Goal: Information Seeking & Learning: Learn about a topic

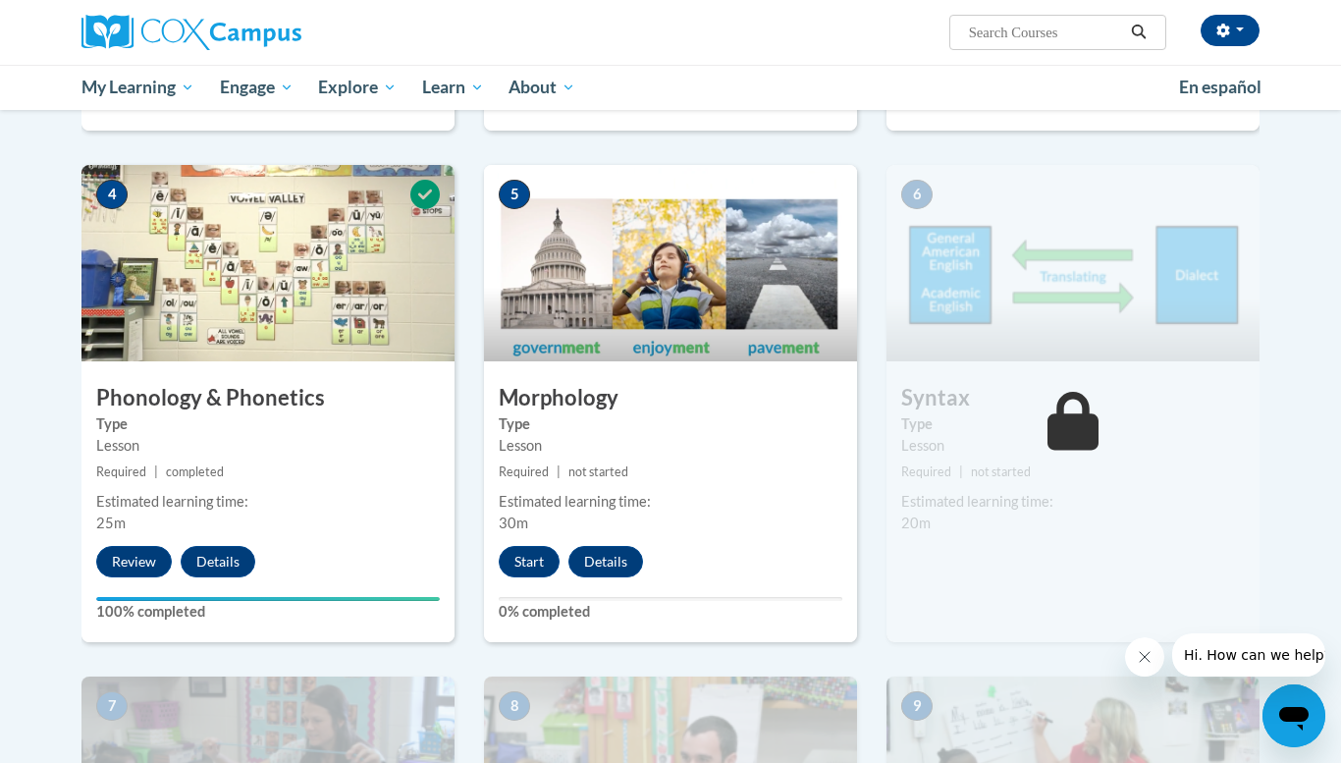
scroll to position [914, 0]
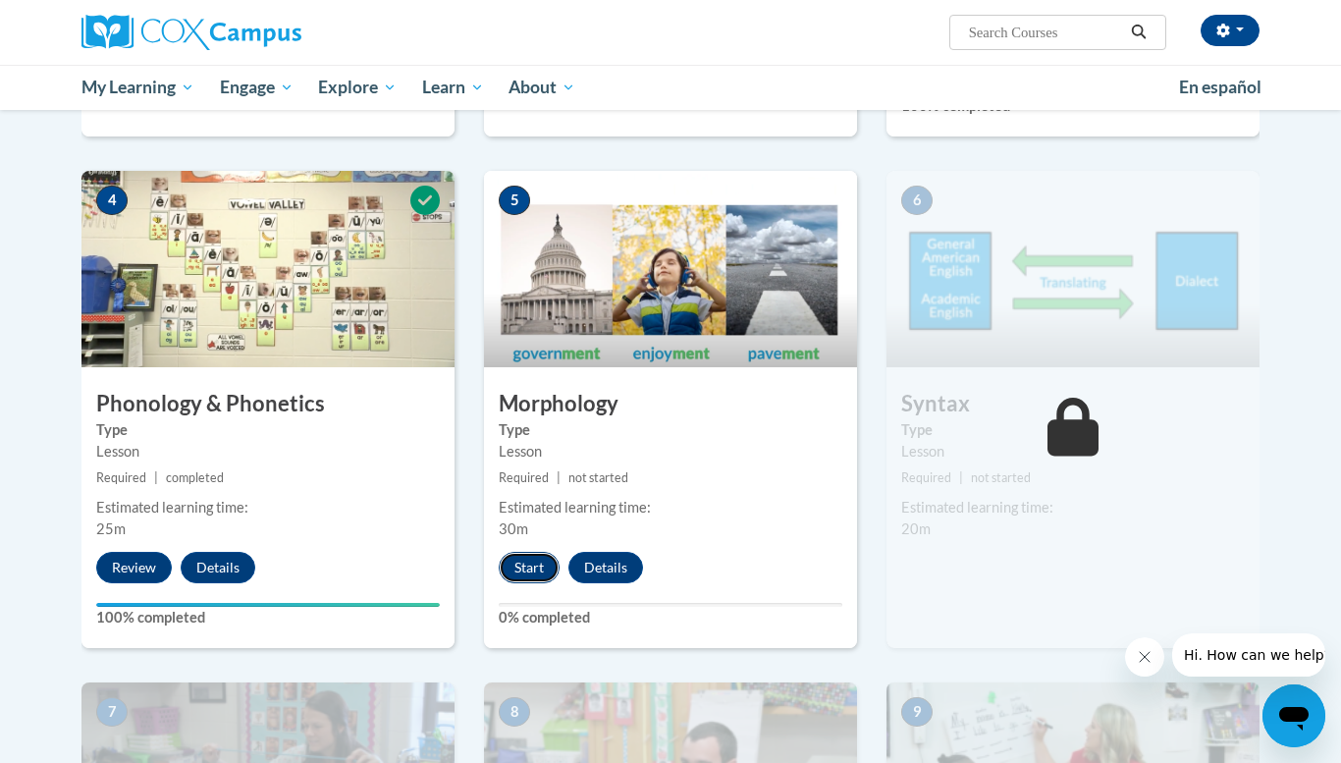
click at [505, 561] on button "Start" at bounding box center [529, 567] width 61 height 31
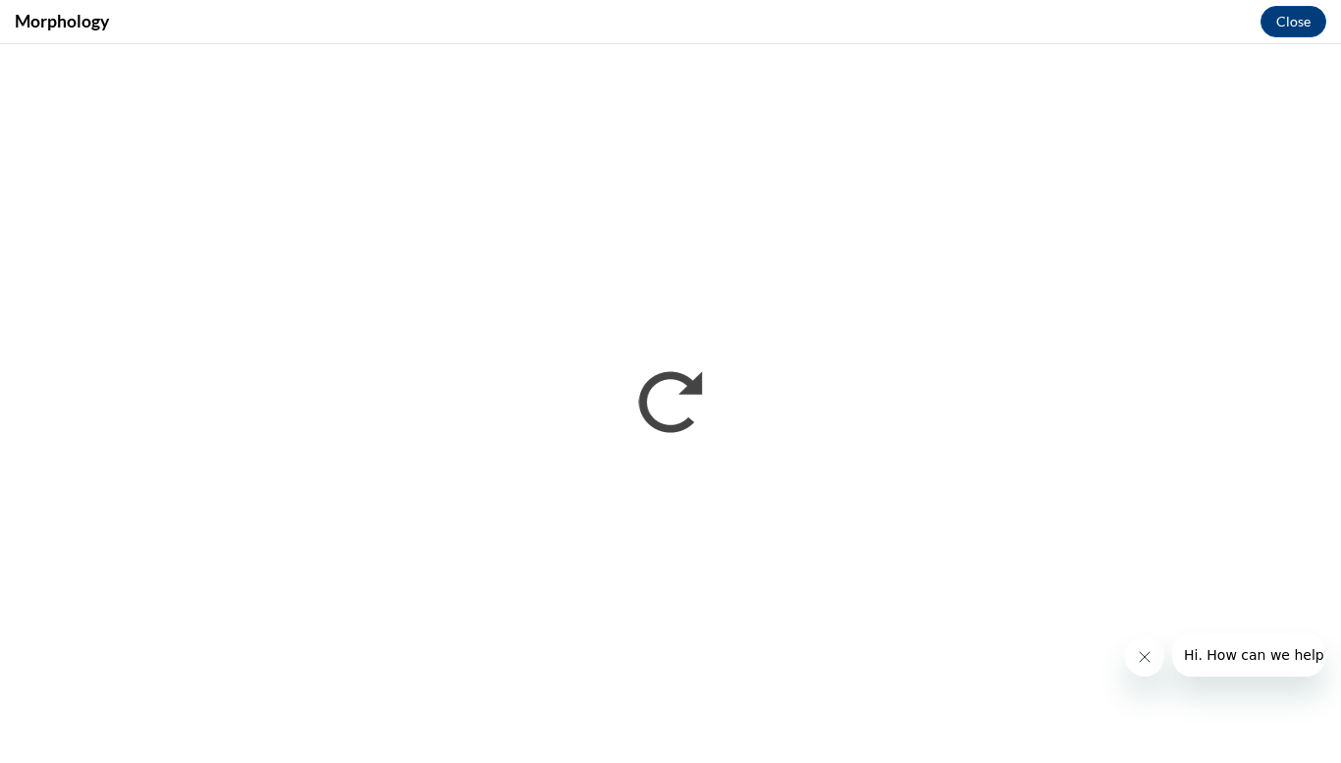
scroll to position [0, 0]
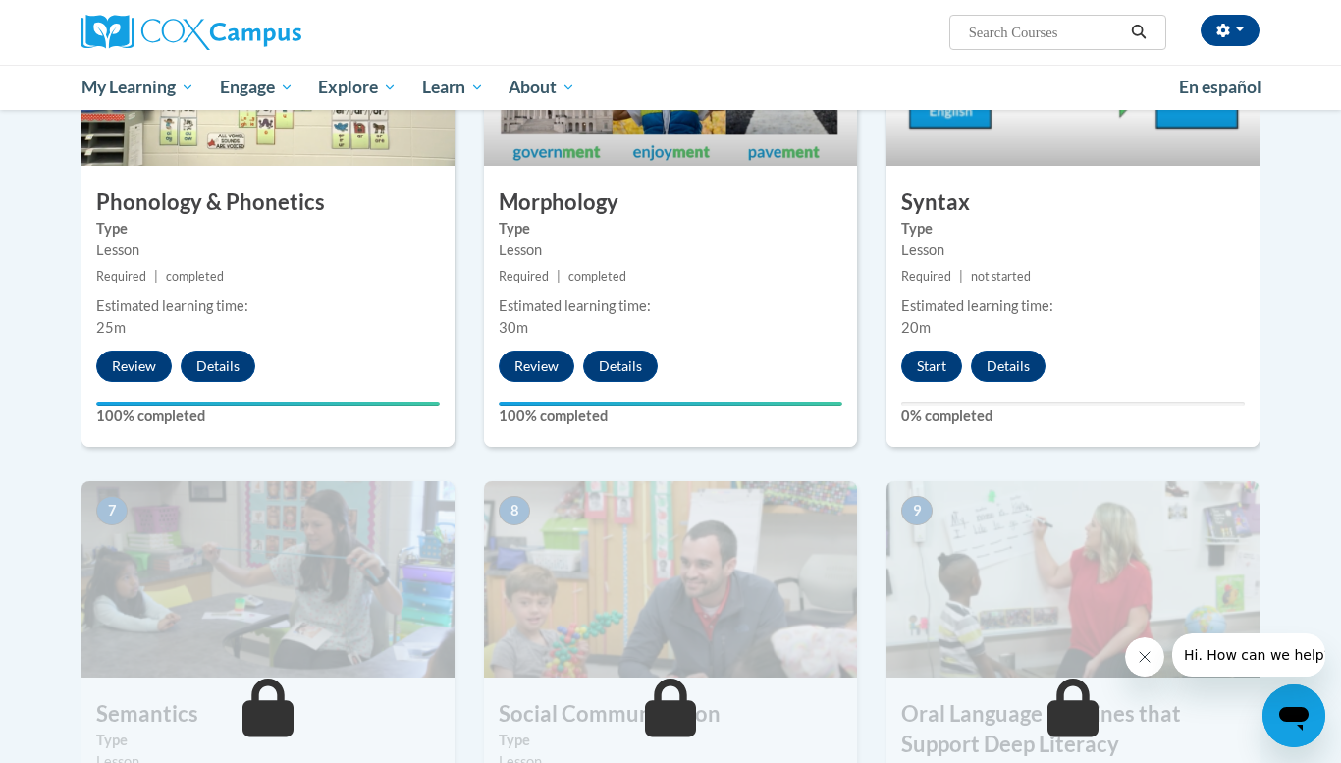
scroll to position [1114, 0]
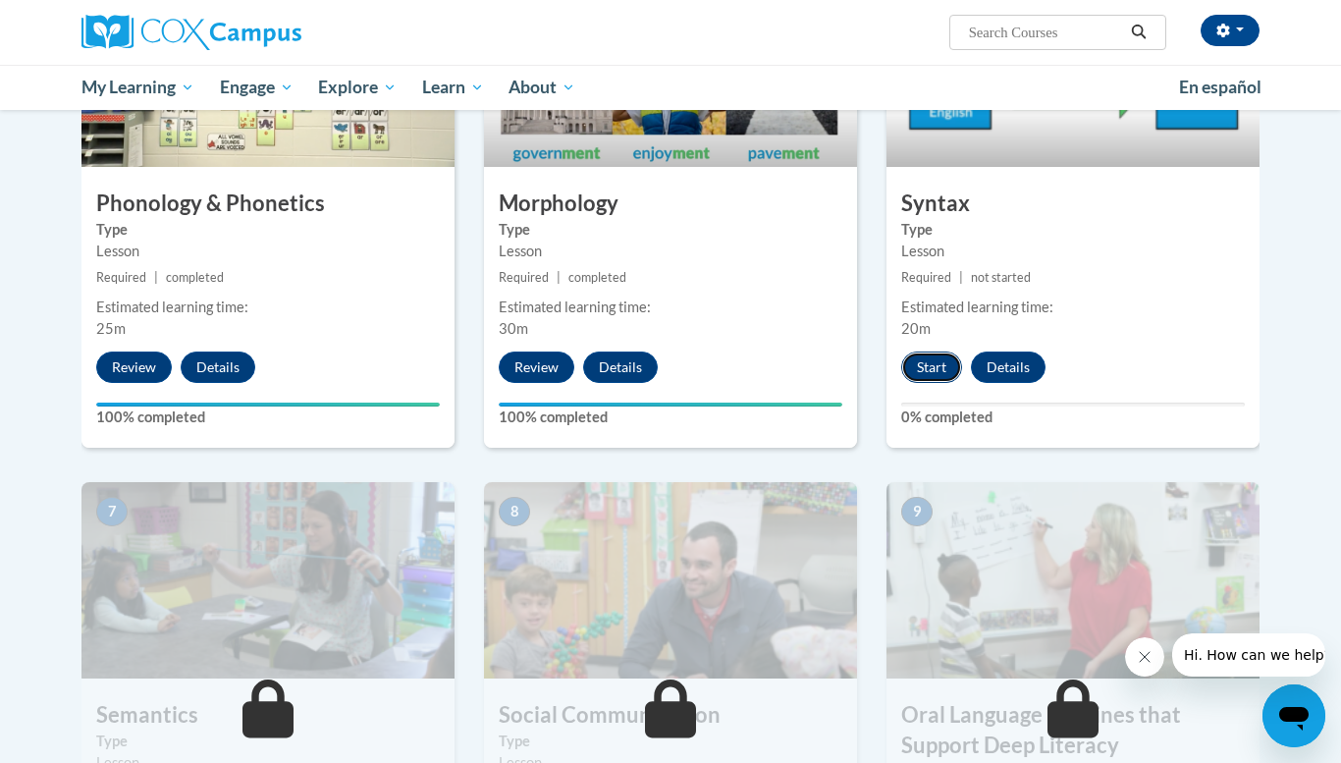
click at [924, 368] on button "Start" at bounding box center [931, 367] width 61 height 31
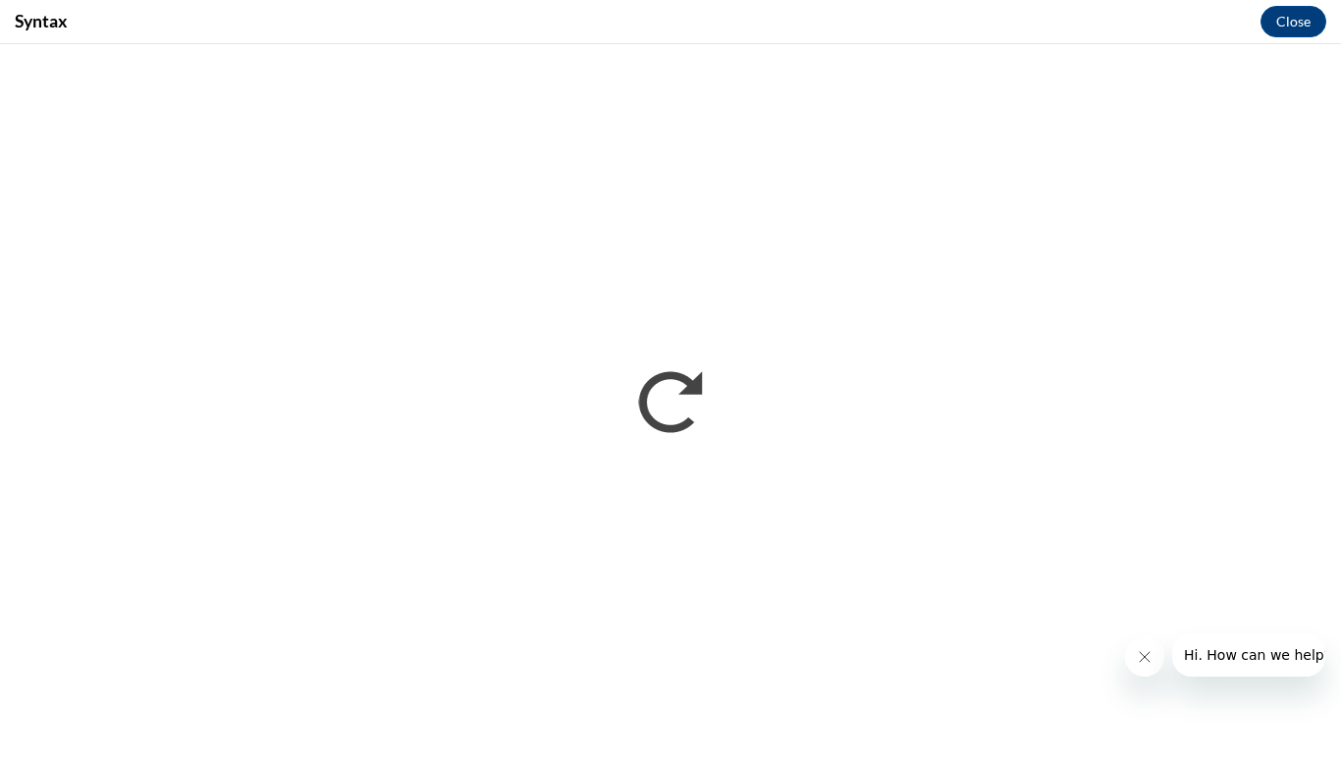
scroll to position [0, 0]
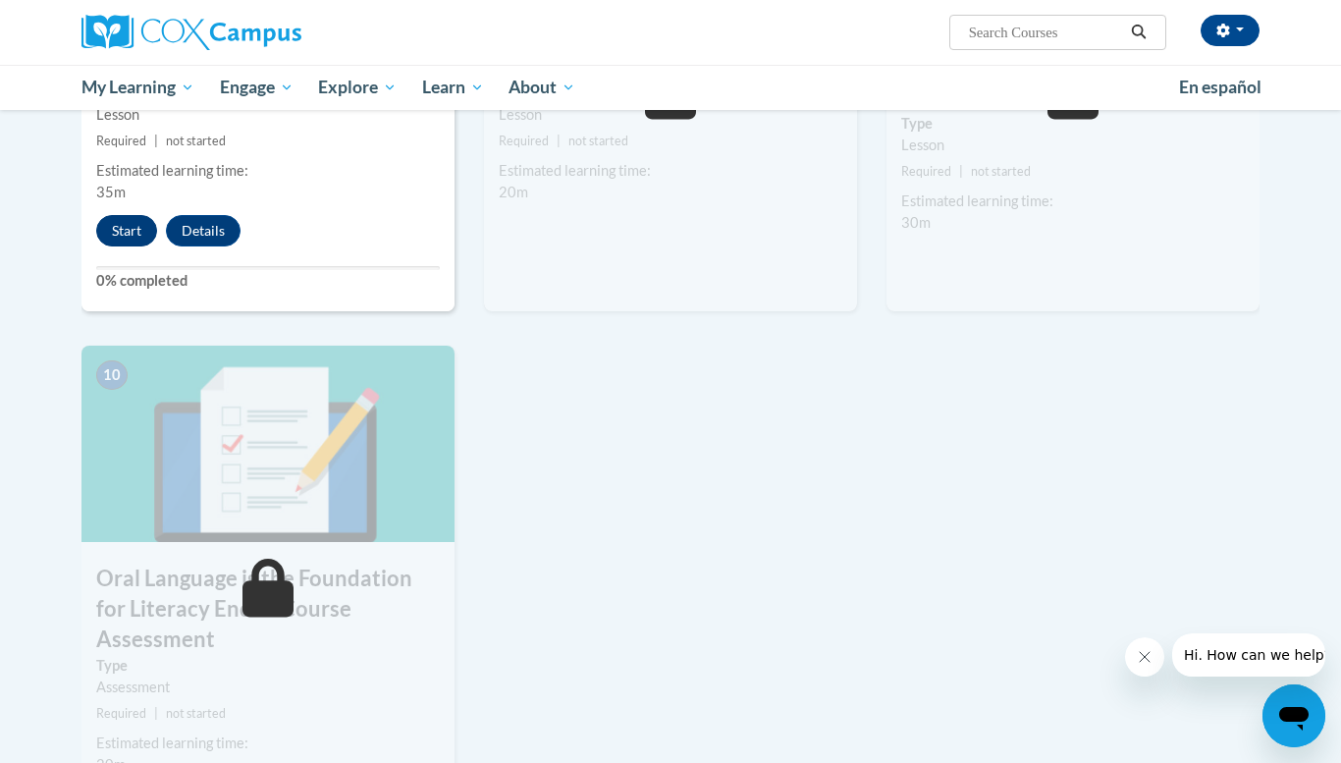
scroll to position [1764, 0]
click at [128, 236] on button "Start" at bounding box center [126, 229] width 61 height 31
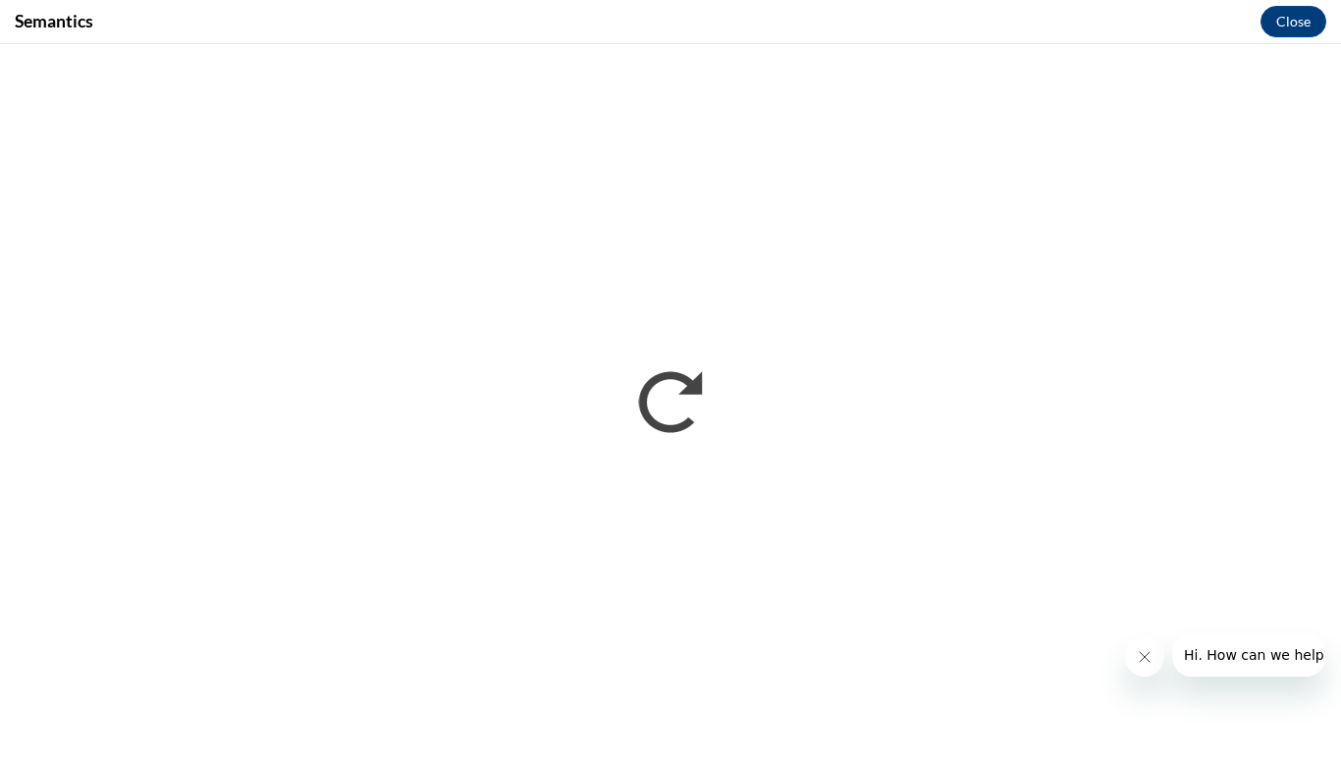
scroll to position [0, 0]
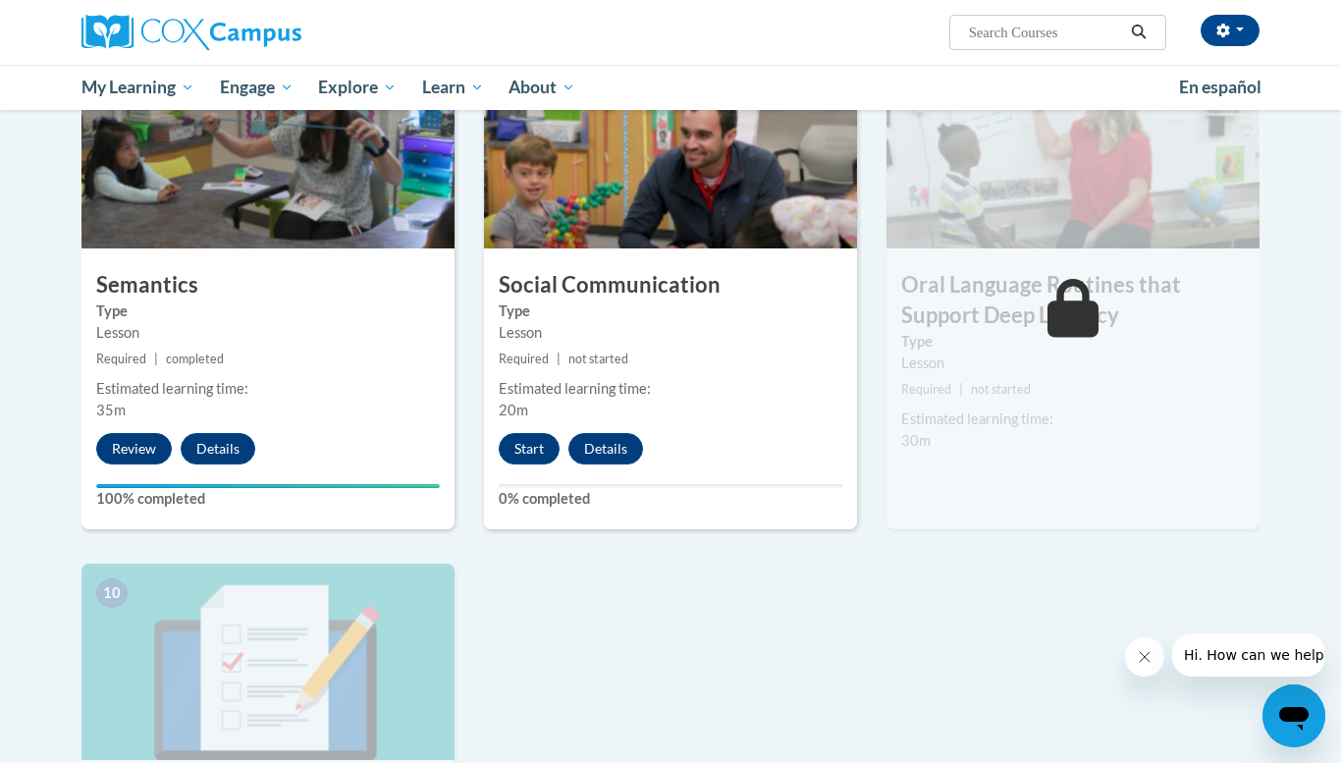
scroll to position [1529, 0]
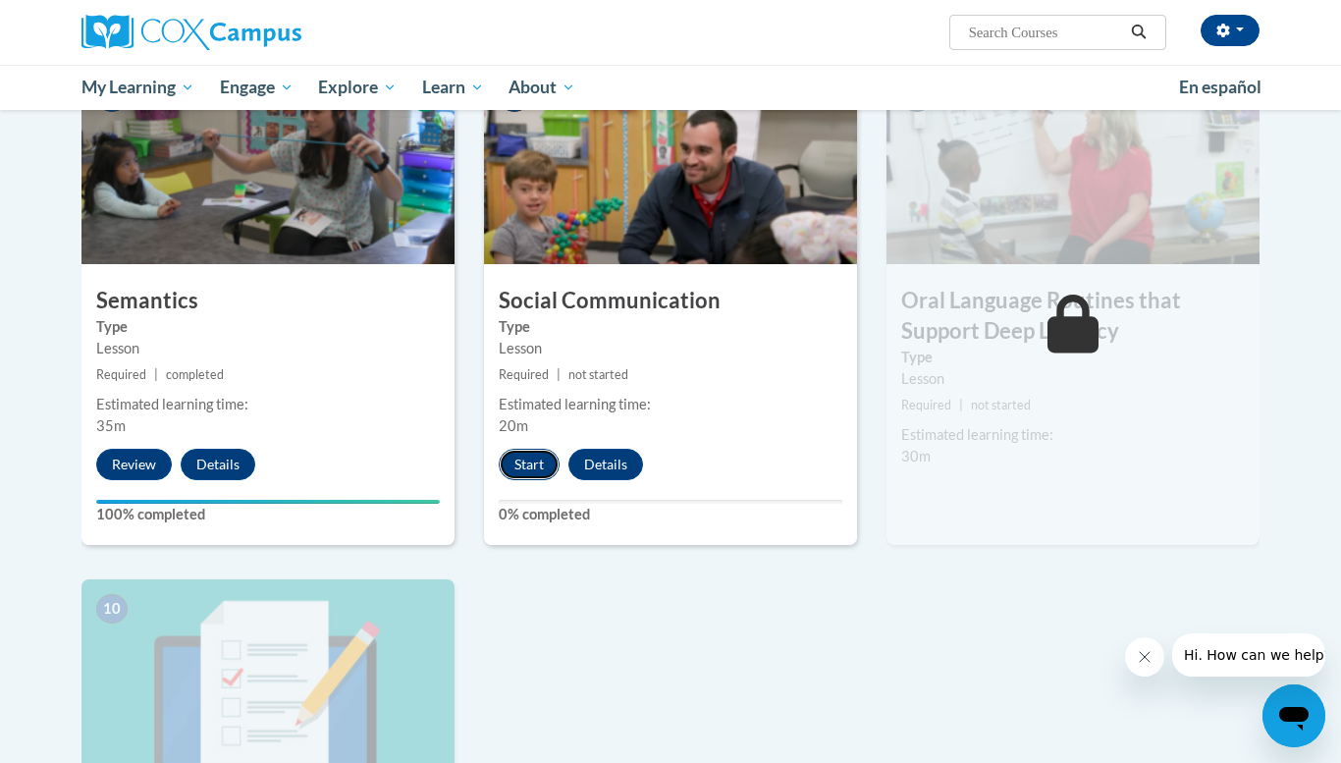
click at [545, 462] on button "Start" at bounding box center [529, 464] width 61 height 31
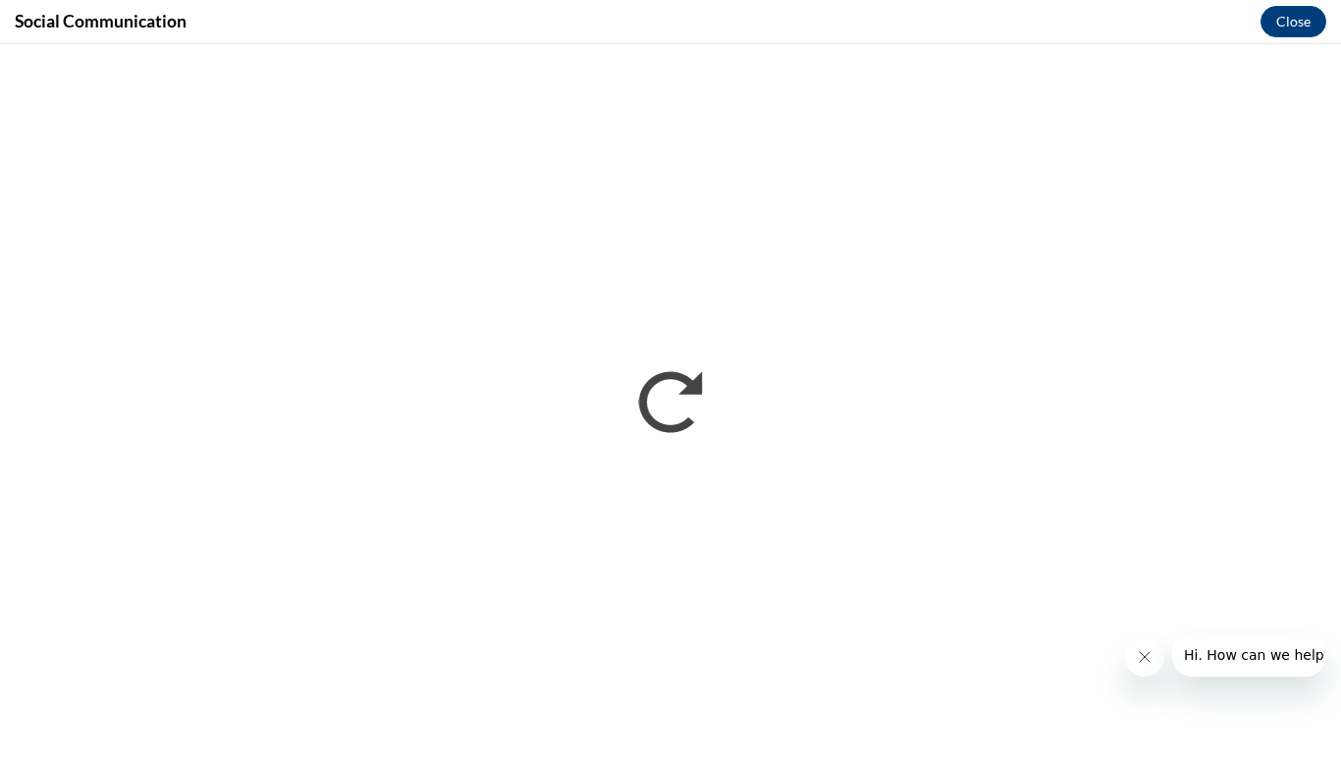
scroll to position [0, 0]
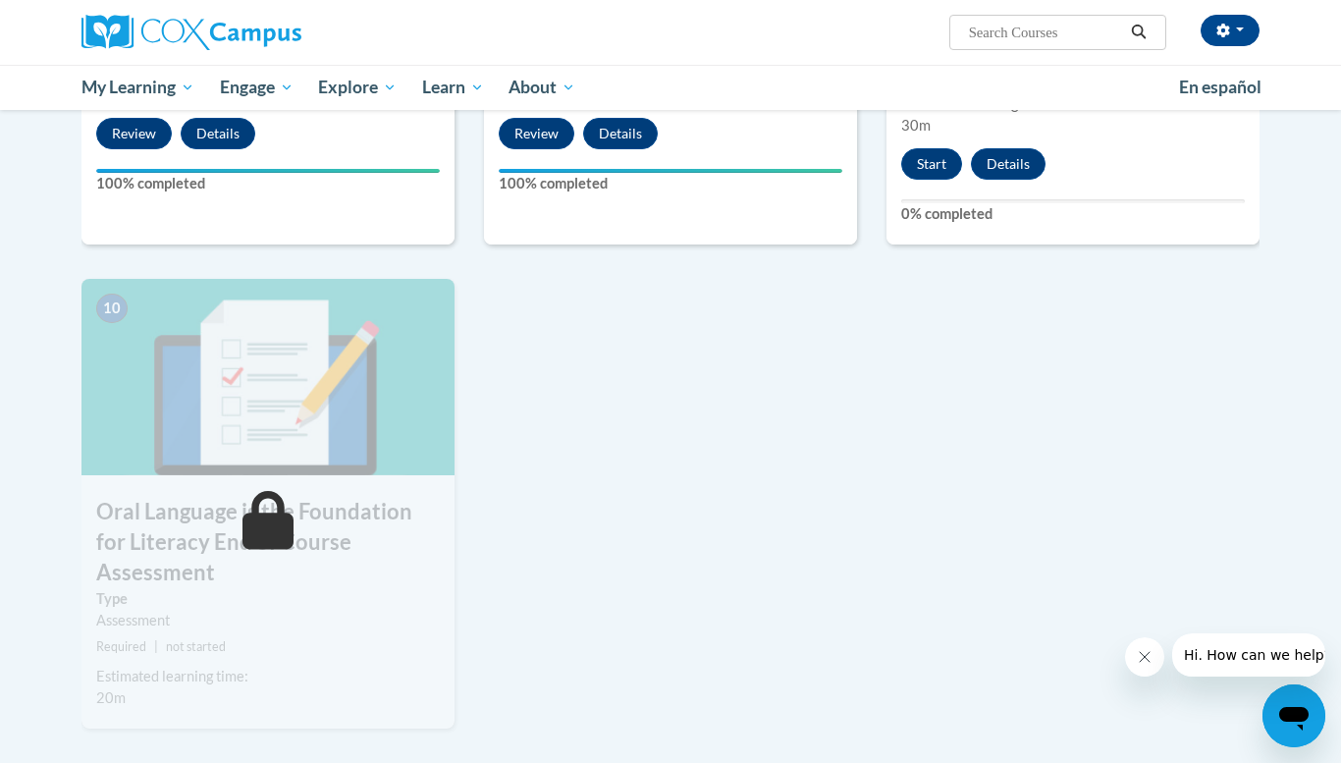
scroll to position [1880, 0]
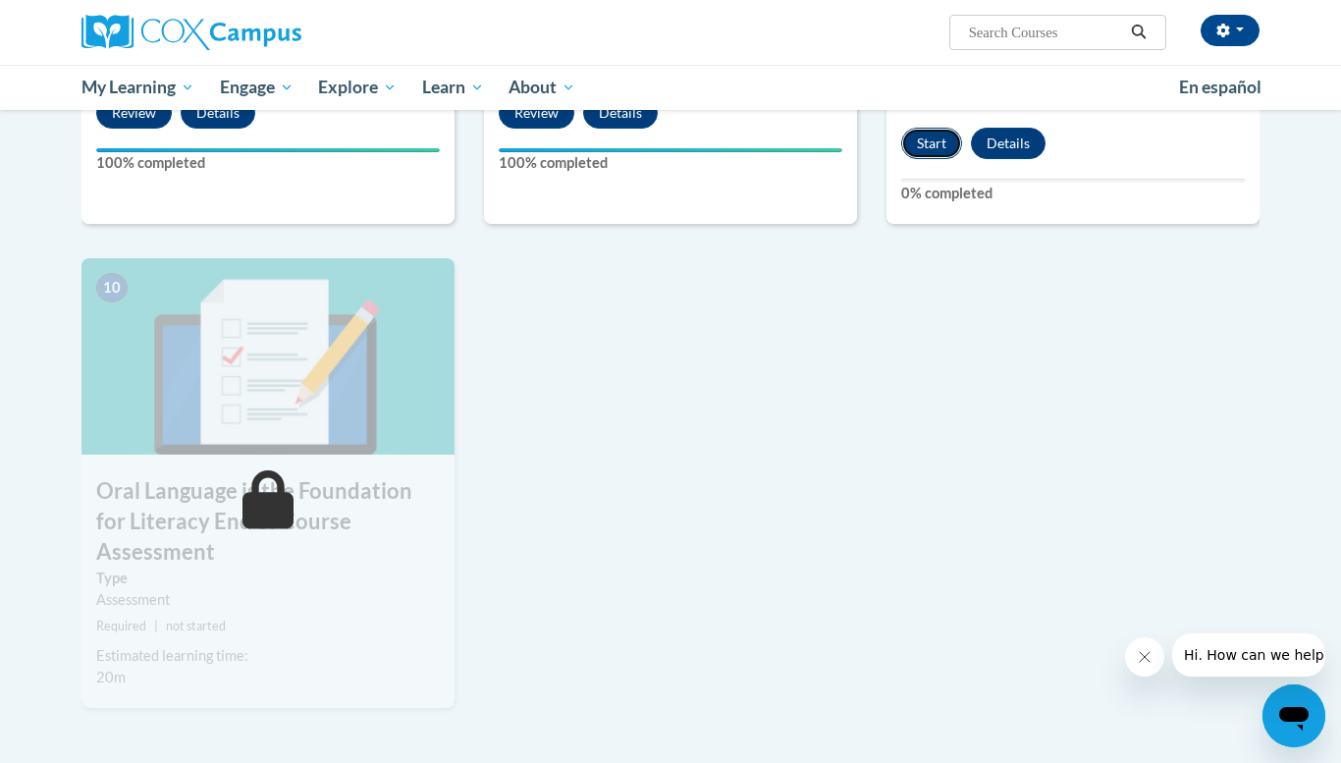
click at [927, 136] on button "Start" at bounding box center [931, 143] width 61 height 31
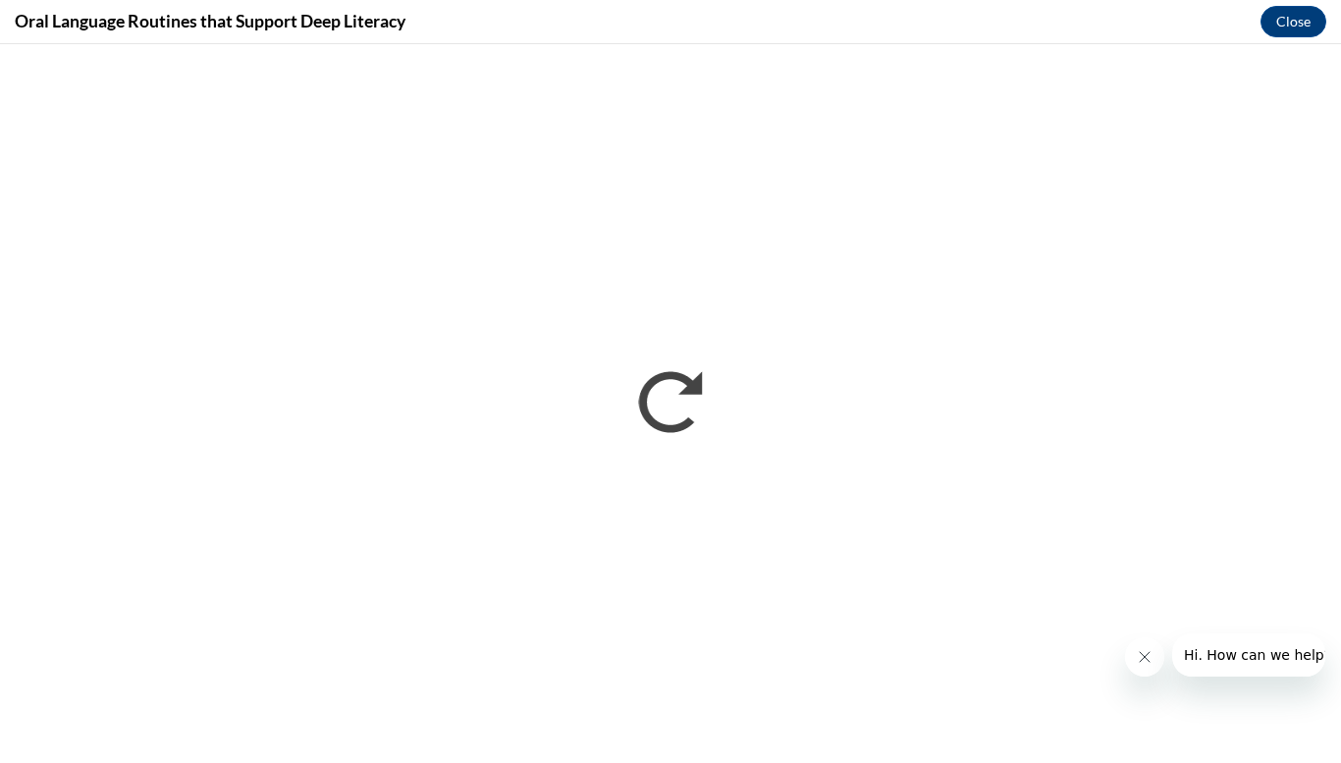
scroll to position [0, 0]
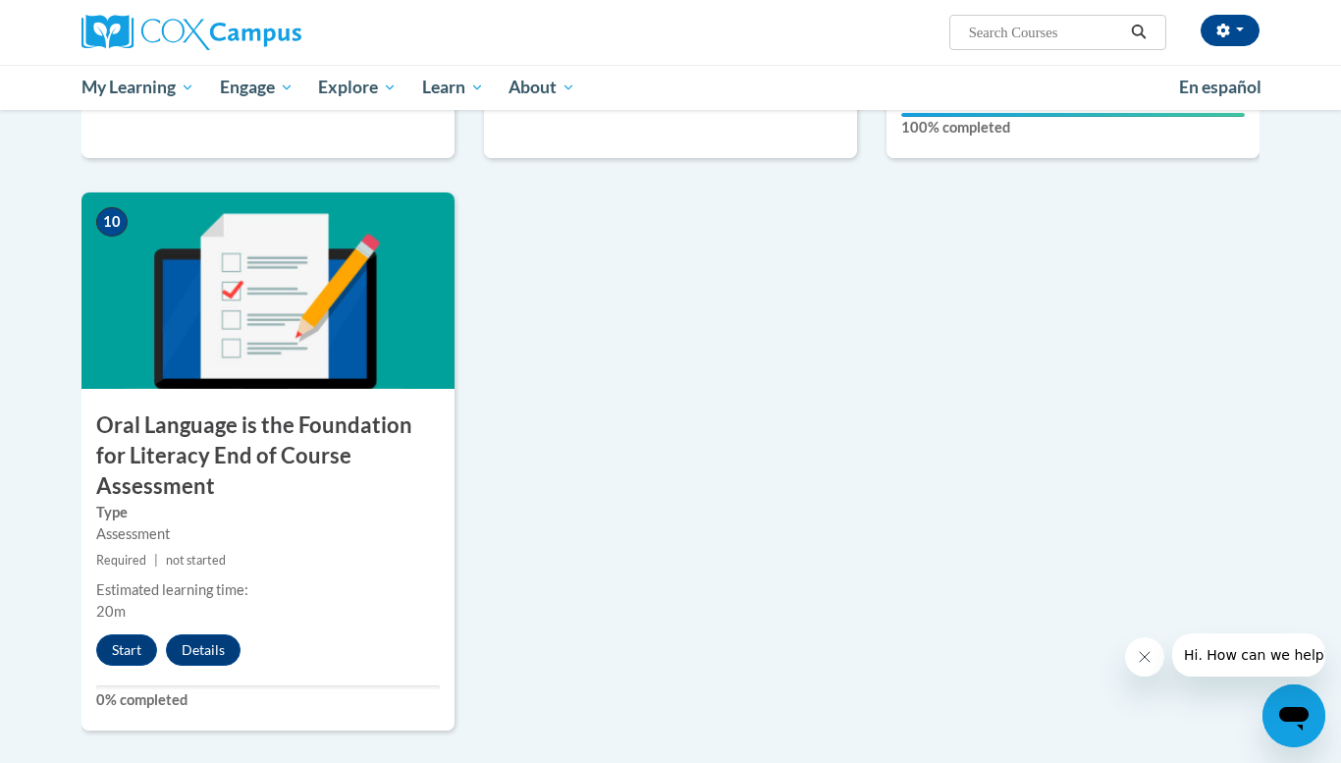
scroll to position [1948, 0]
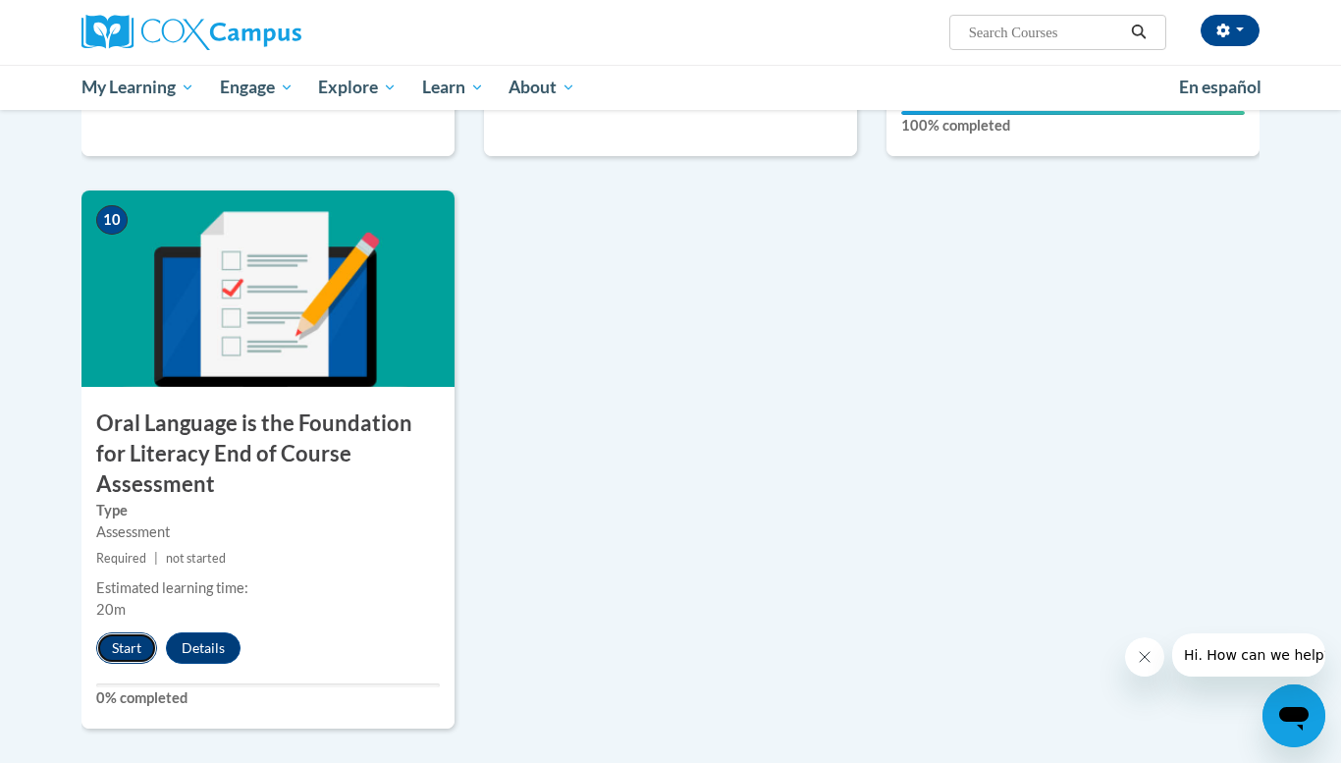
click at [131, 632] on button "Start" at bounding box center [126, 647] width 61 height 31
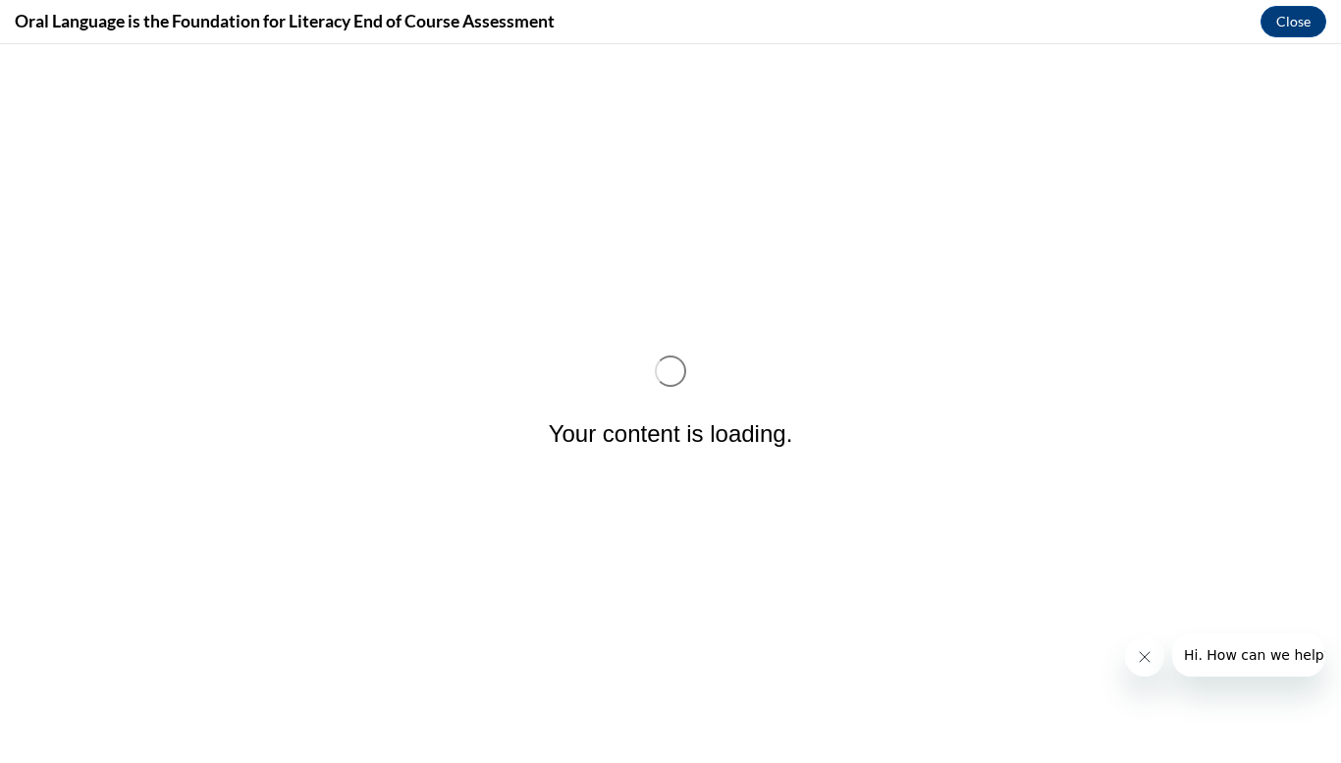
scroll to position [0, 0]
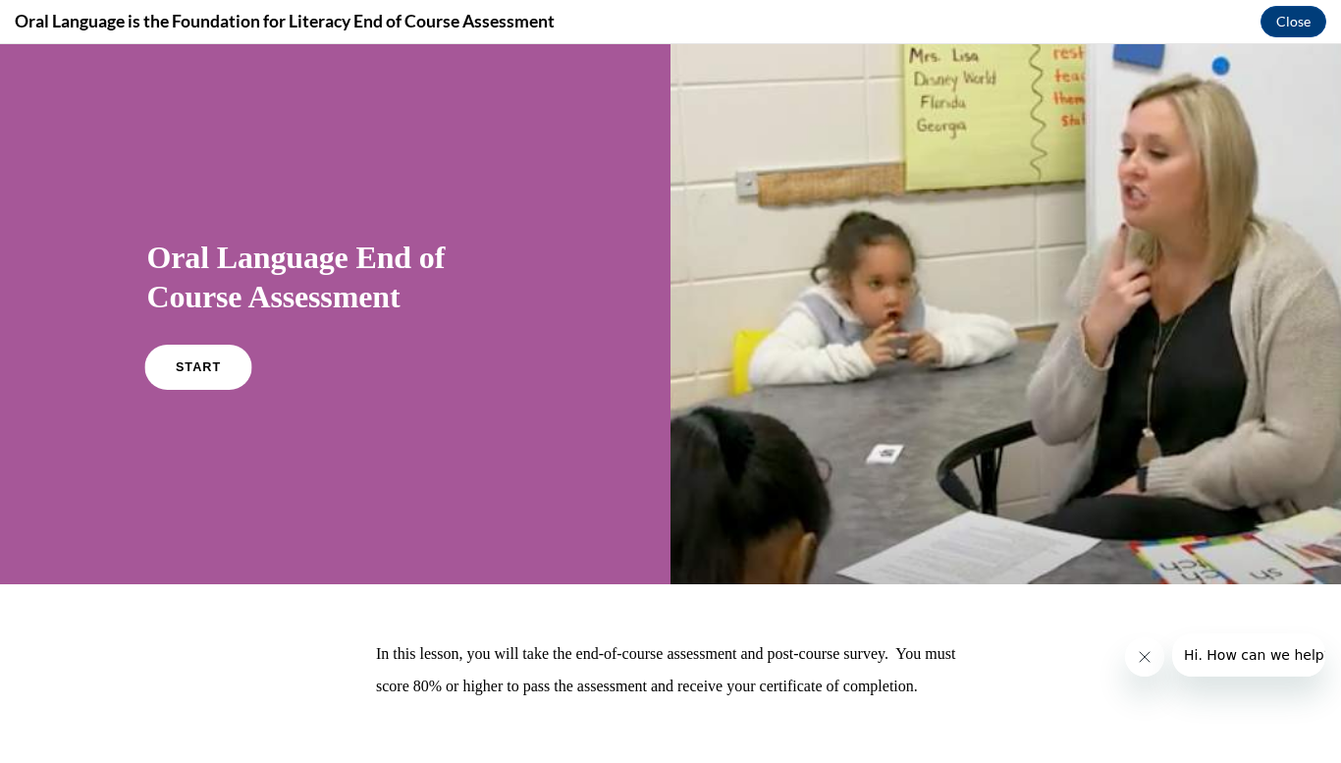
click at [225, 354] on link "START" at bounding box center [197, 367] width 107 height 45
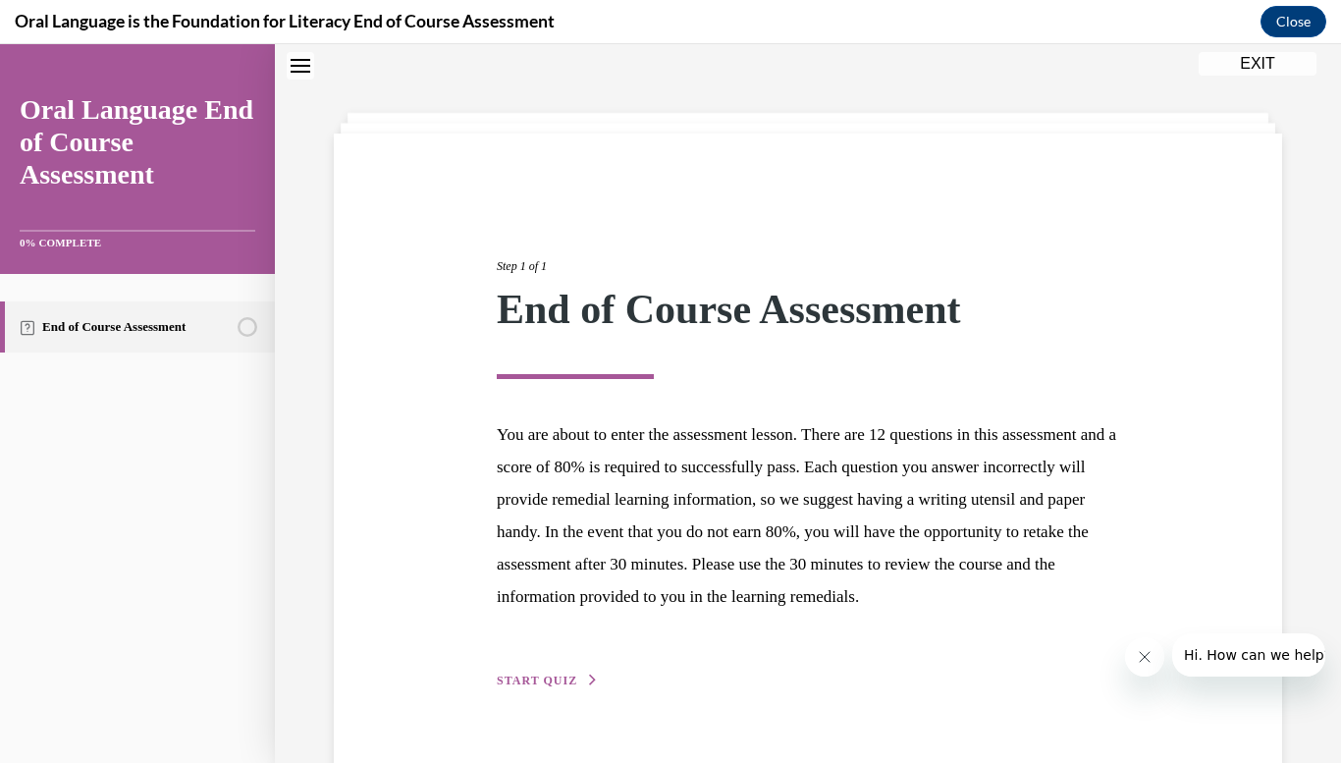
scroll to position [139, 0]
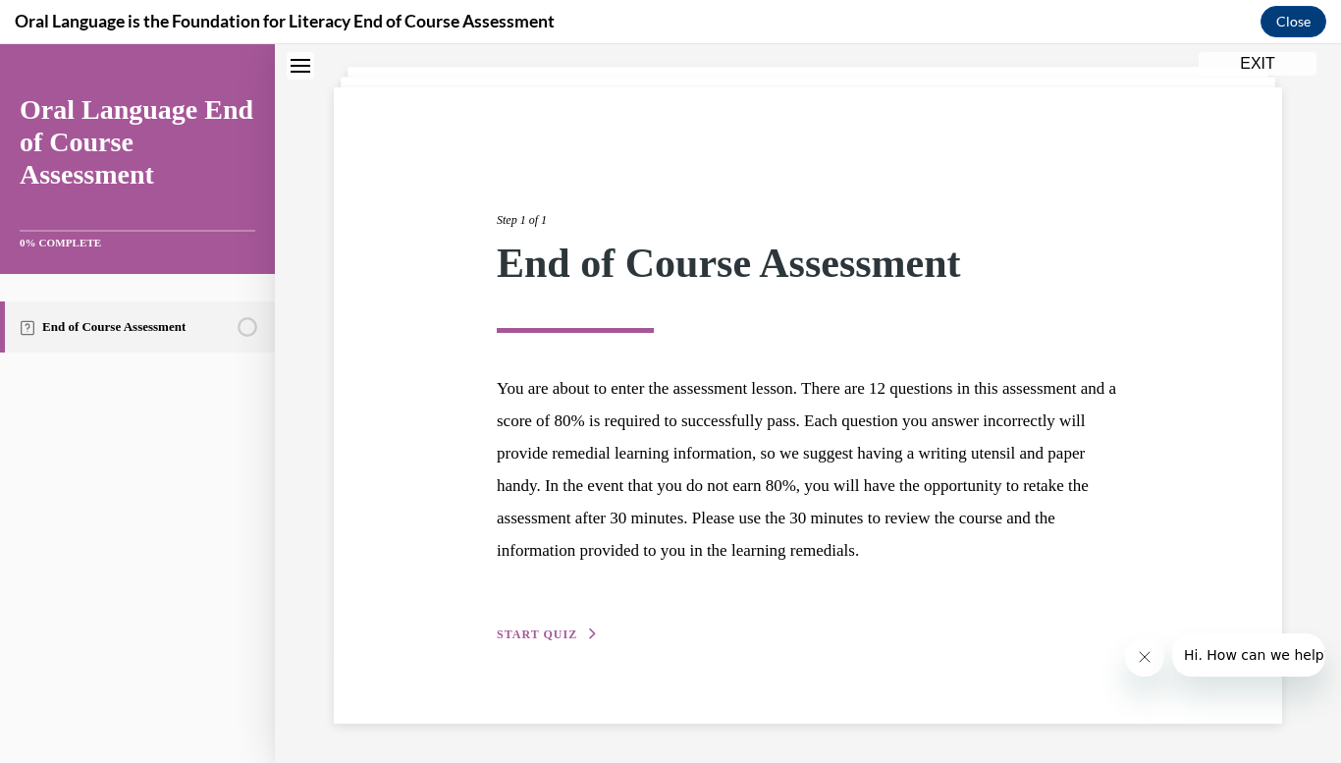
click at [541, 642] on button "START QUIZ" at bounding box center [548, 634] width 102 height 18
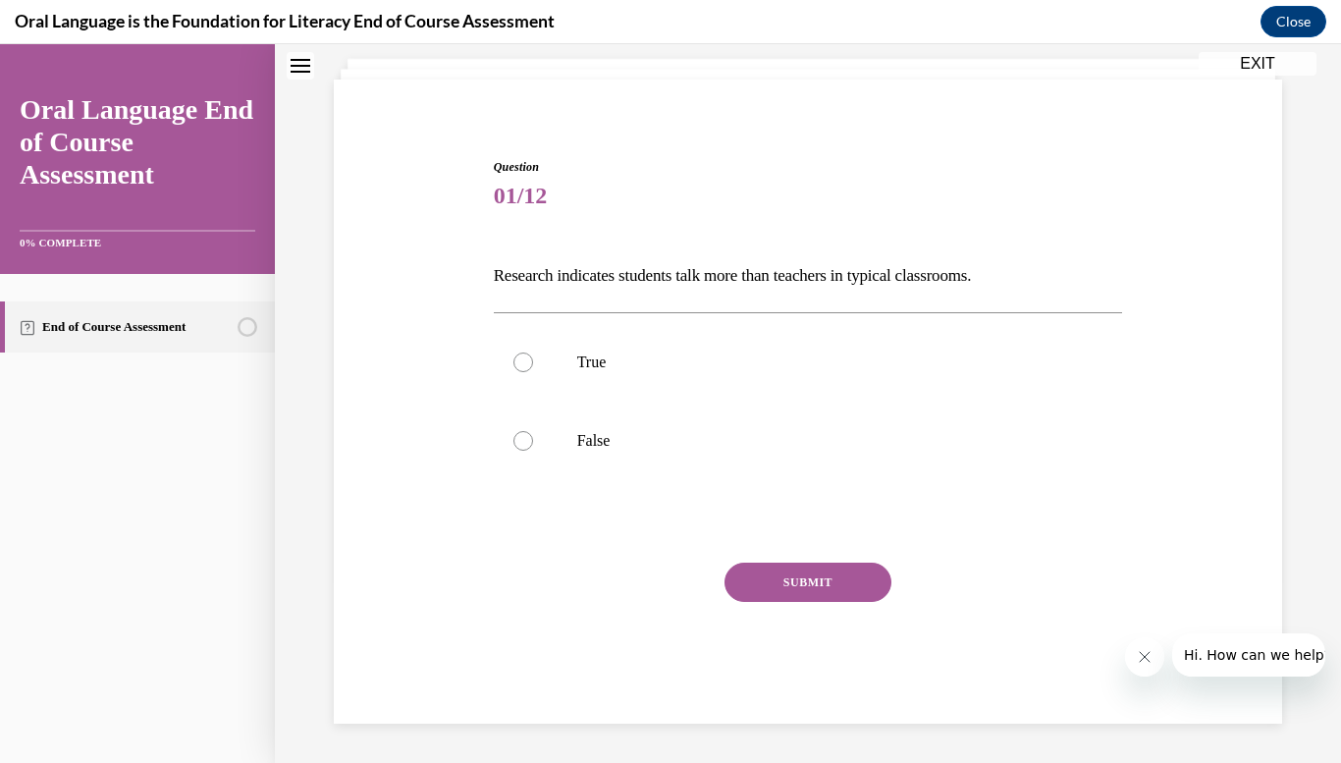
scroll to position [115, 0]
click at [520, 431] on div at bounding box center [524, 441] width 20 height 20
click at [520, 431] on input "False" at bounding box center [524, 441] width 20 height 20
radio input "true"
click at [783, 583] on button "SUBMIT" at bounding box center [808, 582] width 167 height 39
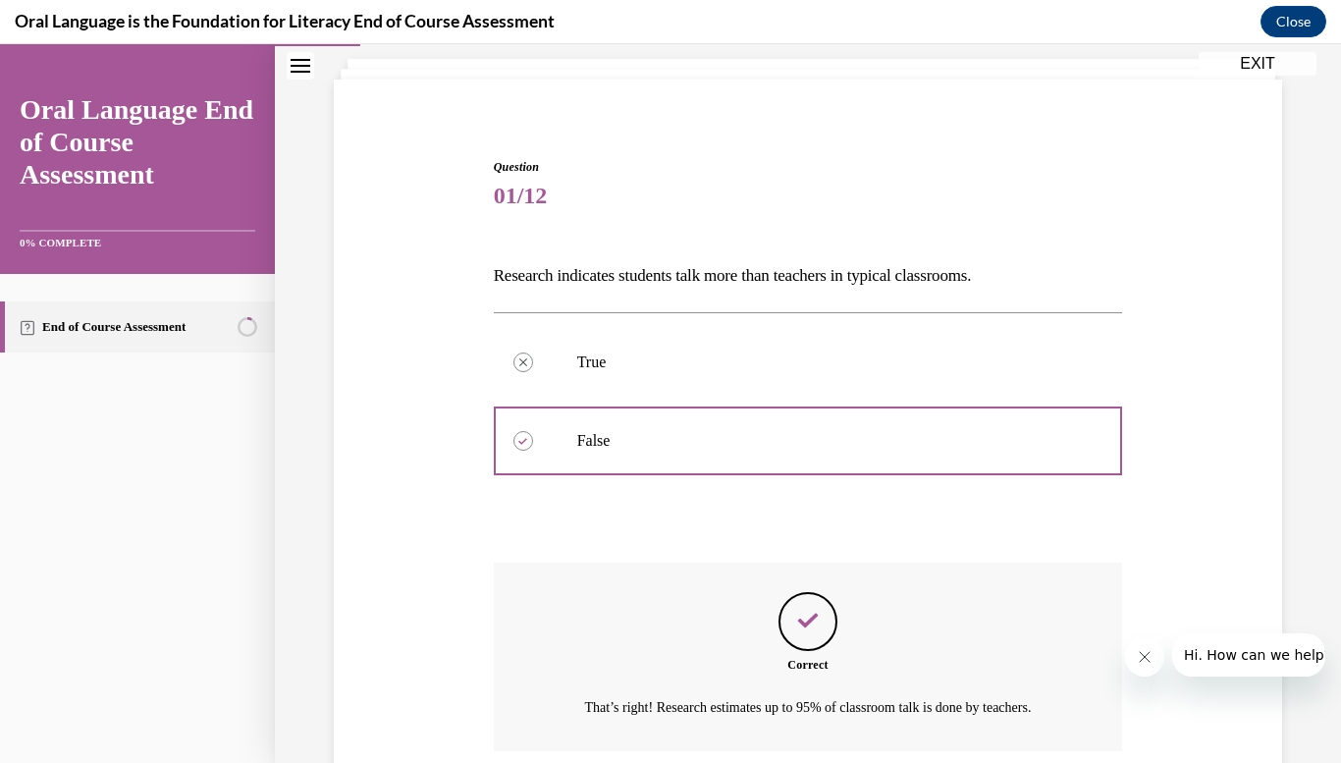
scroll to position [274, 0]
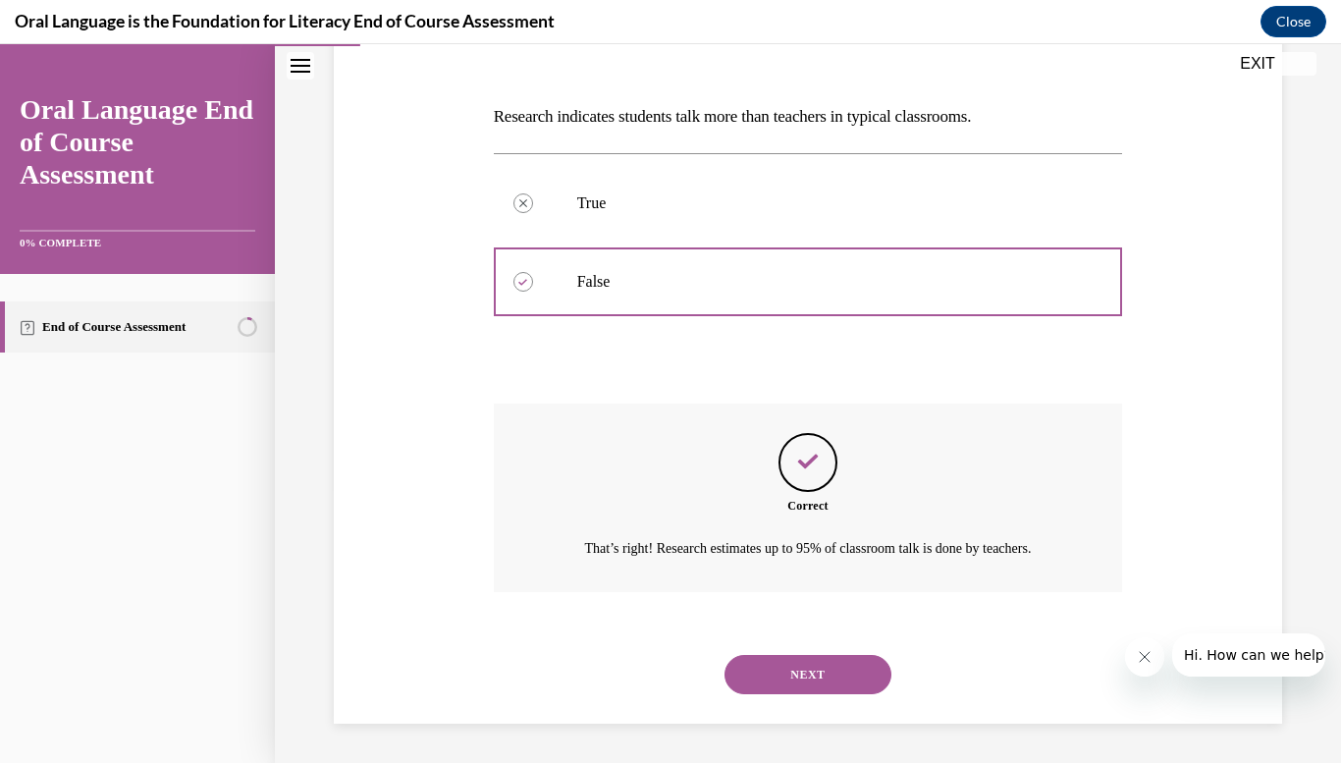
click at [794, 670] on button "NEXT" at bounding box center [808, 674] width 167 height 39
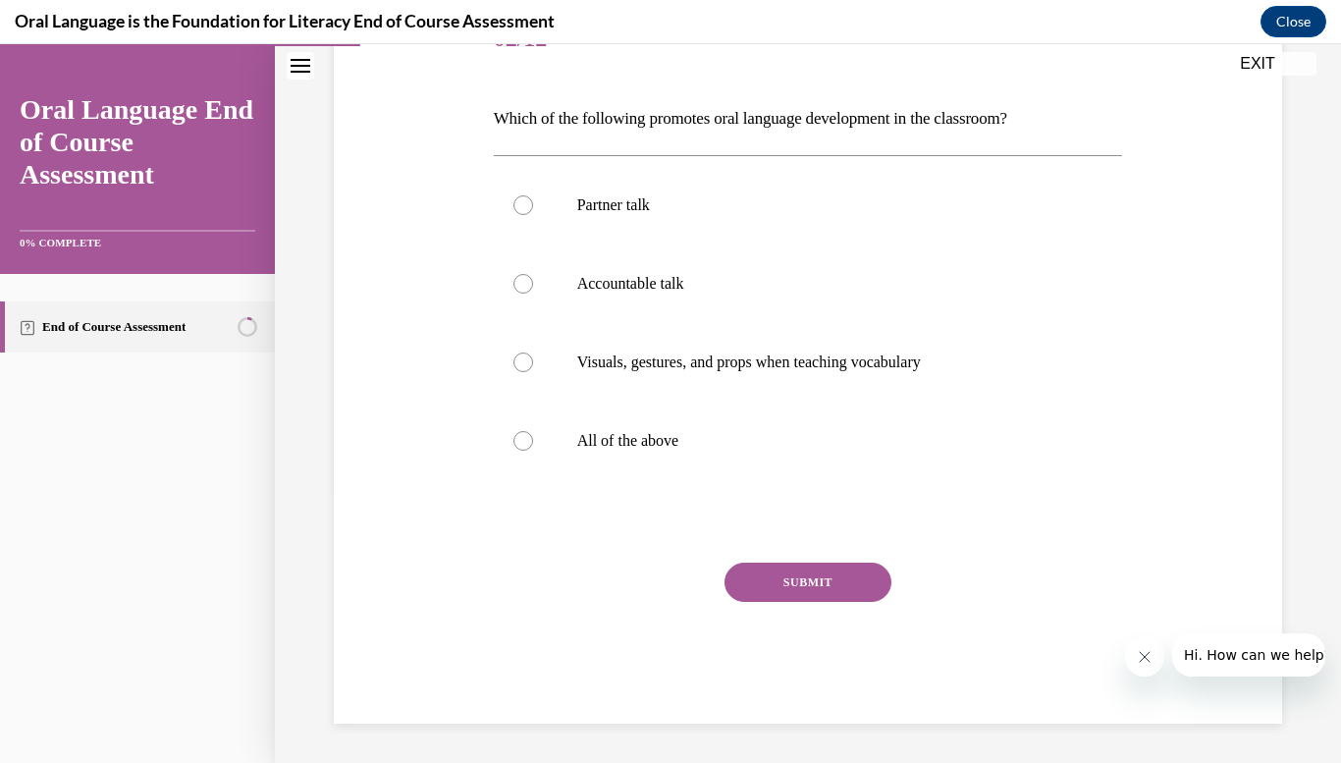
scroll to position [219, 0]
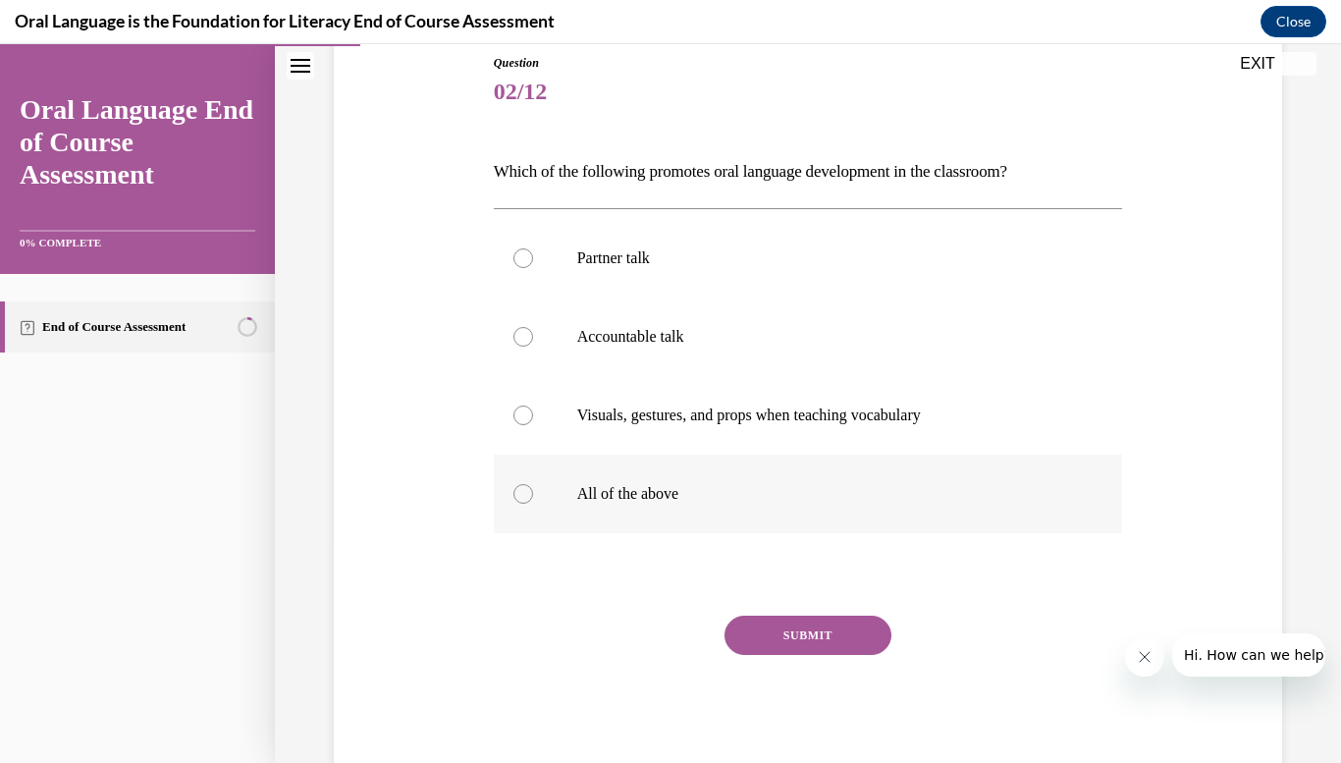
click at [644, 468] on label "All of the above" at bounding box center [808, 494] width 629 height 79
click at [533, 484] on input "All of the above" at bounding box center [524, 494] width 20 height 20
radio input "true"
click at [775, 640] on button "SUBMIT" at bounding box center [808, 635] width 167 height 39
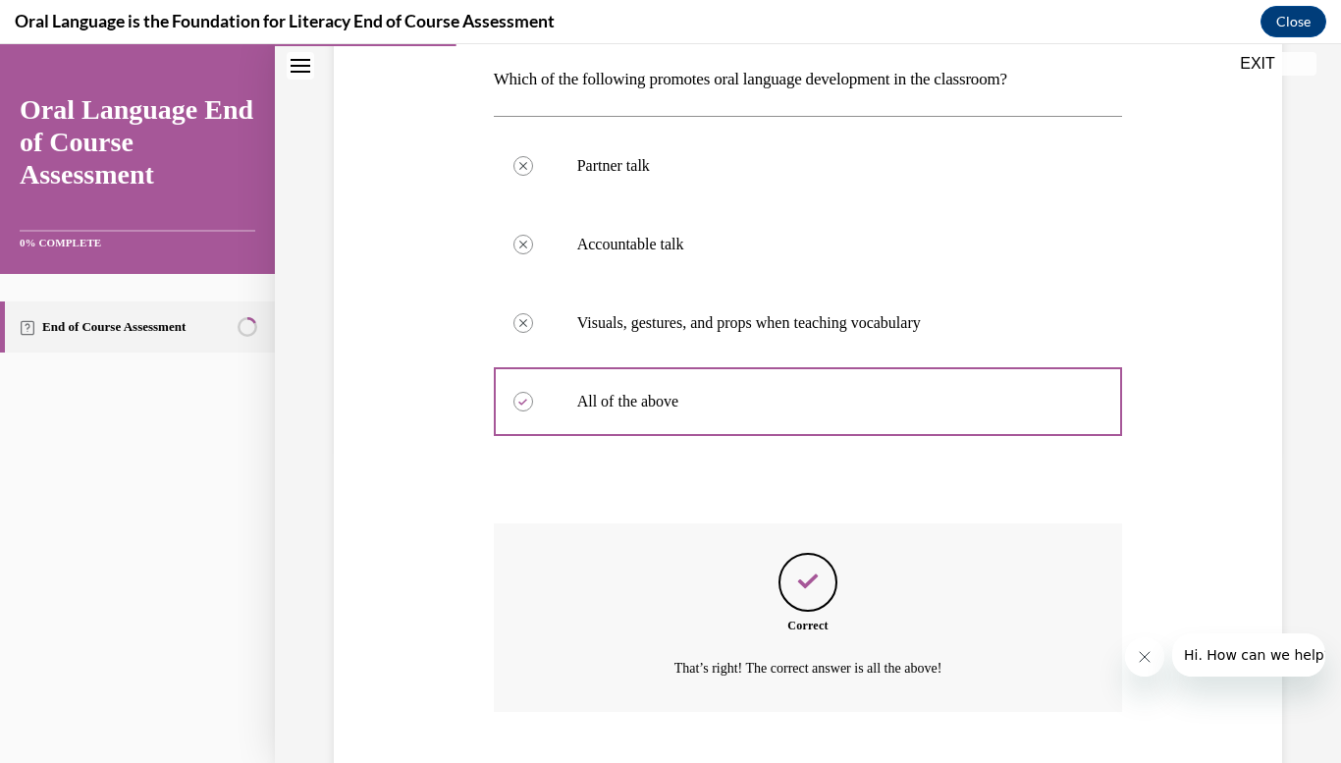
scroll to position [431, 0]
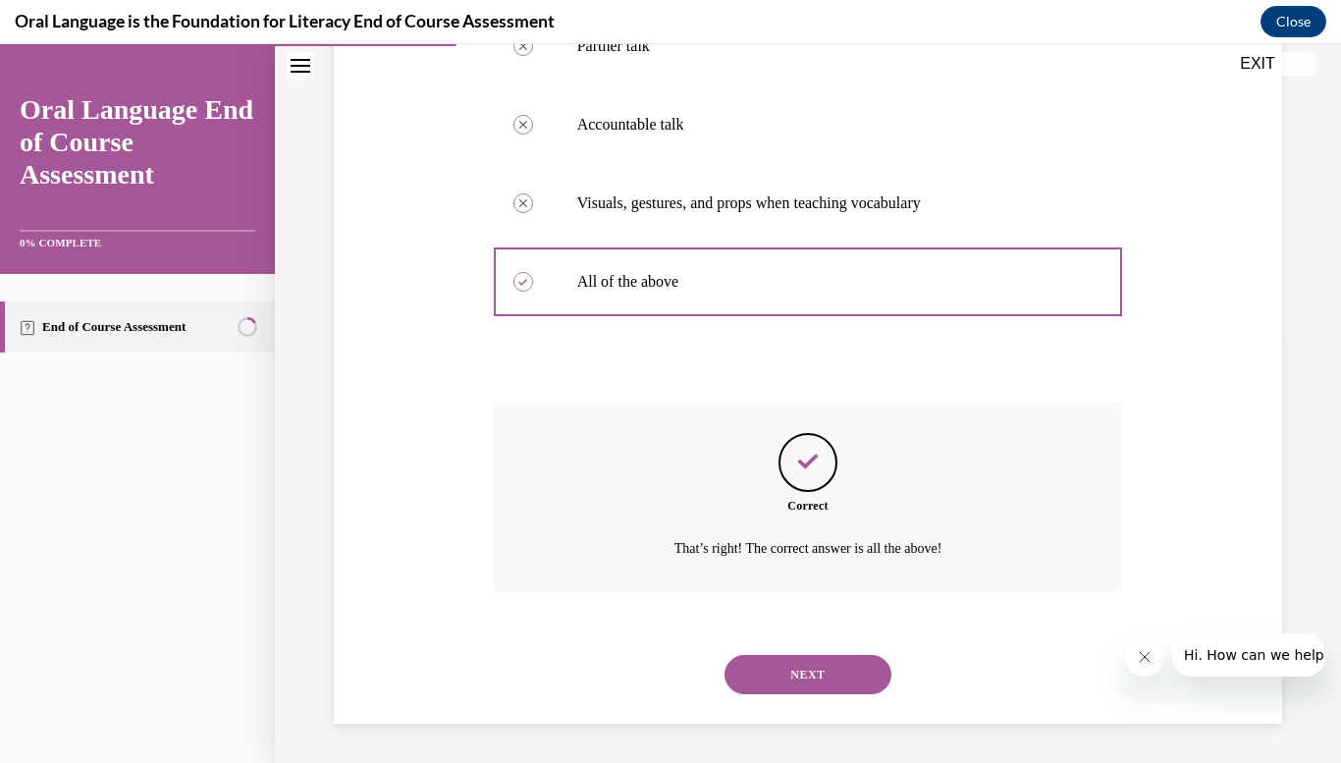
click at [775, 670] on button "NEXT" at bounding box center [808, 674] width 167 height 39
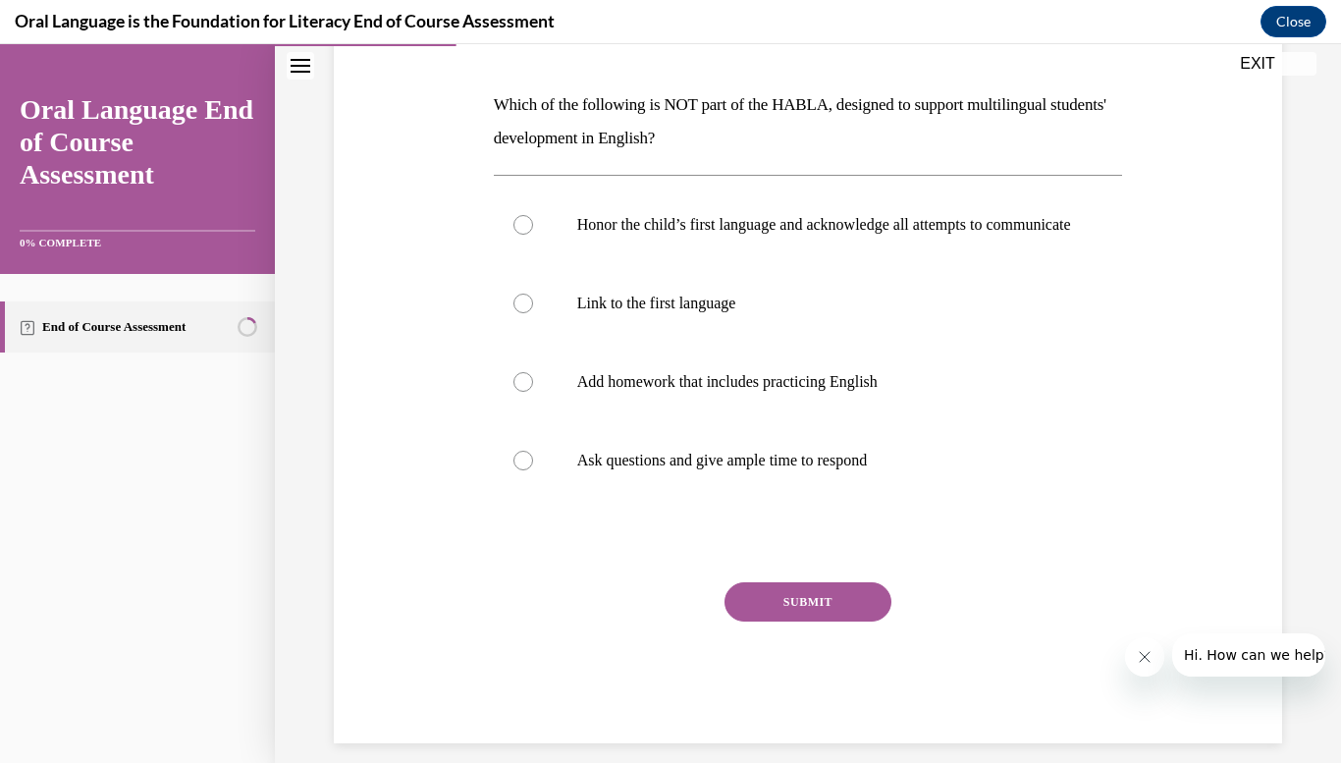
scroll to position [325, 0]
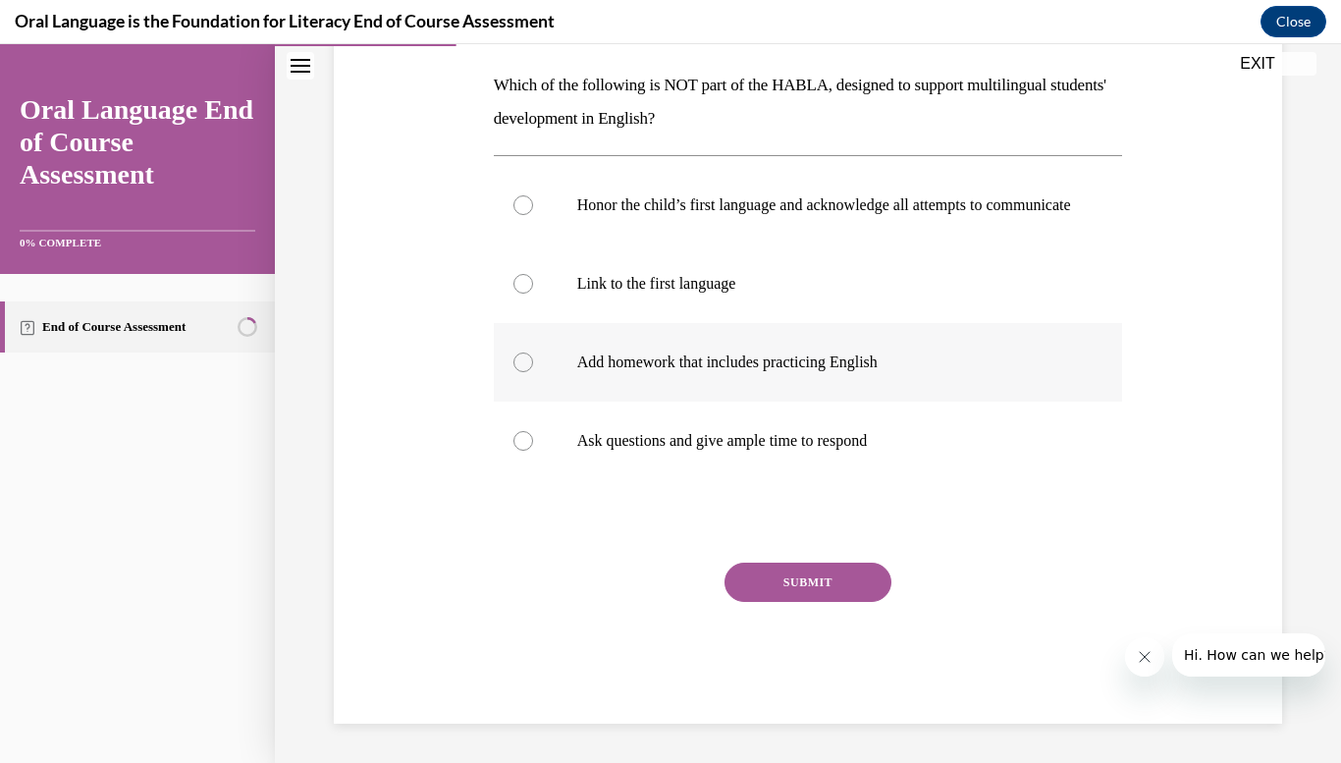
click at [657, 366] on p "Add homework that includes practicing English" at bounding box center [825, 363] width 497 height 20
click at [533, 366] on input "Add homework that includes practicing English" at bounding box center [524, 363] width 20 height 20
radio input "true"
click at [801, 589] on button "SUBMIT" at bounding box center [808, 582] width 167 height 39
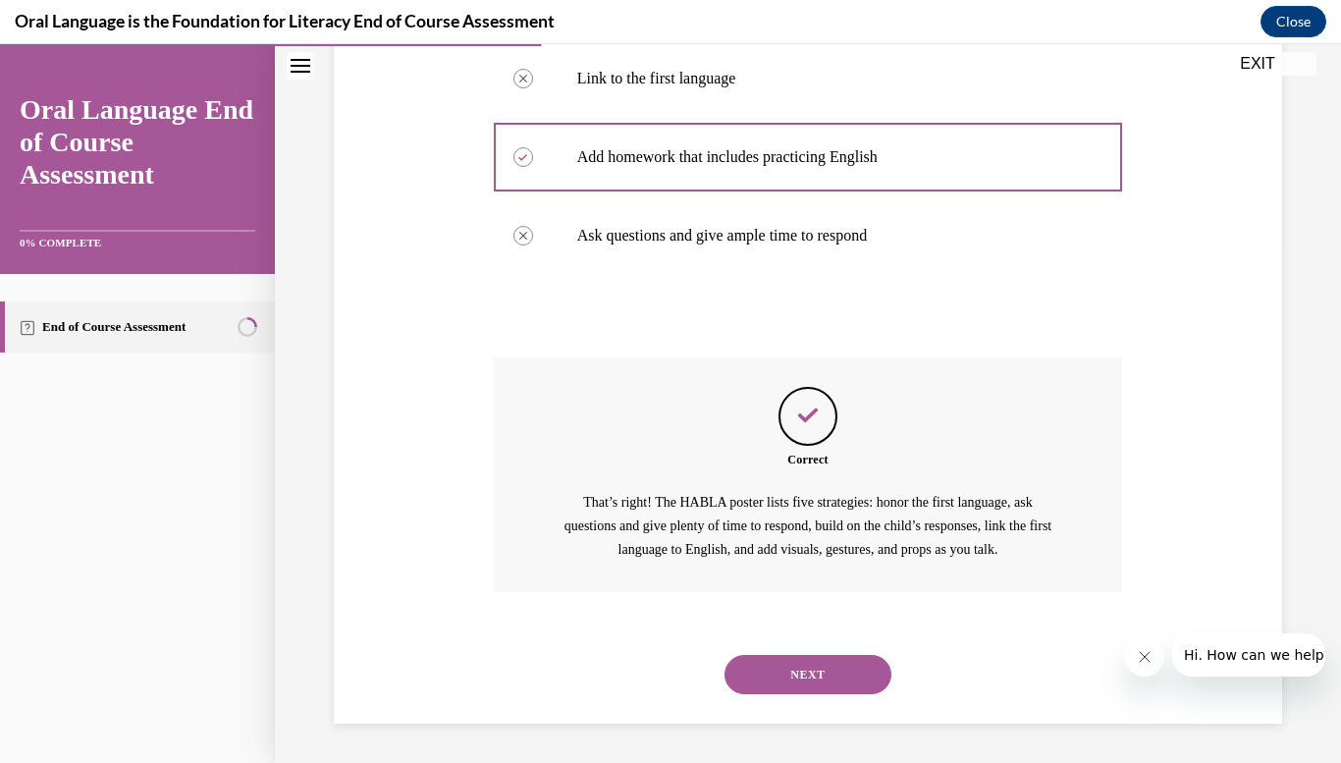
scroll to position [530, 0]
click at [810, 687] on button "NEXT" at bounding box center [808, 674] width 167 height 39
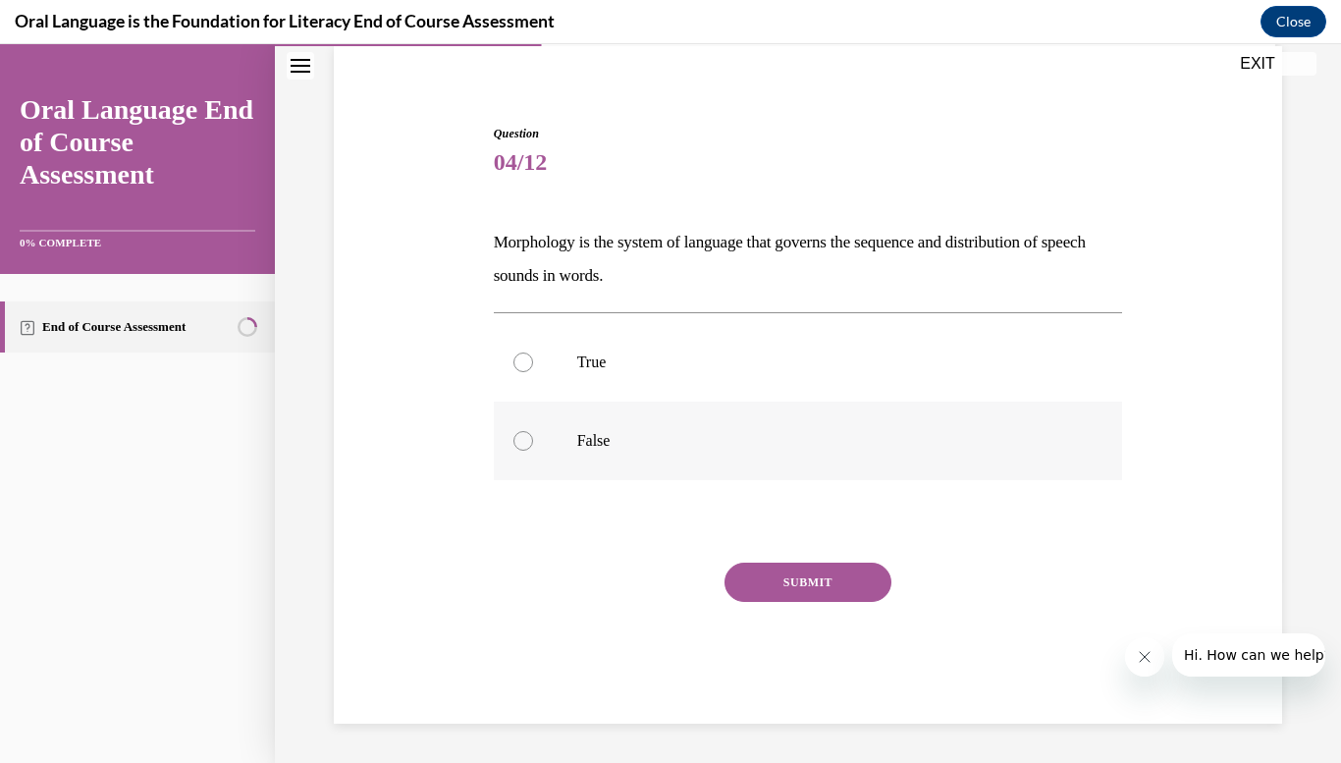
click at [553, 442] on label "False" at bounding box center [808, 441] width 629 height 79
click at [533, 442] on input "False" at bounding box center [524, 441] width 20 height 20
radio input "true"
click at [814, 584] on button "SUBMIT" at bounding box center [808, 582] width 167 height 39
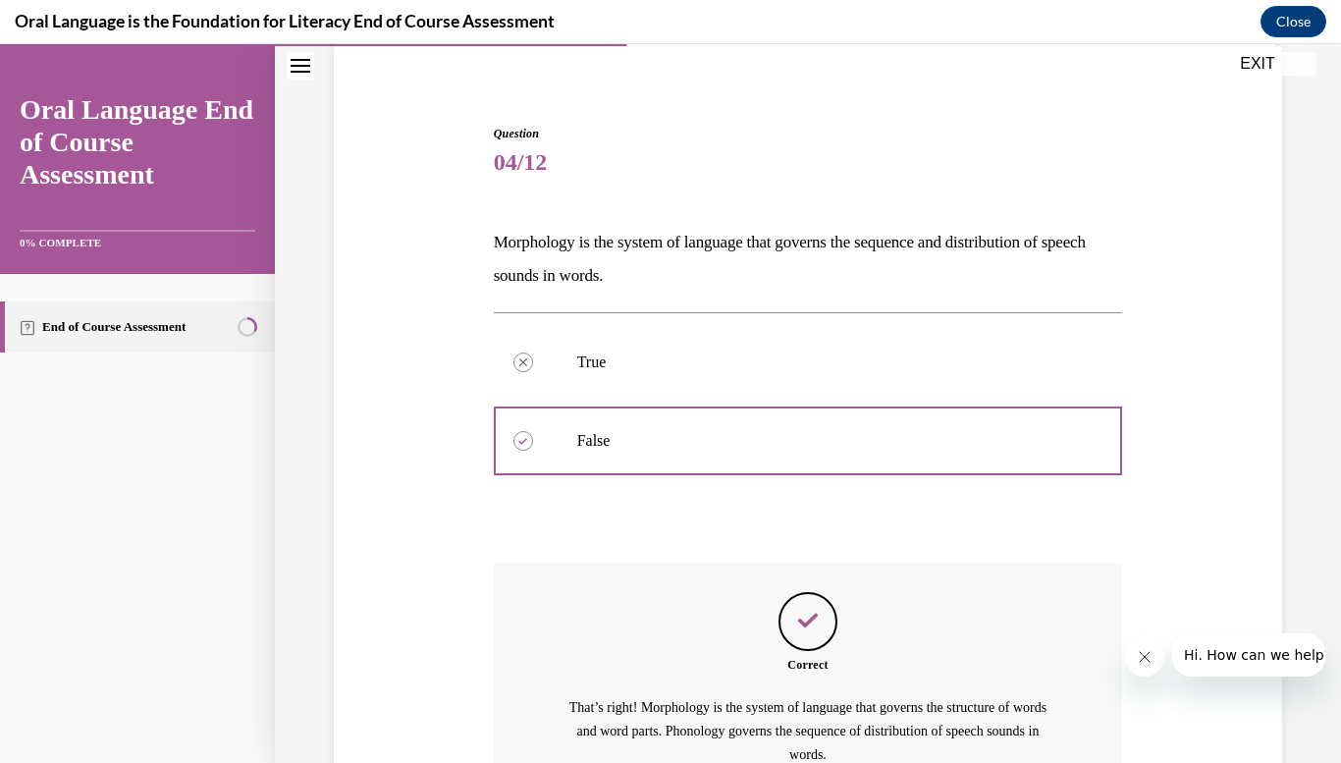
scroll to position [353, 0]
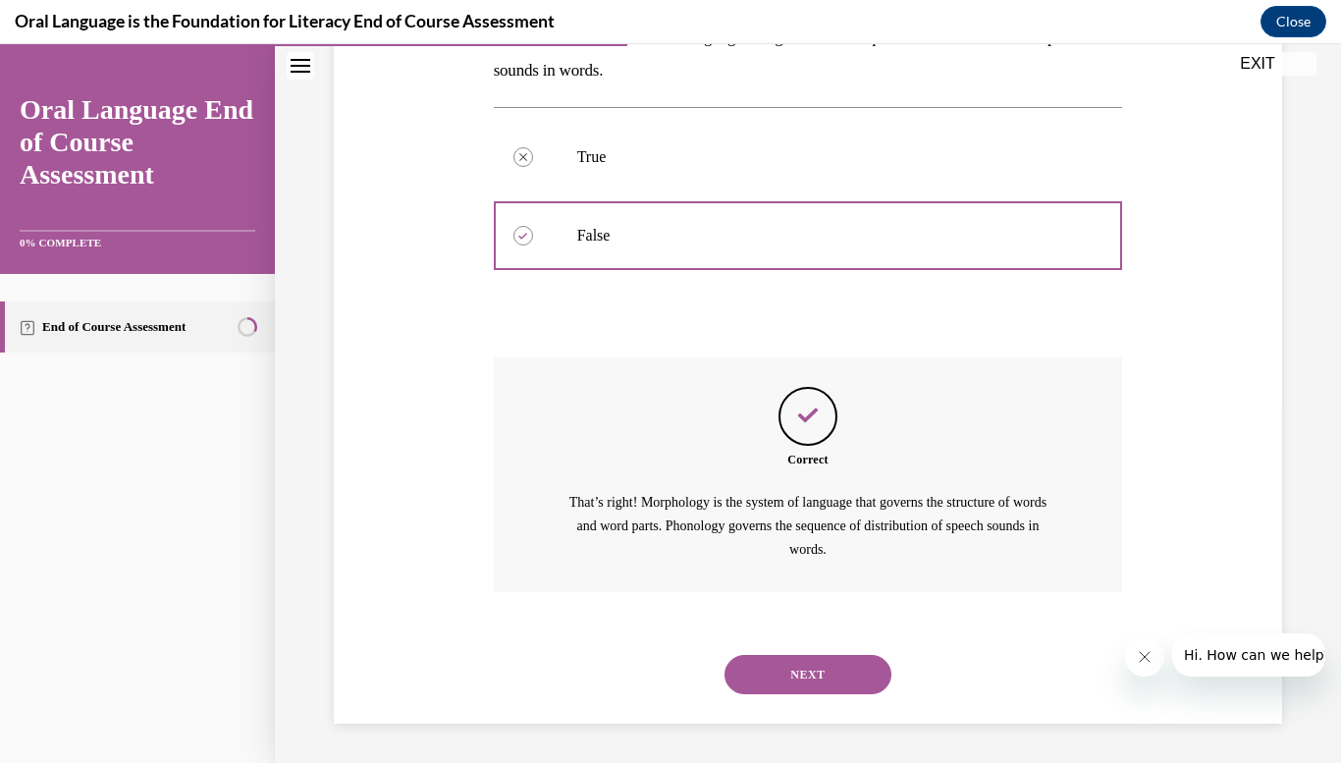
click at [835, 672] on button "NEXT" at bounding box center [808, 674] width 167 height 39
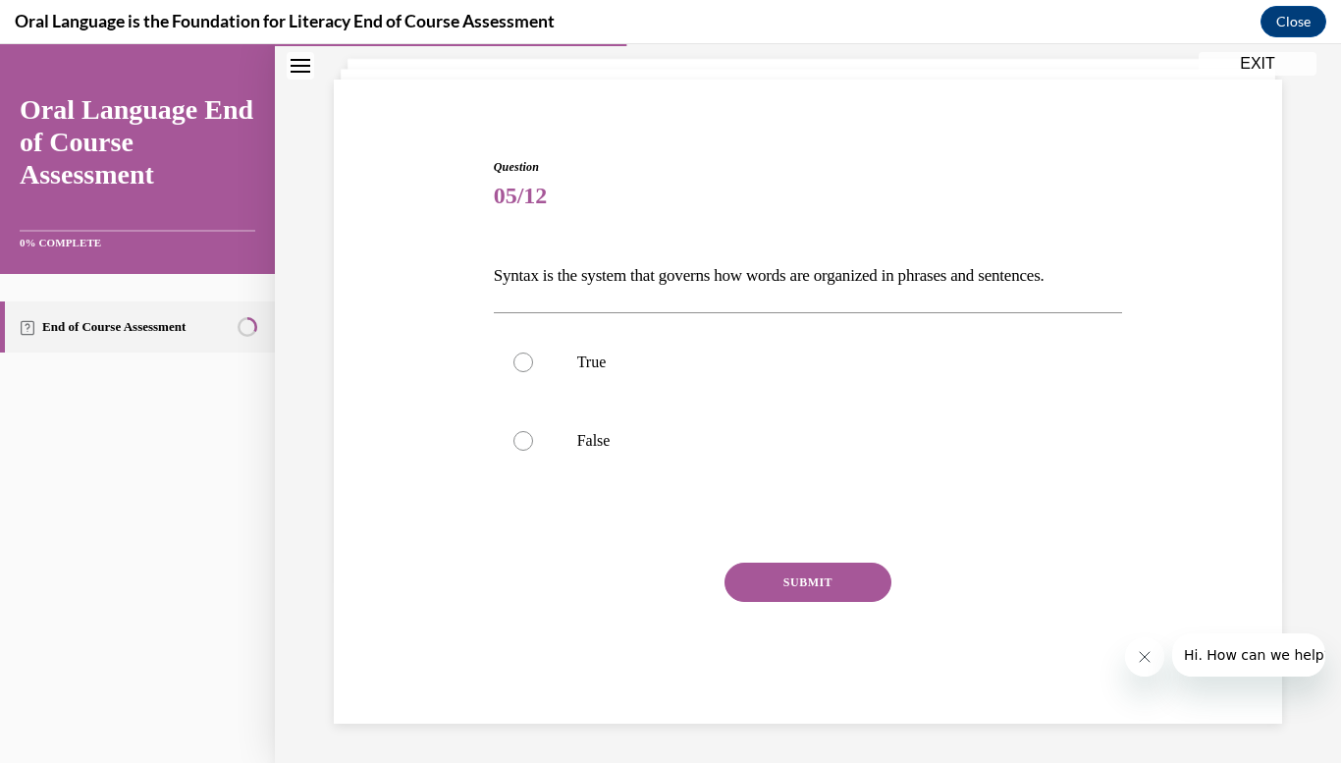
scroll to position [115, 0]
click at [537, 343] on label "True" at bounding box center [808, 362] width 629 height 79
click at [533, 353] on input "True" at bounding box center [524, 363] width 20 height 20
radio input "true"
click at [806, 577] on button "SUBMIT" at bounding box center [808, 582] width 167 height 39
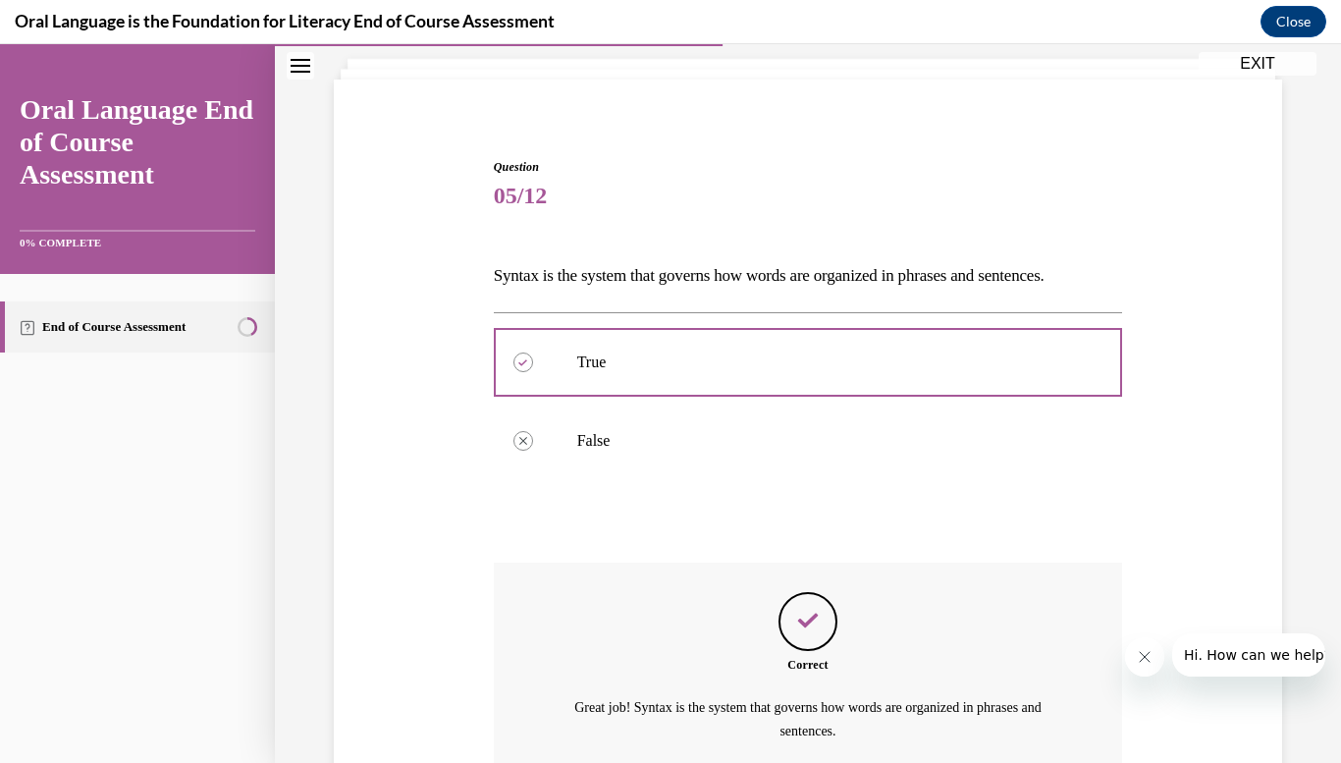
scroll to position [298, 0]
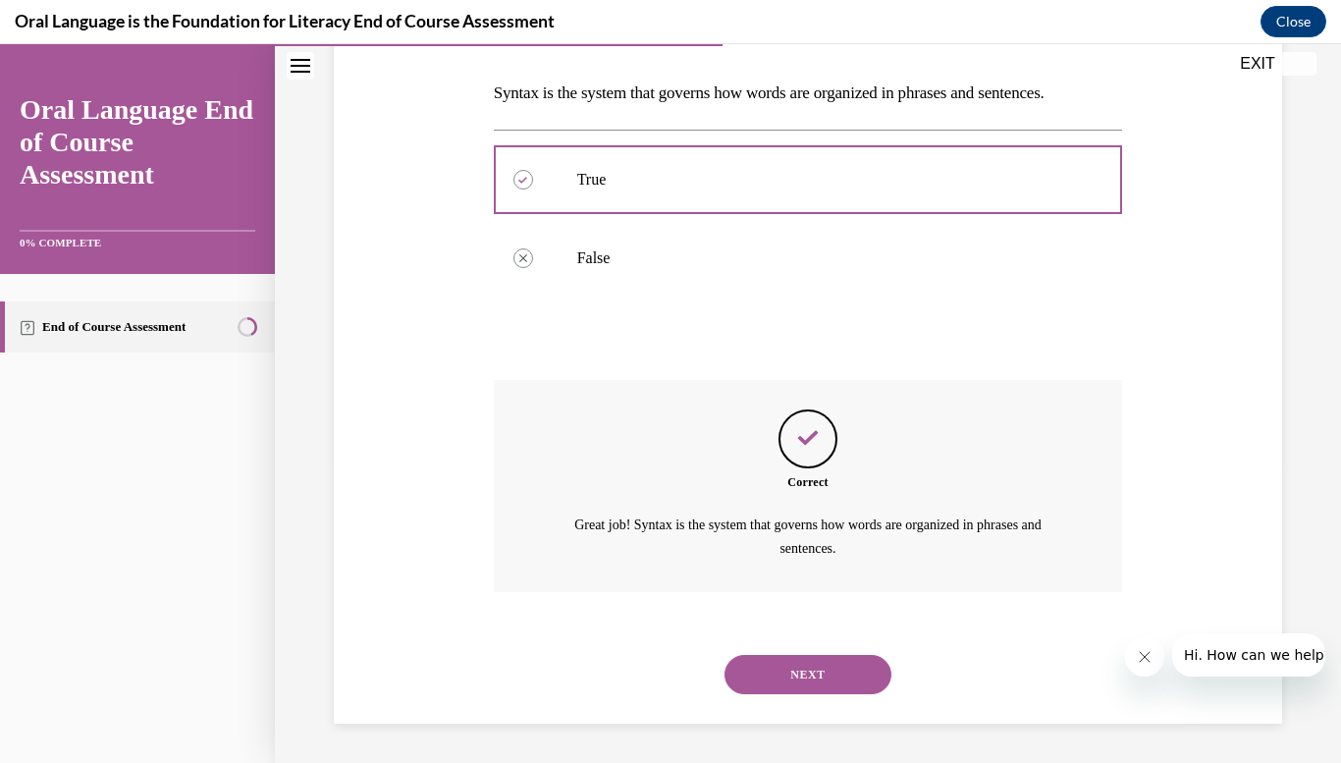
click at [813, 691] on button "NEXT" at bounding box center [808, 674] width 167 height 39
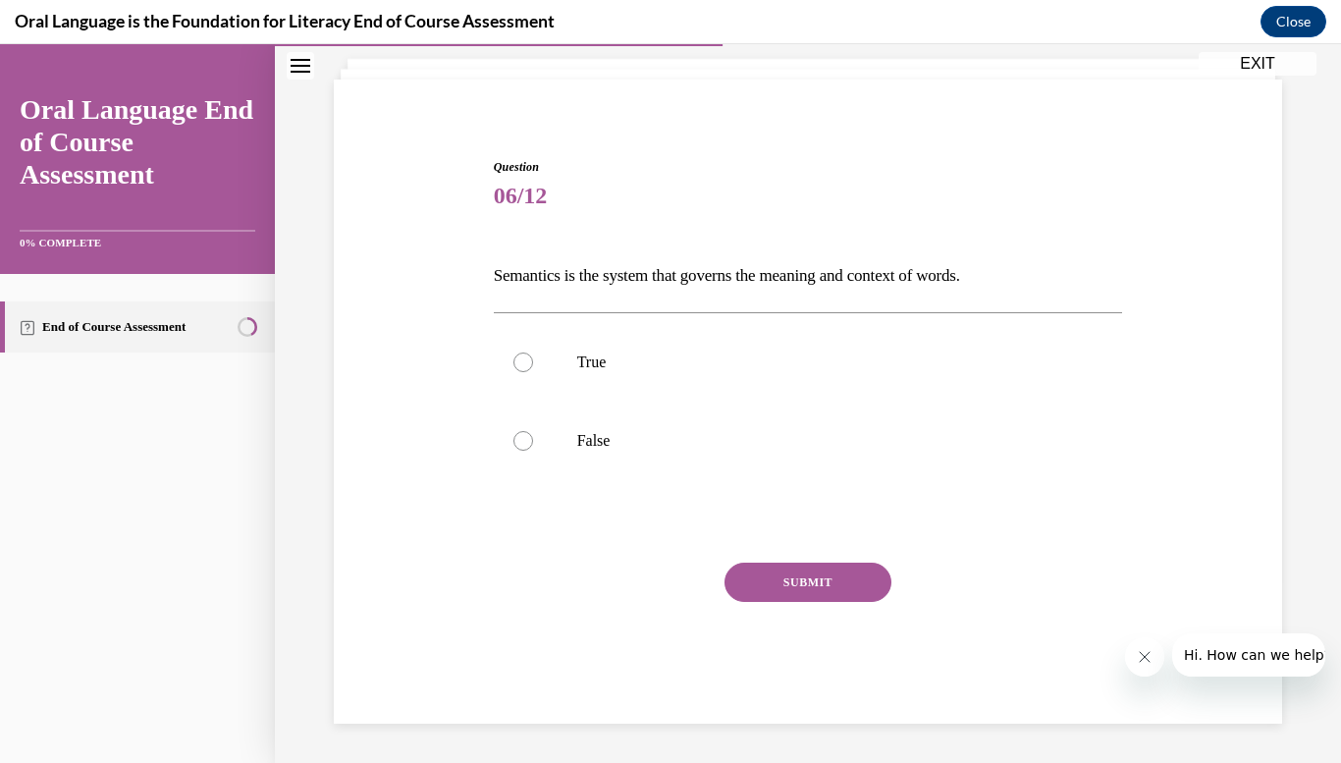
scroll to position [115, 0]
click at [567, 382] on label "True" at bounding box center [808, 362] width 629 height 79
click at [533, 372] on input "True" at bounding box center [524, 363] width 20 height 20
radio input "true"
click at [812, 580] on button "SUBMIT" at bounding box center [808, 582] width 167 height 39
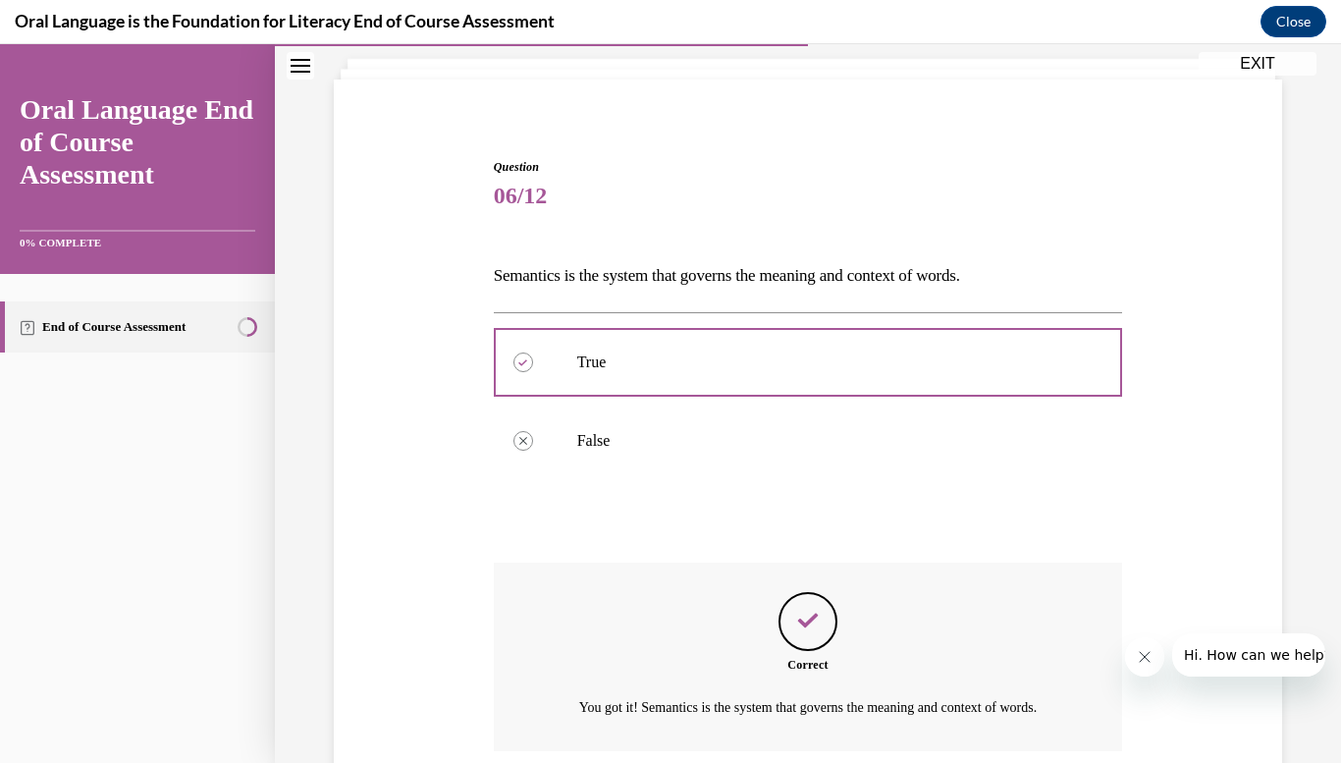
scroll to position [298, 0]
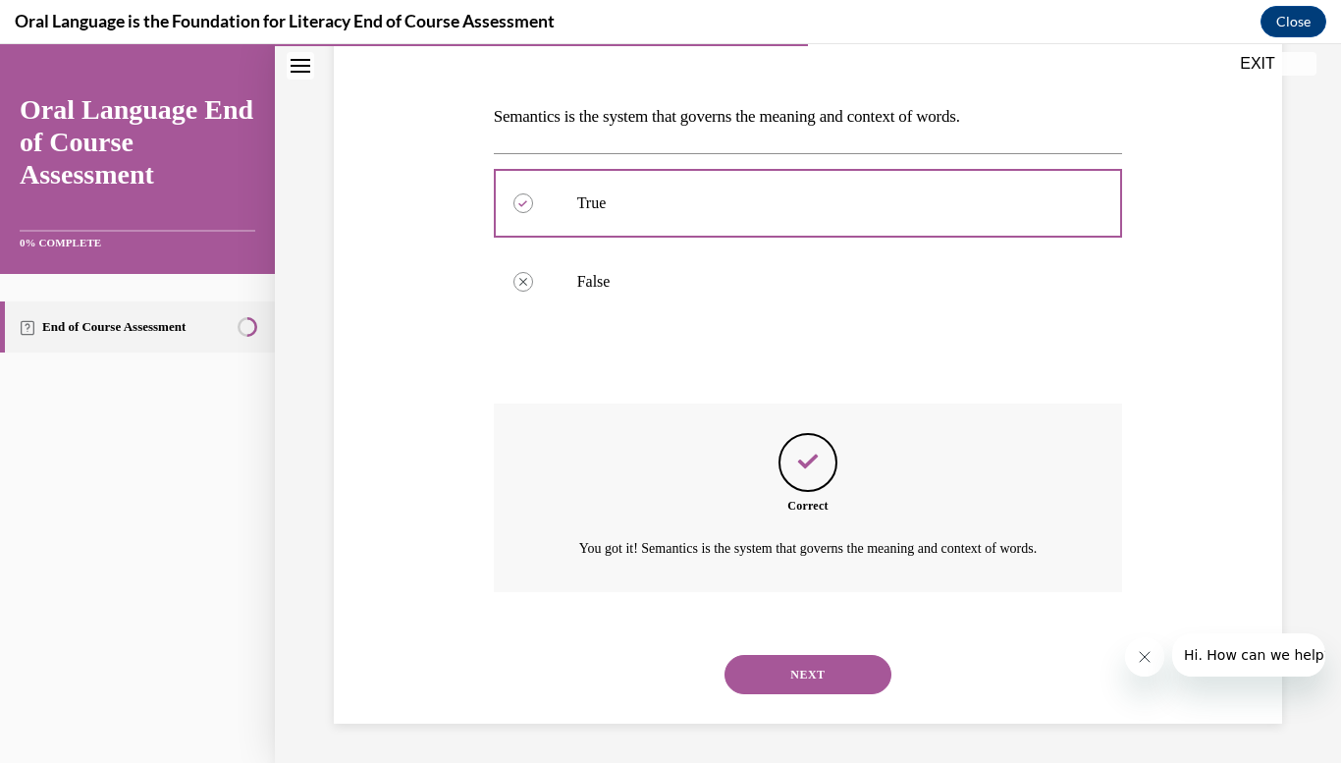
click at [813, 681] on button "NEXT" at bounding box center [808, 674] width 167 height 39
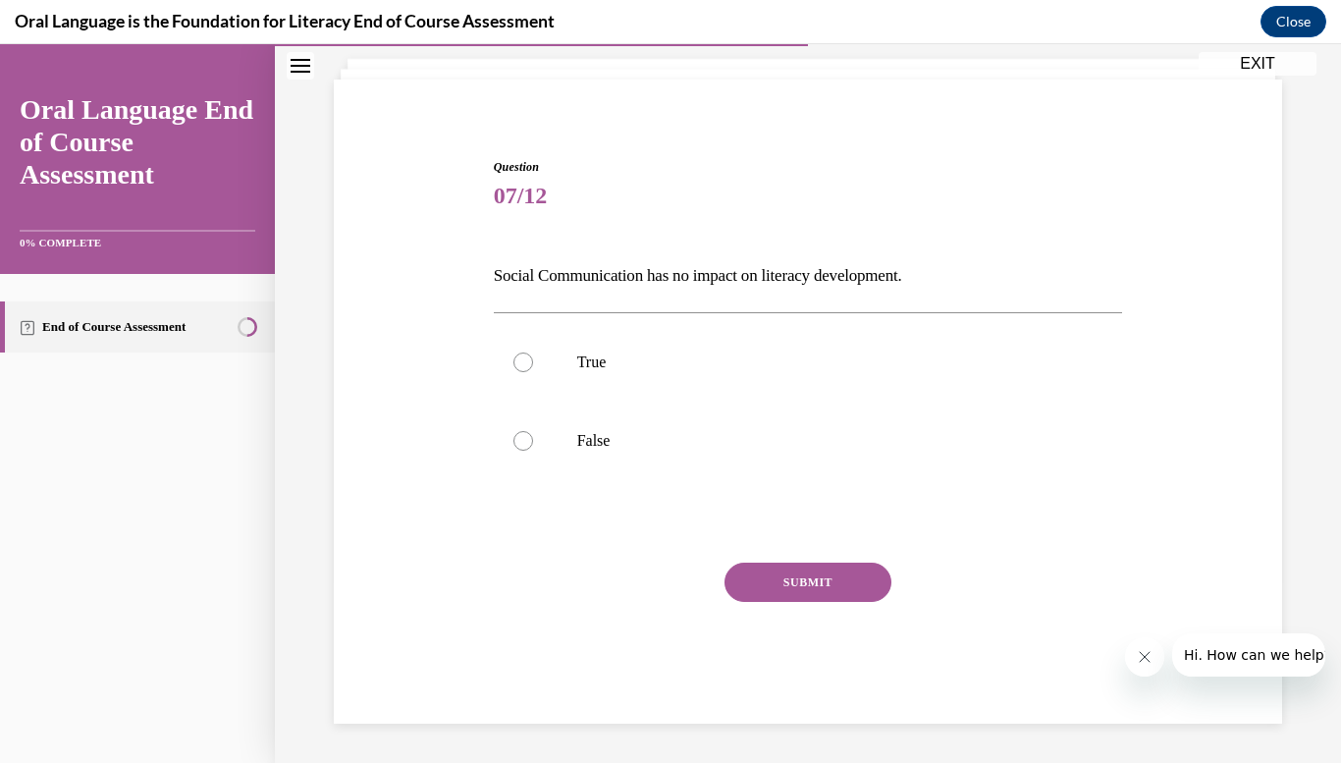
scroll to position [115, 0]
click at [567, 455] on label "False" at bounding box center [808, 441] width 629 height 79
click at [533, 451] on input "False" at bounding box center [524, 441] width 20 height 20
radio input "true"
click at [787, 580] on button "SUBMIT" at bounding box center [808, 582] width 167 height 39
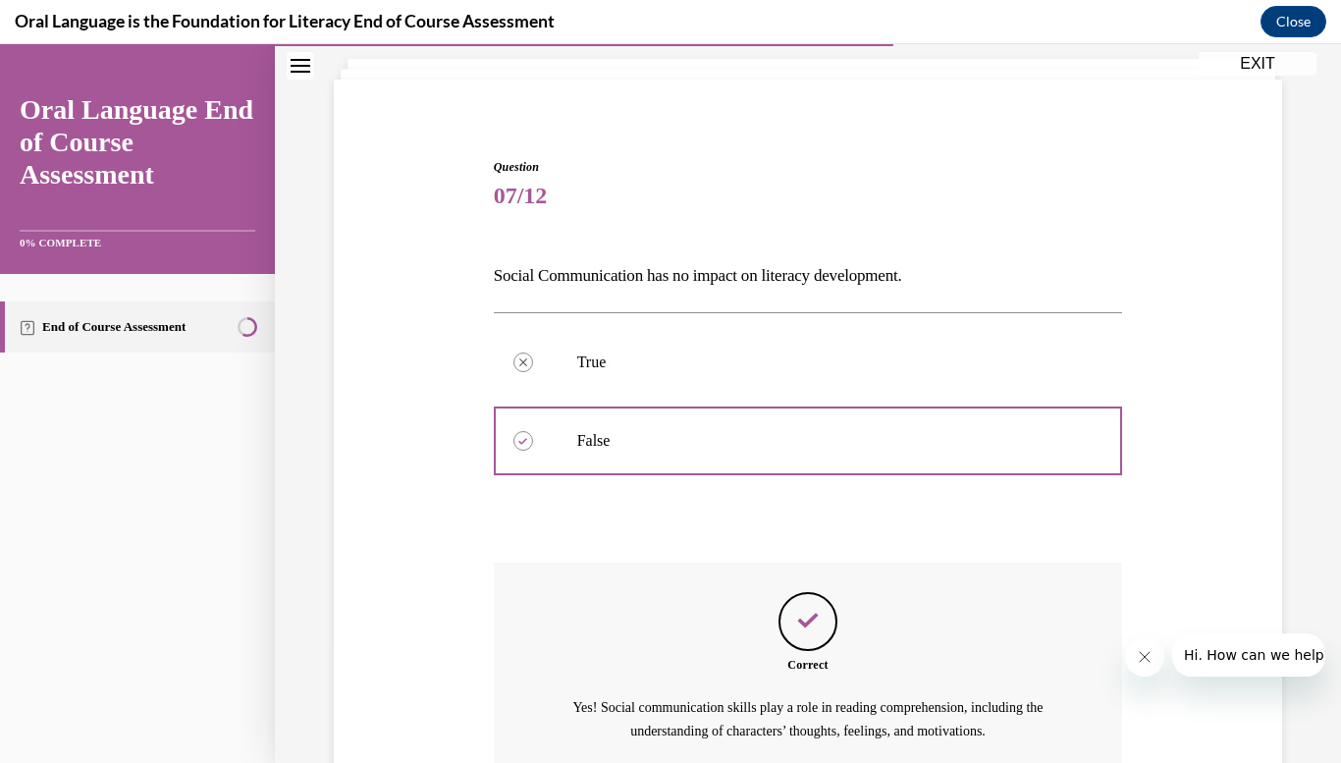
scroll to position [298, 0]
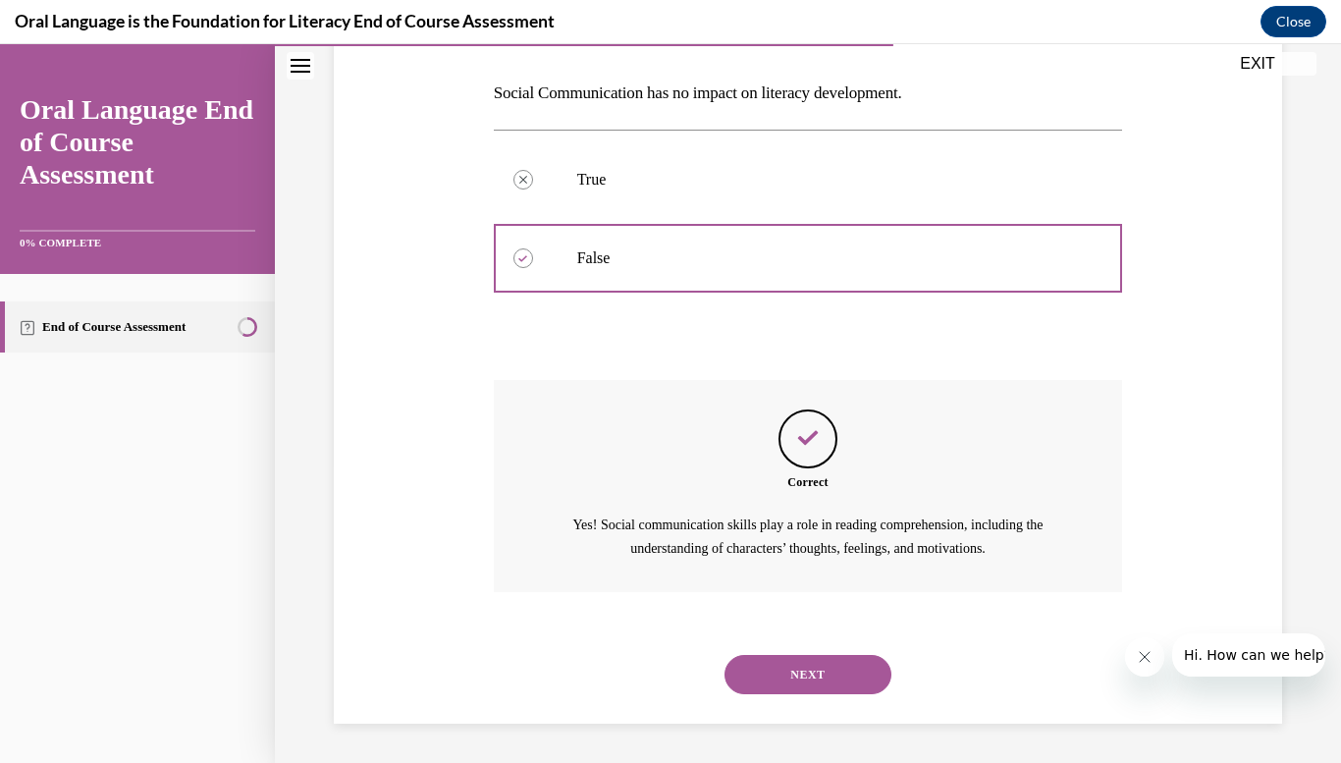
click at [826, 665] on button "NEXT" at bounding box center [808, 674] width 167 height 39
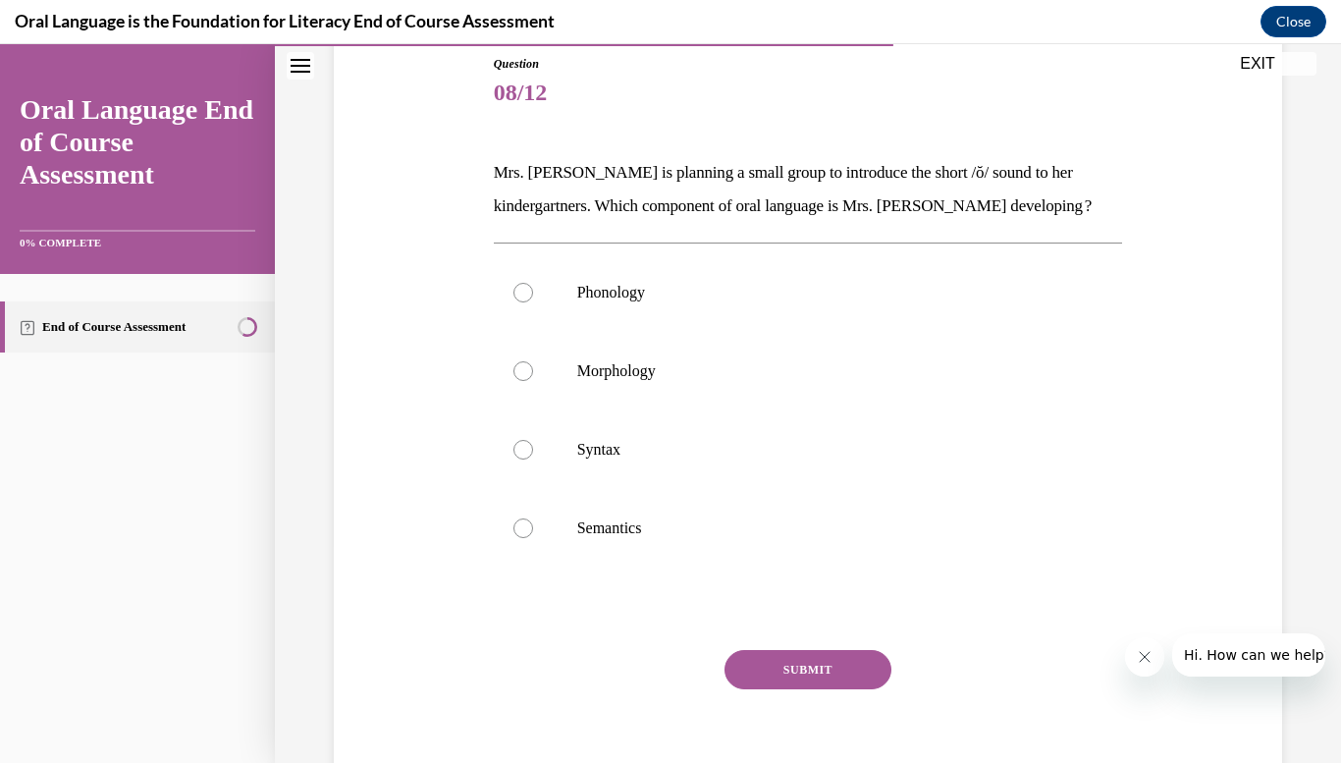
scroll to position [222, 0]
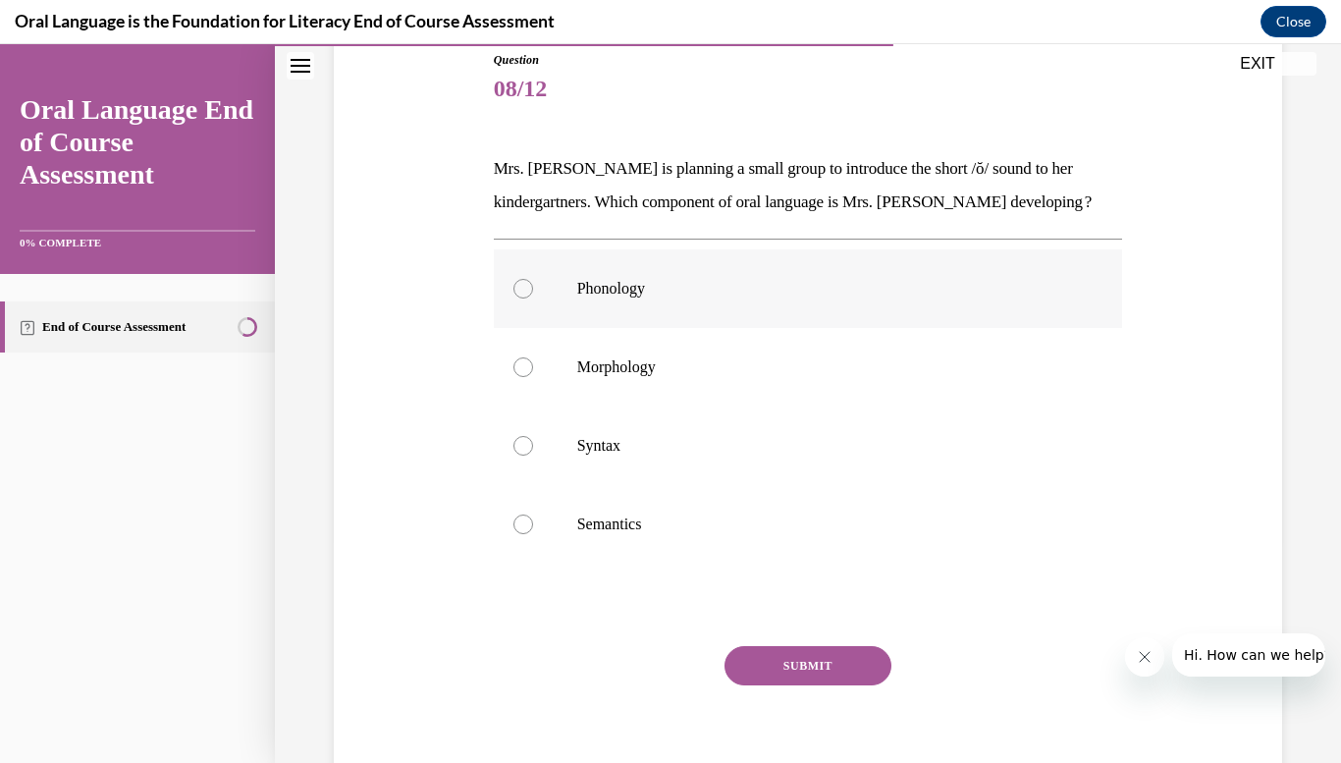
click at [559, 272] on label "Phonology" at bounding box center [808, 288] width 629 height 79
click at [533, 279] on input "Phonology" at bounding box center [524, 289] width 20 height 20
radio input "true"
click at [823, 654] on button "SUBMIT" at bounding box center [808, 665] width 167 height 39
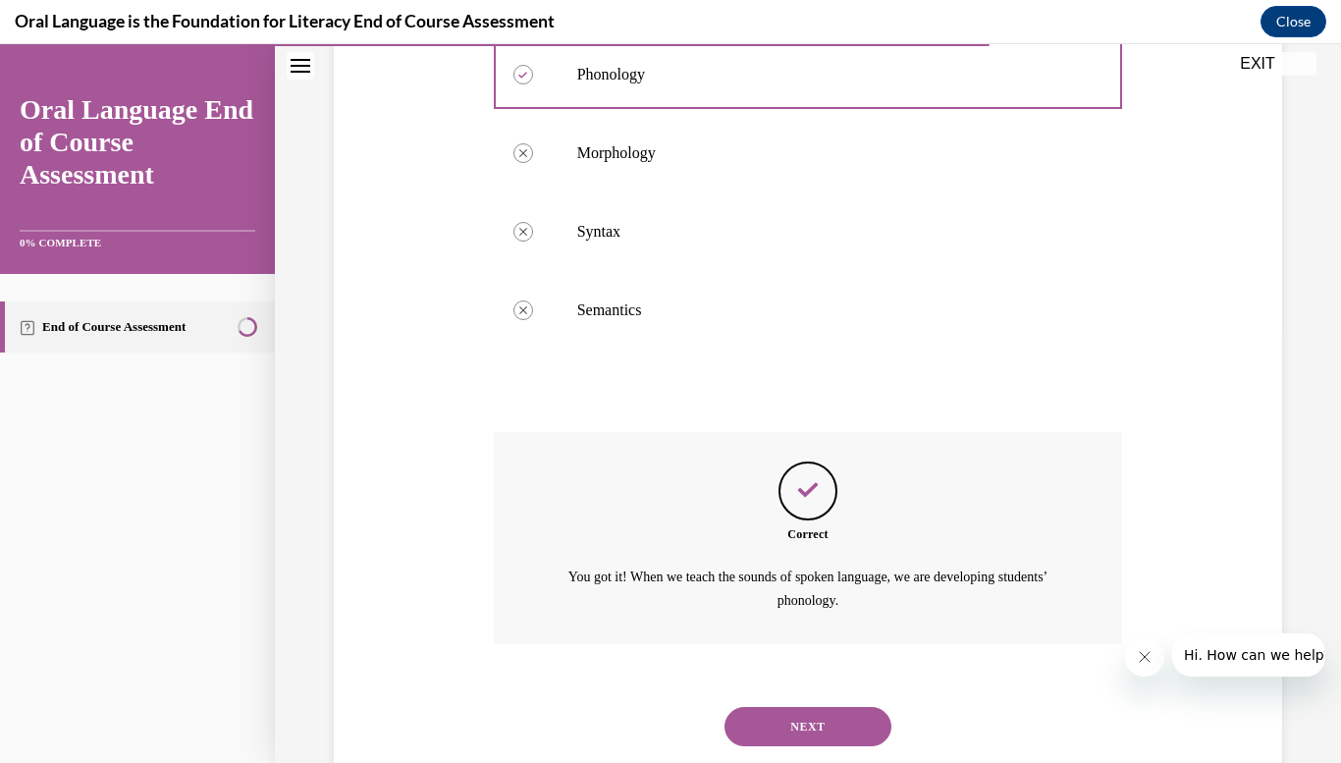
scroll to position [488, 0]
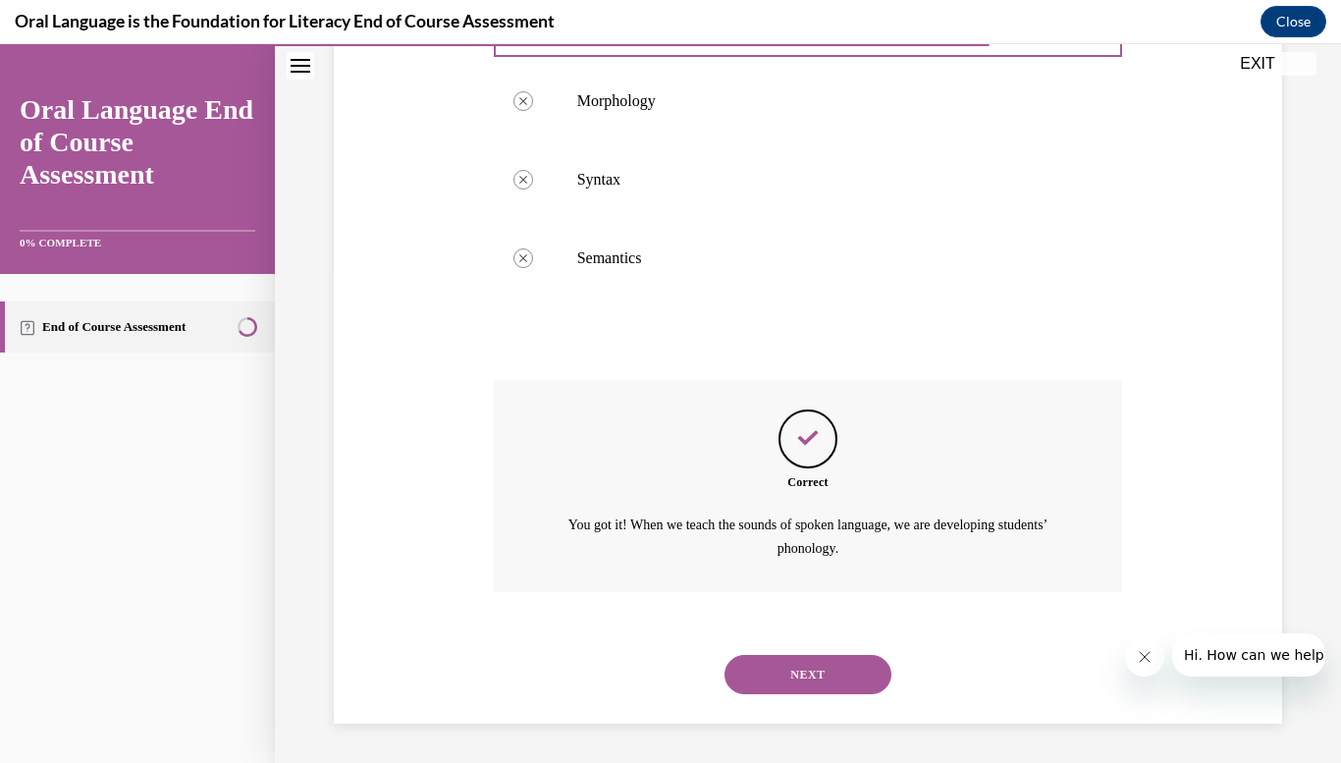
click at [823, 673] on button "NEXT" at bounding box center [808, 674] width 167 height 39
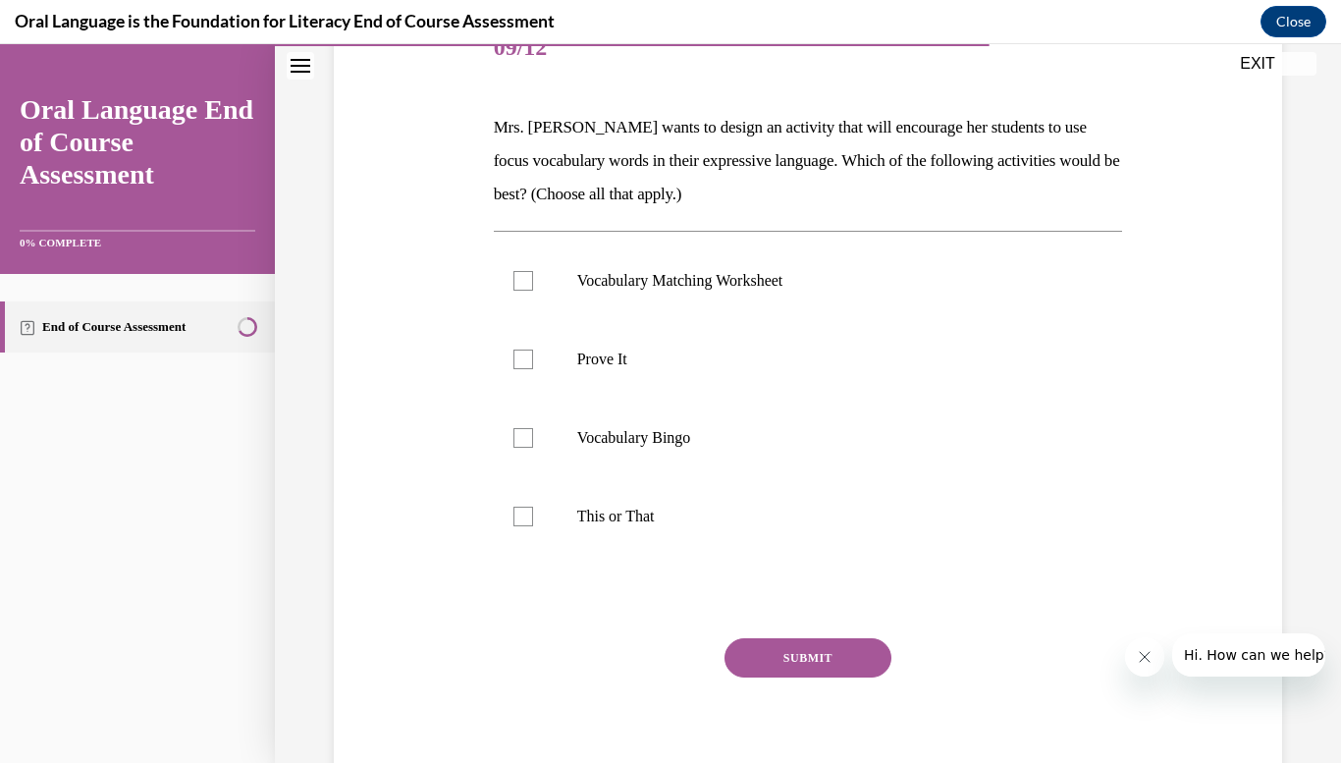
scroll to position [250, 0]
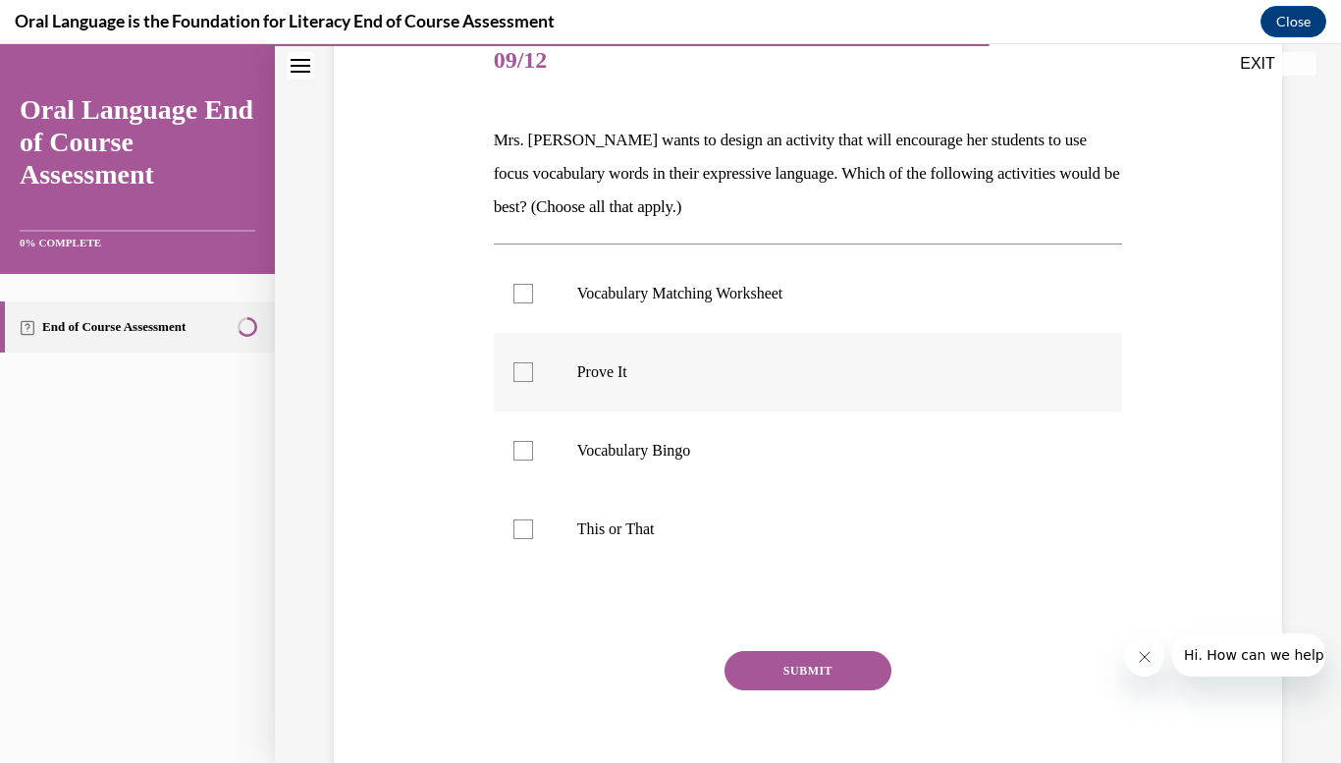
click at [527, 375] on div at bounding box center [524, 372] width 20 height 20
click at [527, 375] on input "Prove It" at bounding box center [524, 372] width 20 height 20
checkbox input "true"
click at [526, 535] on div at bounding box center [524, 529] width 20 height 20
click at [526, 535] on input "This or That" at bounding box center [524, 529] width 20 height 20
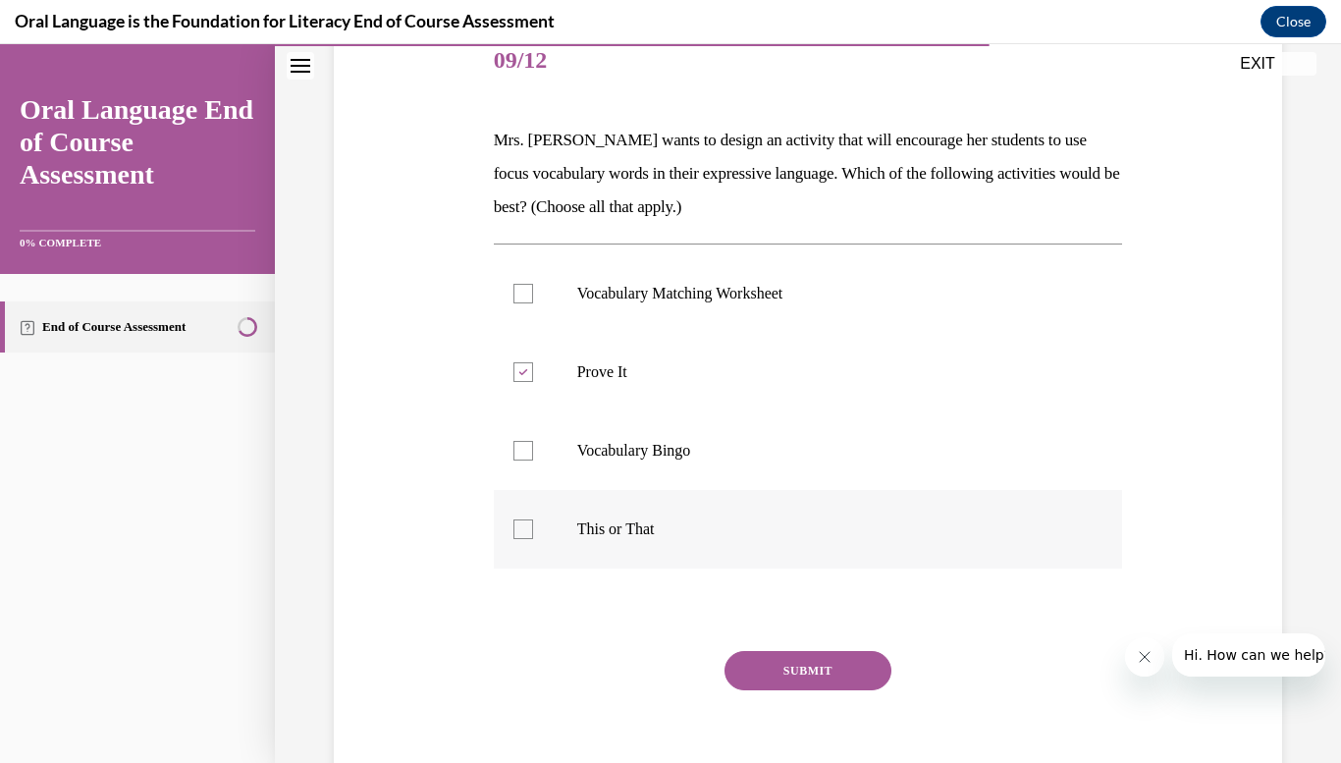
checkbox input "true"
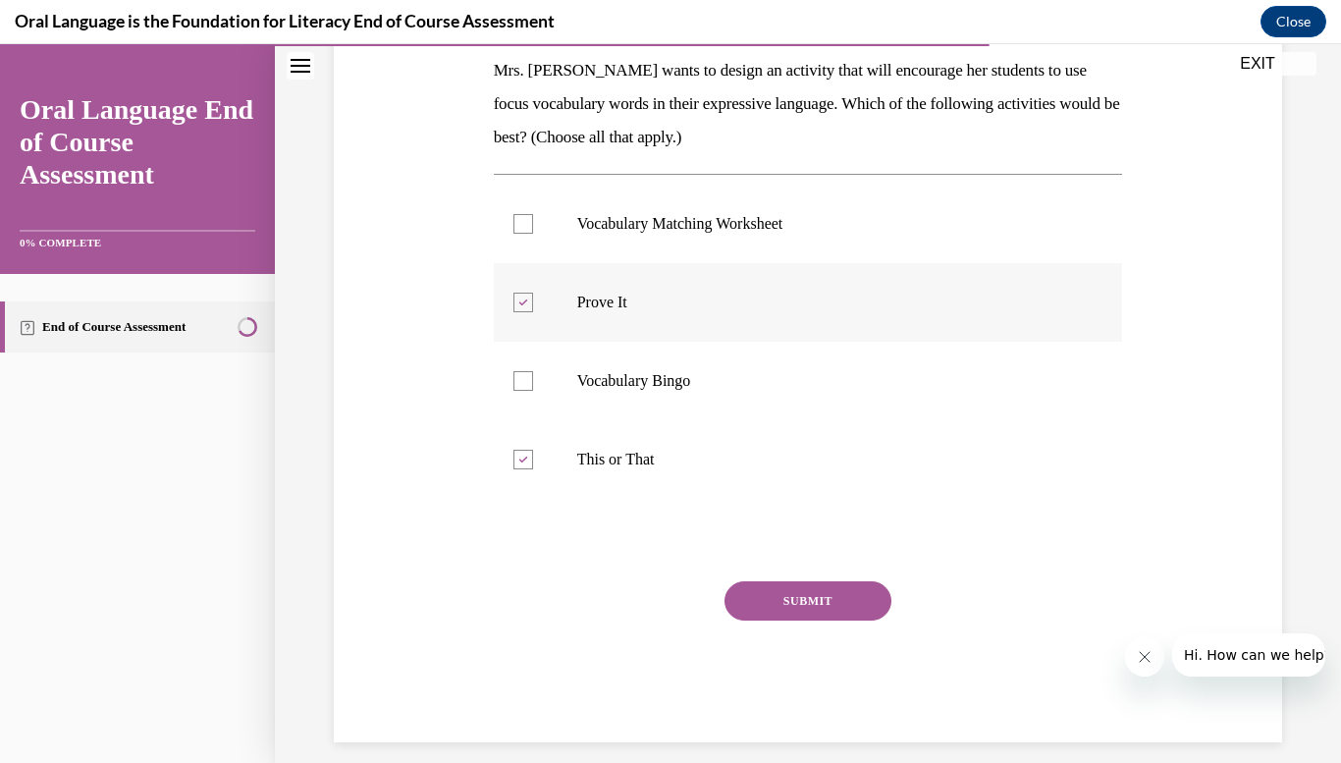
scroll to position [327, 0]
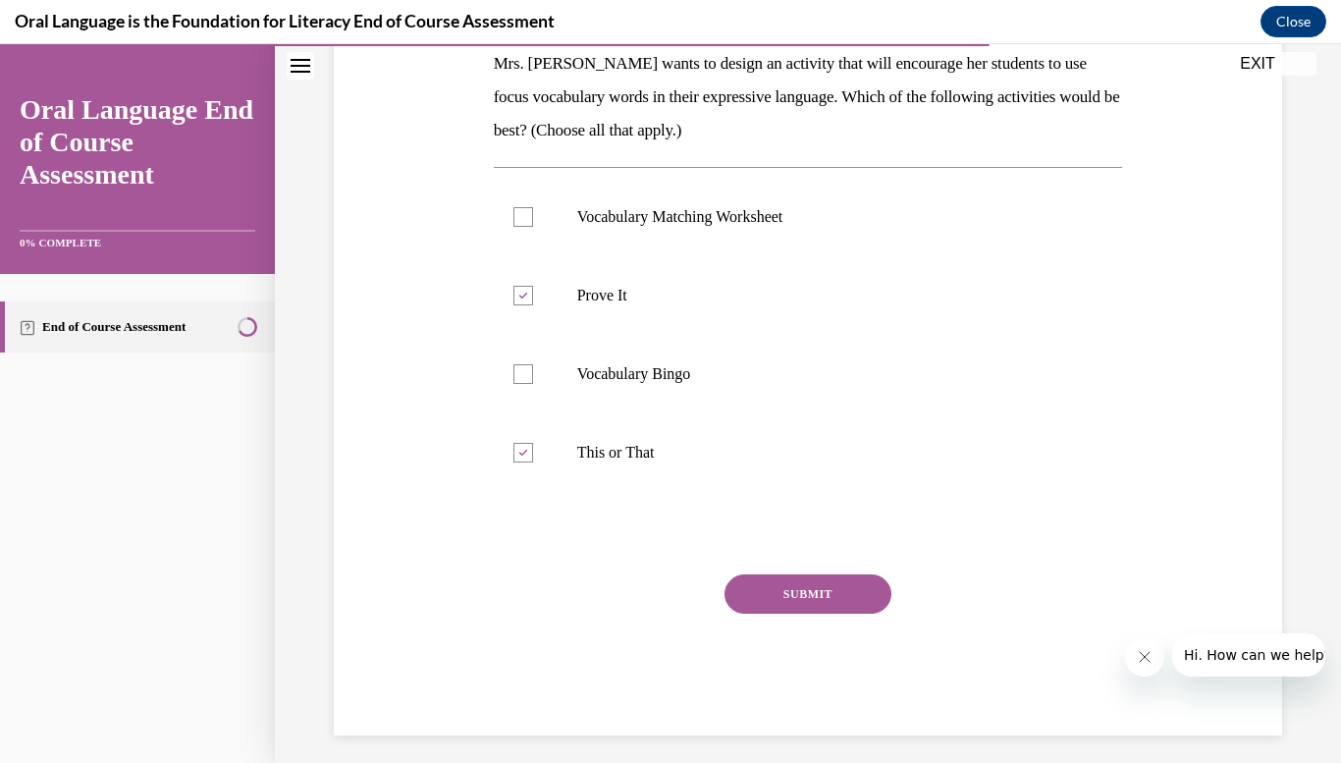
click at [770, 591] on button "SUBMIT" at bounding box center [808, 593] width 167 height 39
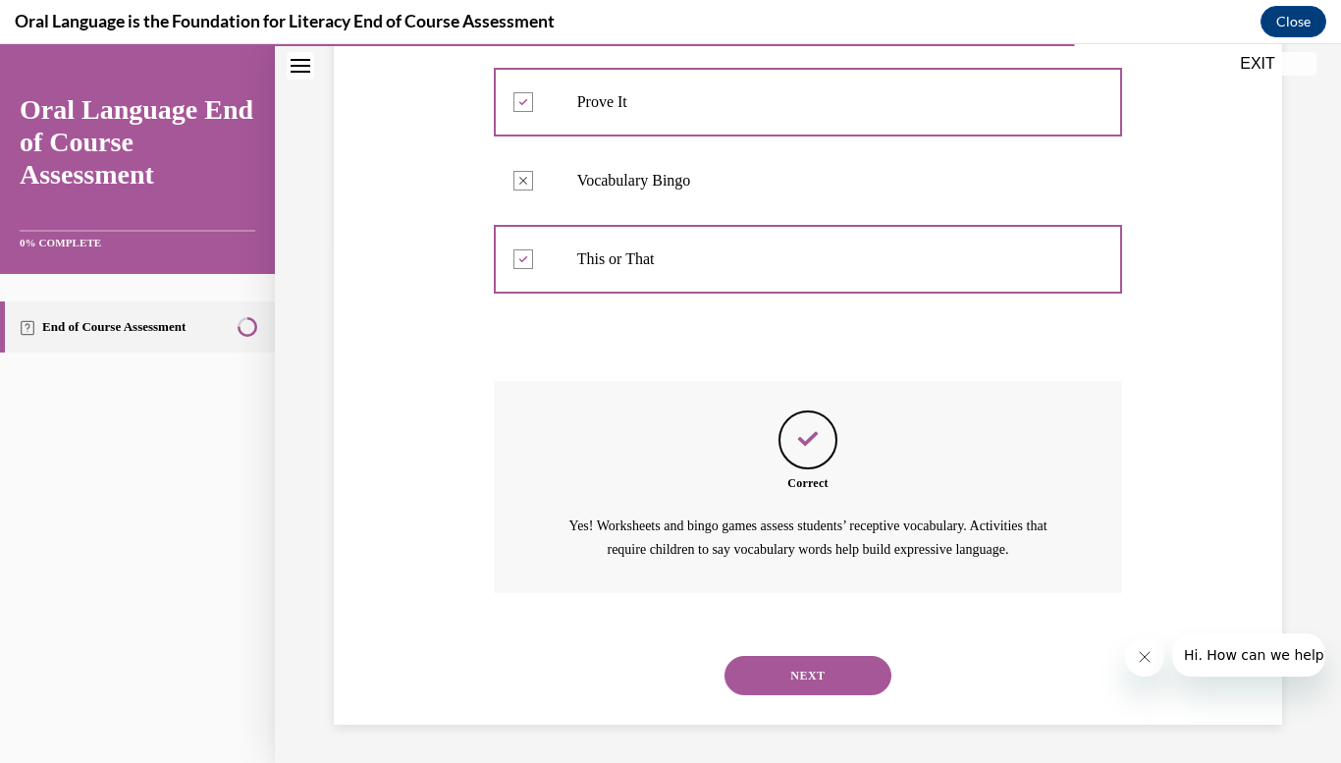
scroll to position [521, 0]
click at [813, 674] on button "NEXT" at bounding box center [808, 674] width 167 height 39
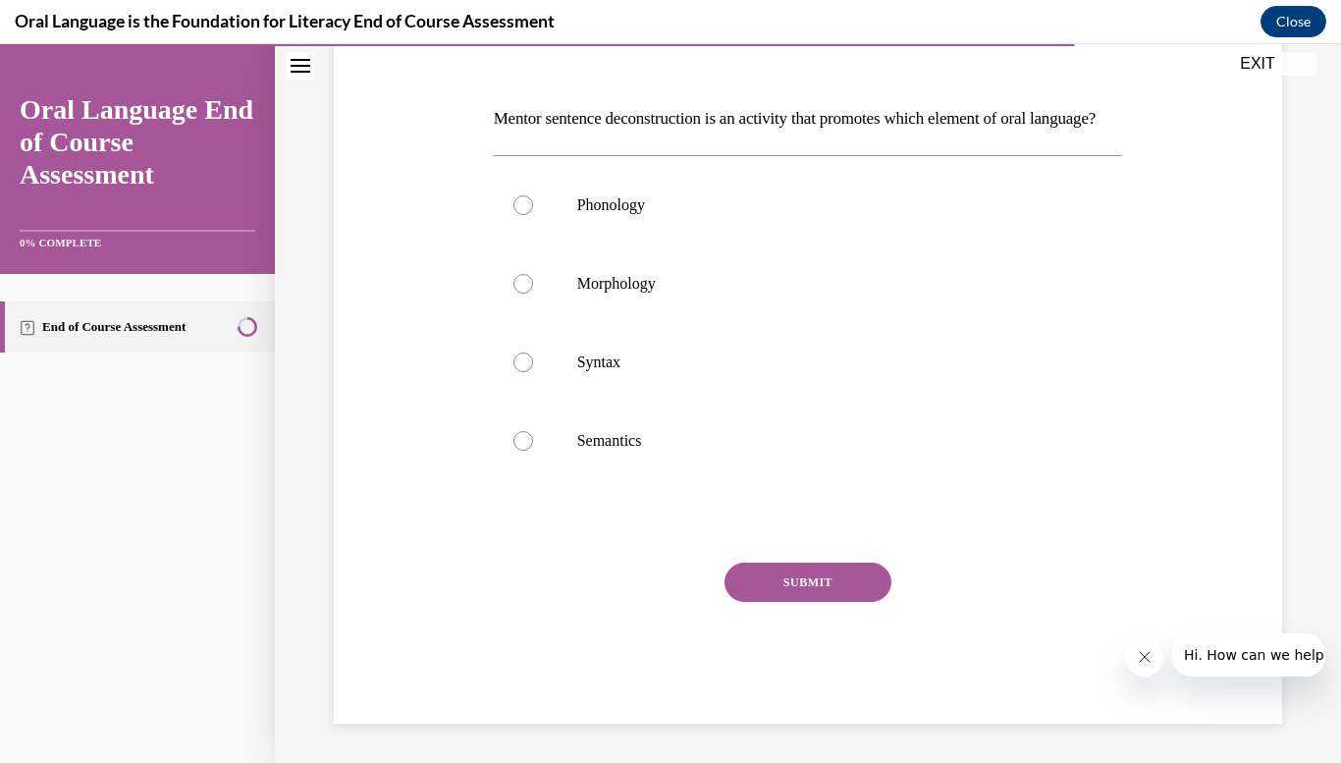
scroll to position [305, 0]
click at [552, 361] on label "Syntax" at bounding box center [808, 362] width 629 height 79
click at [533, 361] on input "Syntax" at bounding box center [524, 363] width 20 height 20
radio input "true"
click at [833, 598] on button "SUBMIT" at bounding box center [808, 582] width 167 height 39
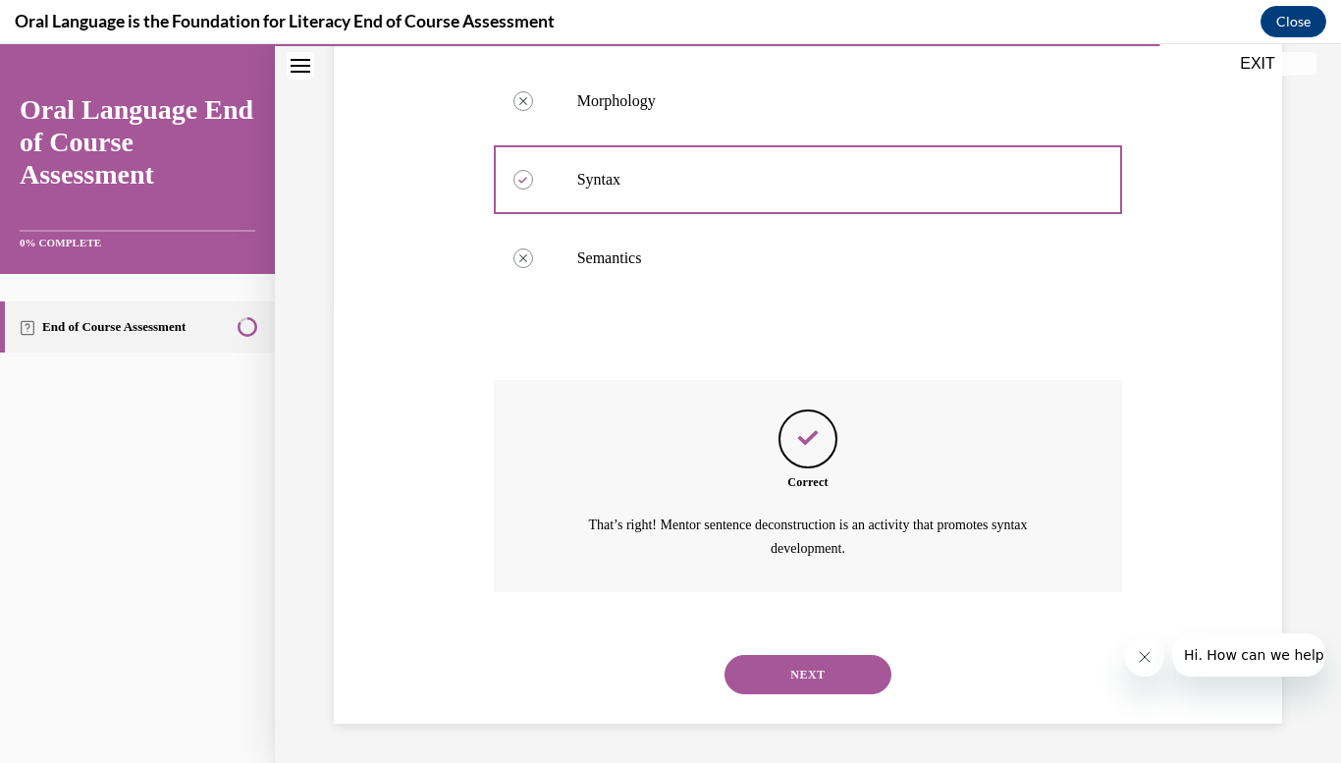
scroll to position [488, 0]
click at [817, 672] on button "NEXT" at bounding box center [808, 674] width 167 height 39
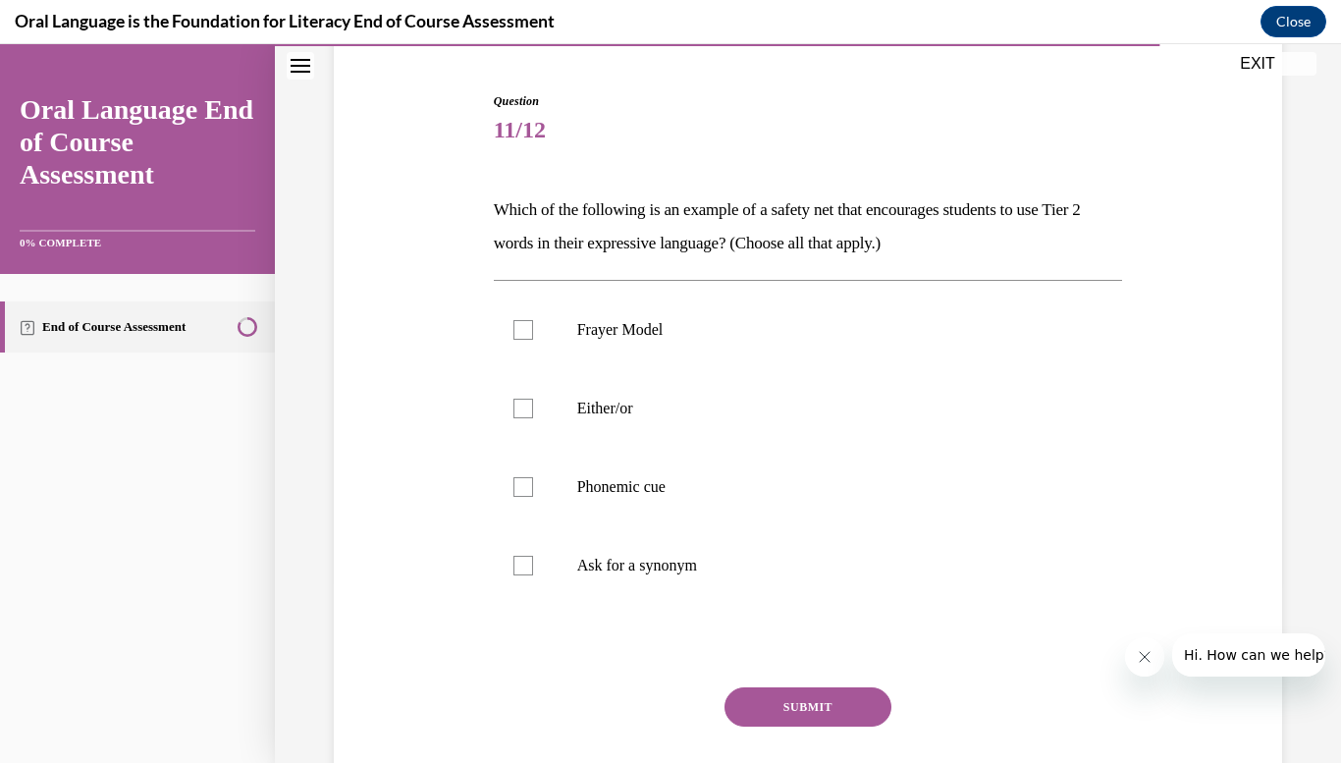
scroll to position [186, 0]
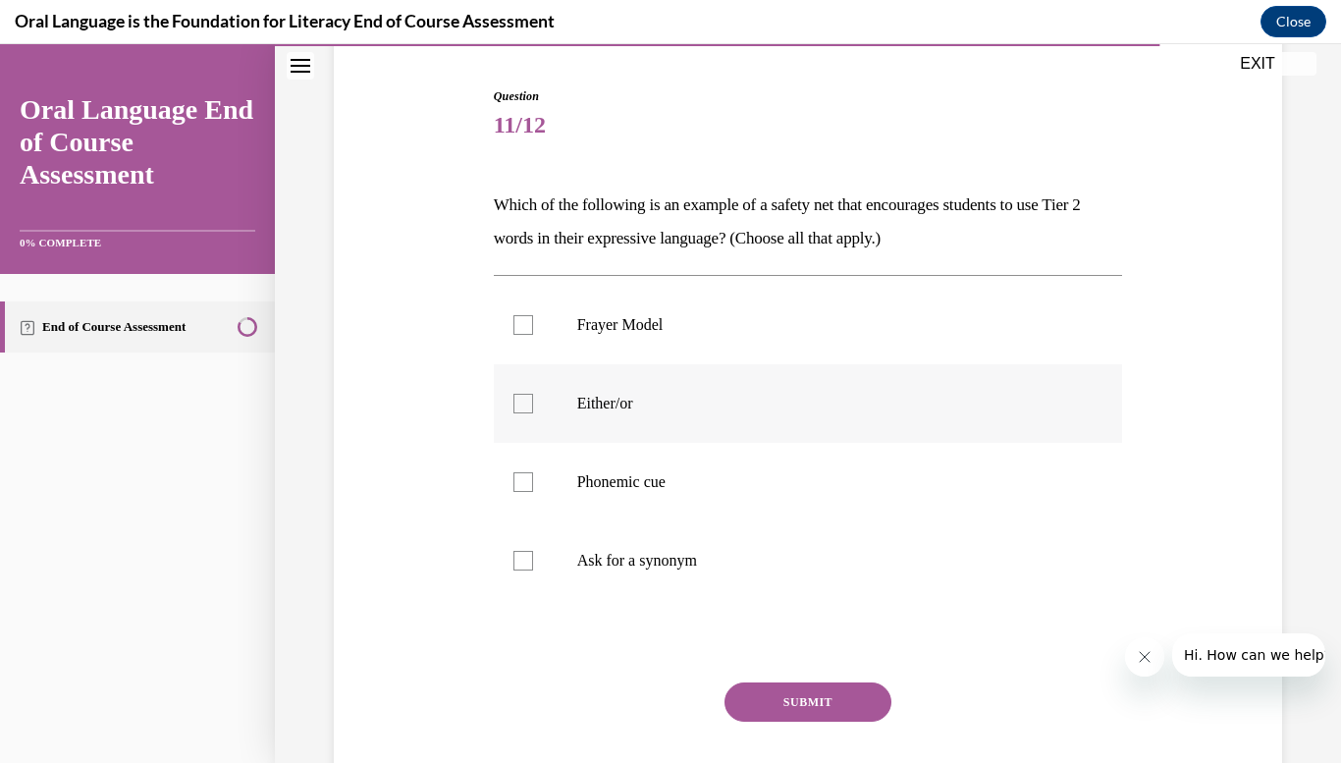
click at [541, 415] on label "Either/or" at bounding box center [808, 403] width 629 height 79
click at [533, 413] on input "Either/or" at bounding box center [524, 404] width 20 height 20
checkbox input "true"
click at [524, 478] on div at bounding box center [524, 482] width 20 height 20
click at [524, 478] on input "Phonemic cue" at bounding box center [524, 482] width 20 height 20
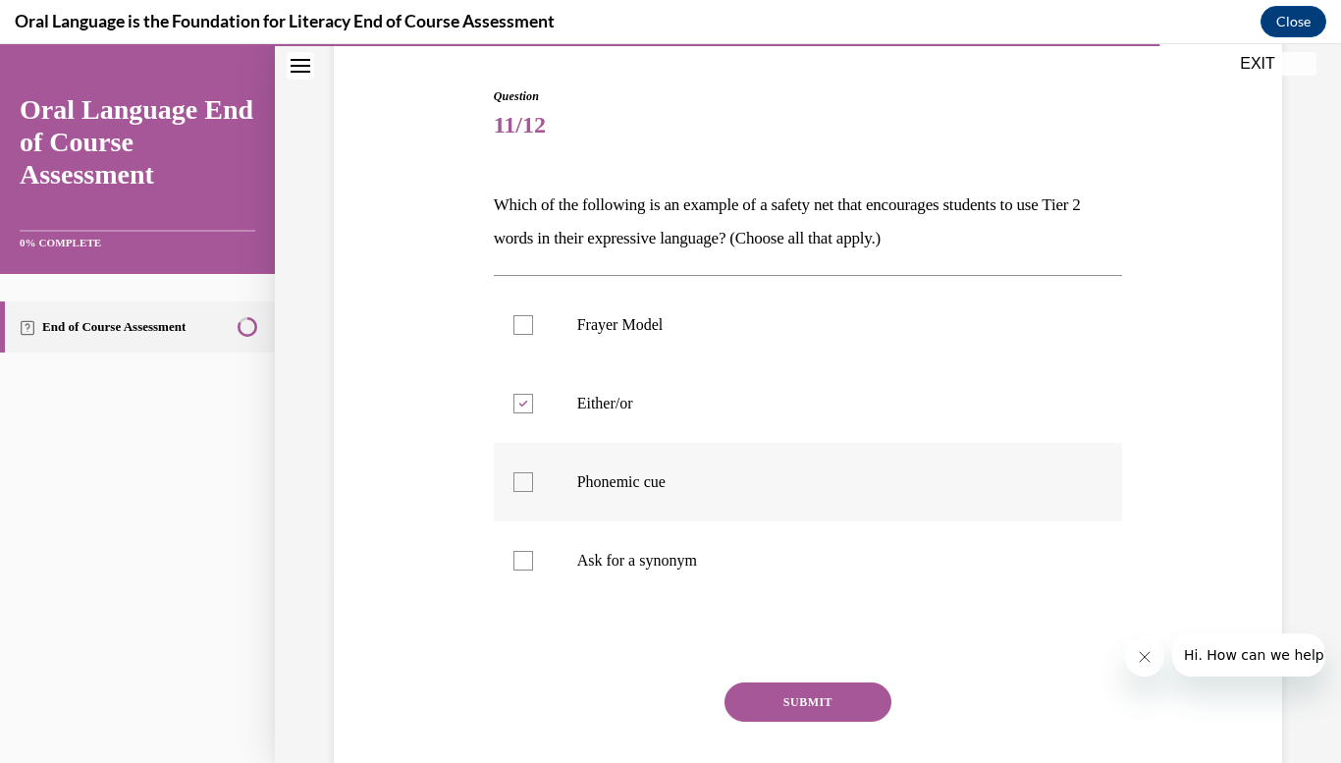
checkbox input "true"
click at [549, 560] on label "Ask for a synonym" at bounding box center [808, 560] width 629 height 79
click at [533, 560] on input "Ask for a synonym" at bounding box center [524, 561] width 20 height 20
checkbox input "true"
click at [820, 702] on button "SUBMIT" at bounding box center [808, 701] width 167 height 39
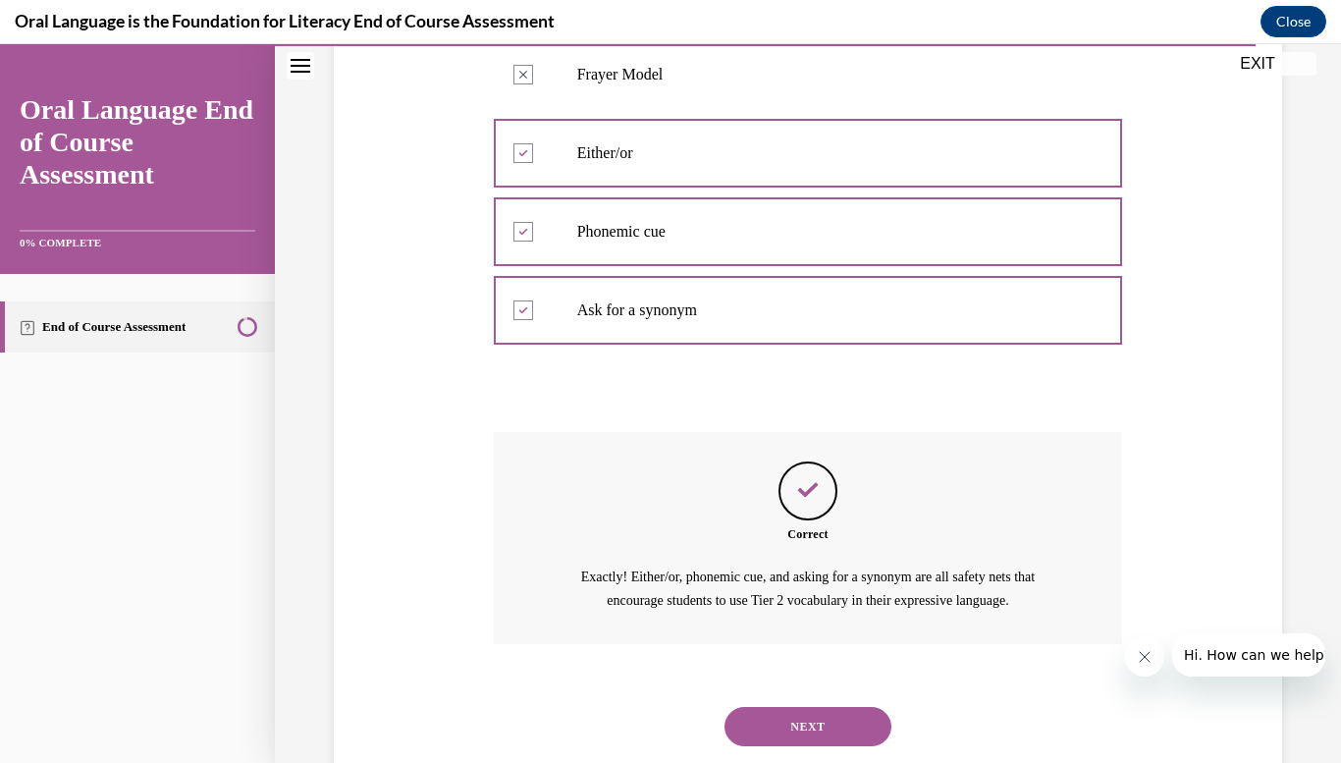
scroll to position [488, 0]
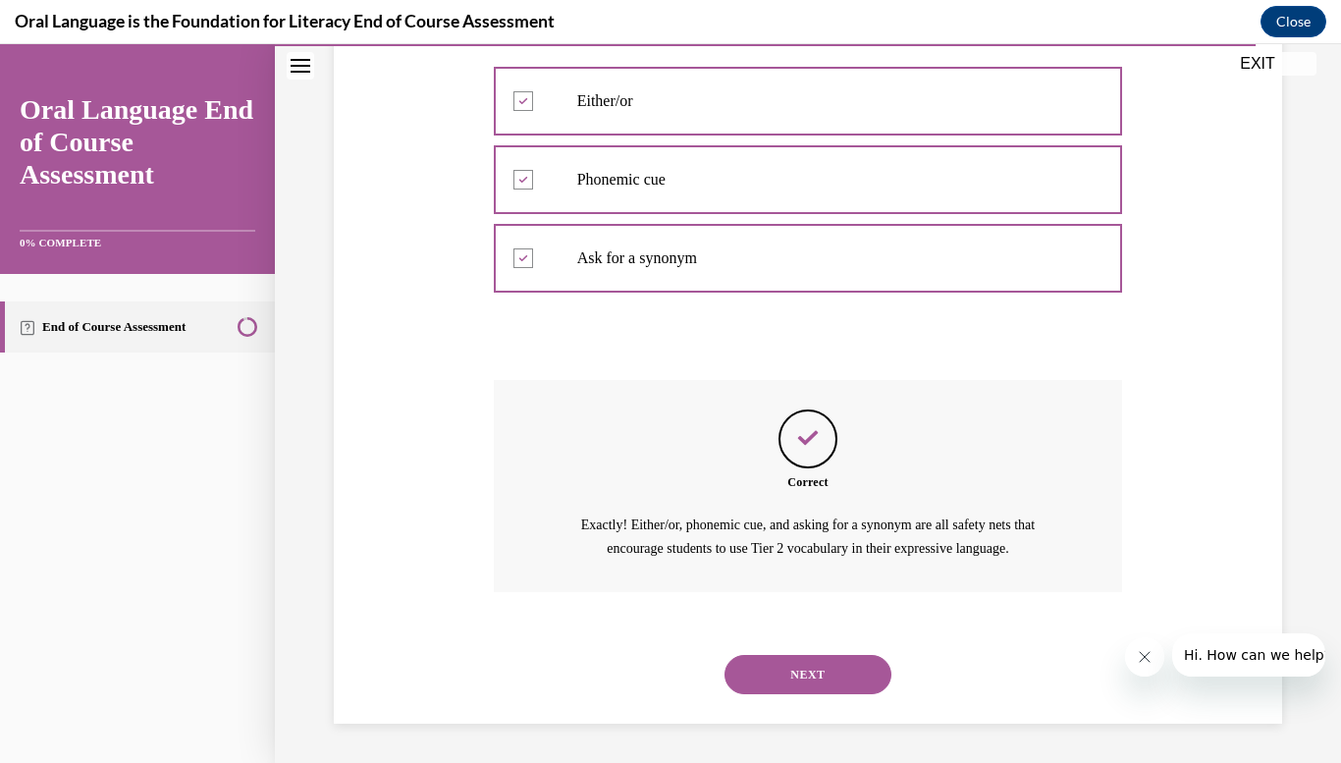
click at [818, 678] on button "NEXT" at bounding box center [808, 674] width 167 height 39
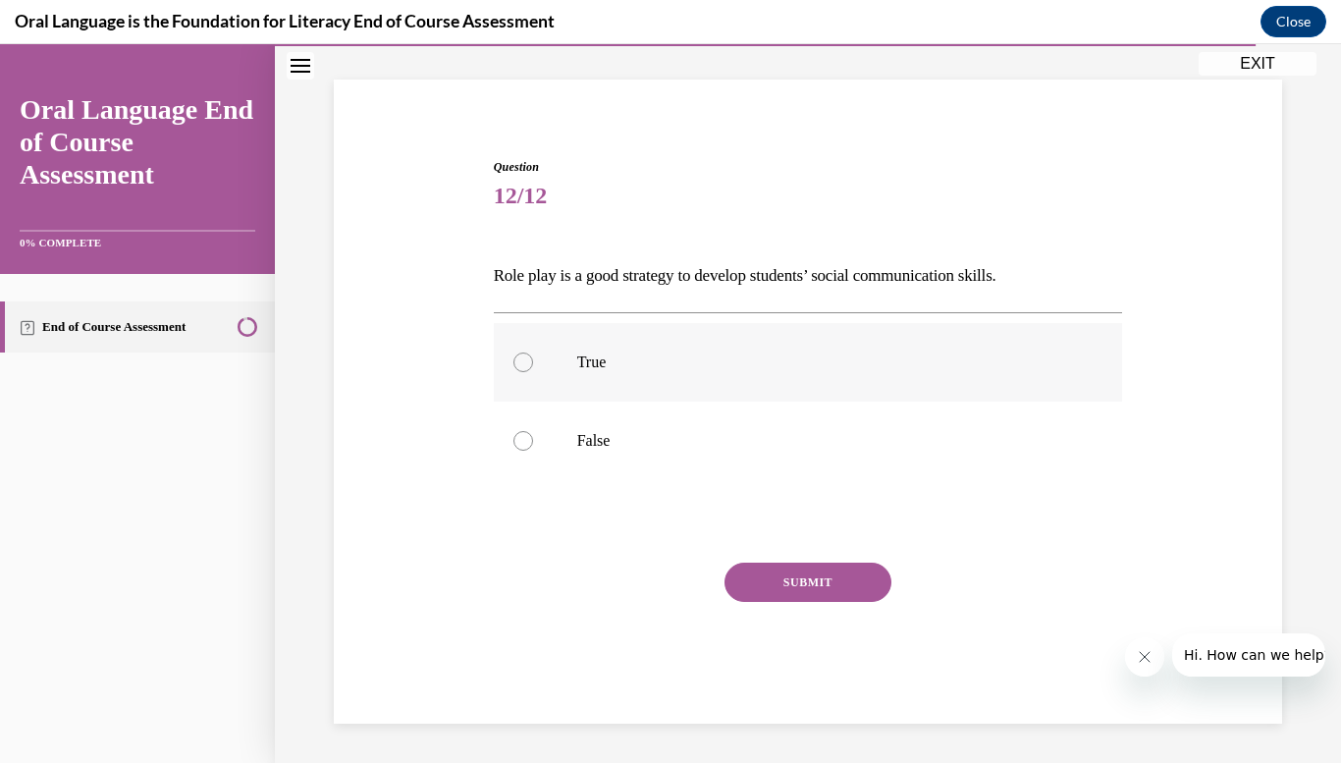
click at [712, 345] on label "True" at bounding box center [808, 362] width 629 height 79
click at [533, 353] on input "True" at bounding box center [524, 363] width 20 height 20
radio input "true"
click at [787, 596] on button "SUBMIT" at bounding box center [808, 582] width 167 height 39
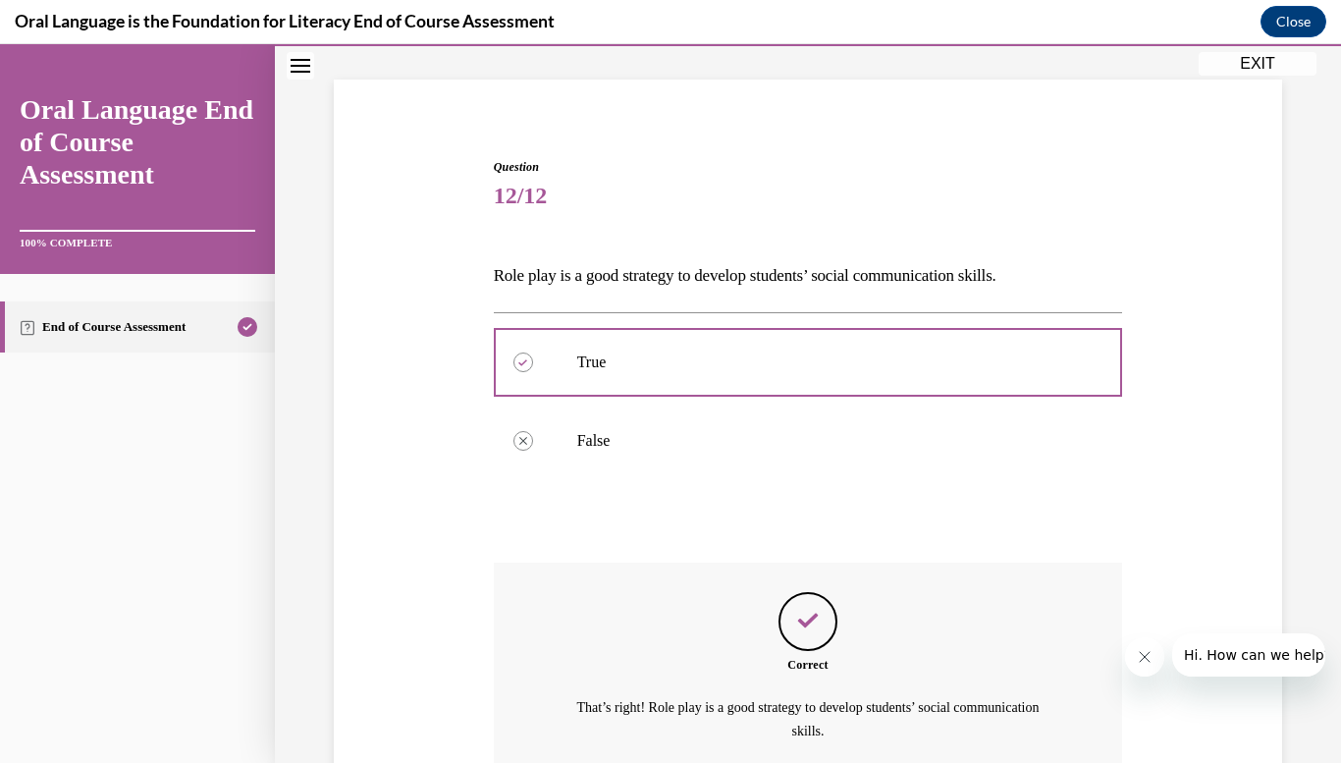
scroll to position [298, 0]
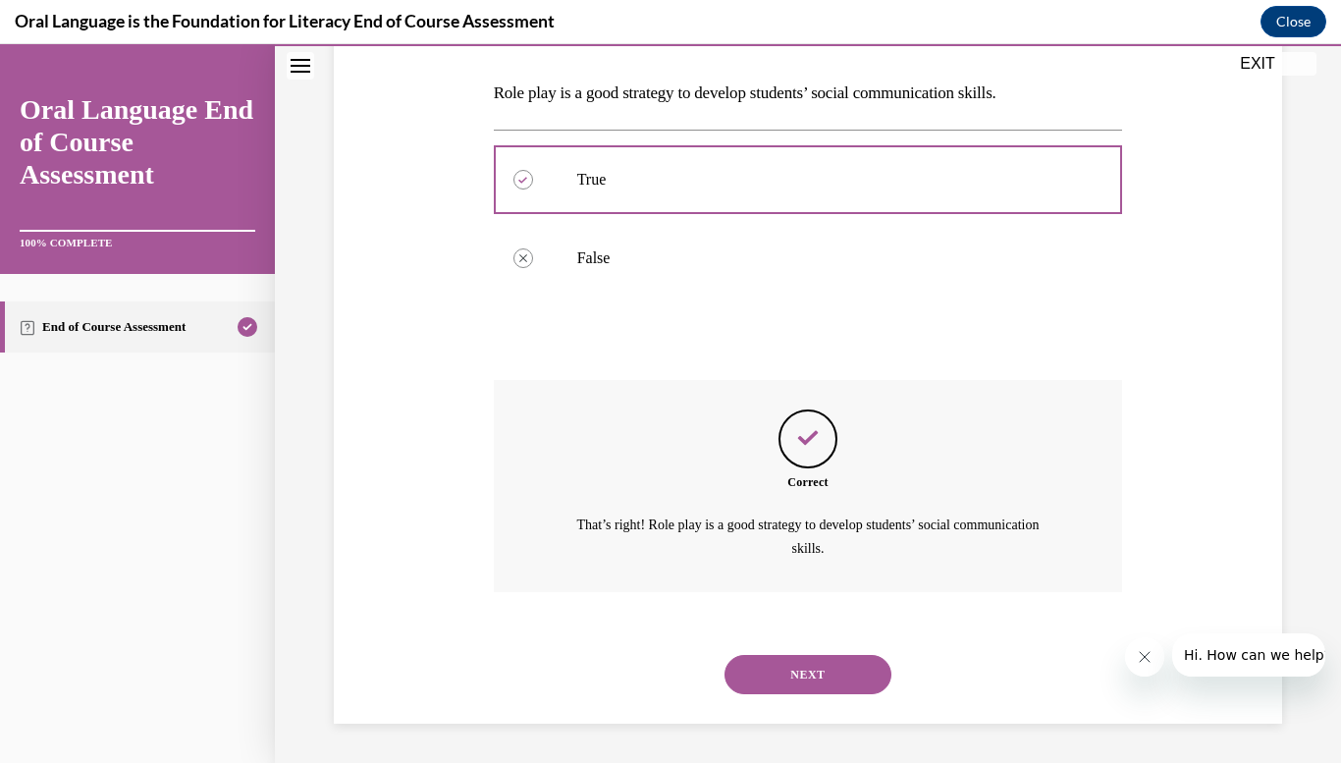
click at [788, 666] on button "NEXT" at bounding box center [808, 674] width 167 height 39
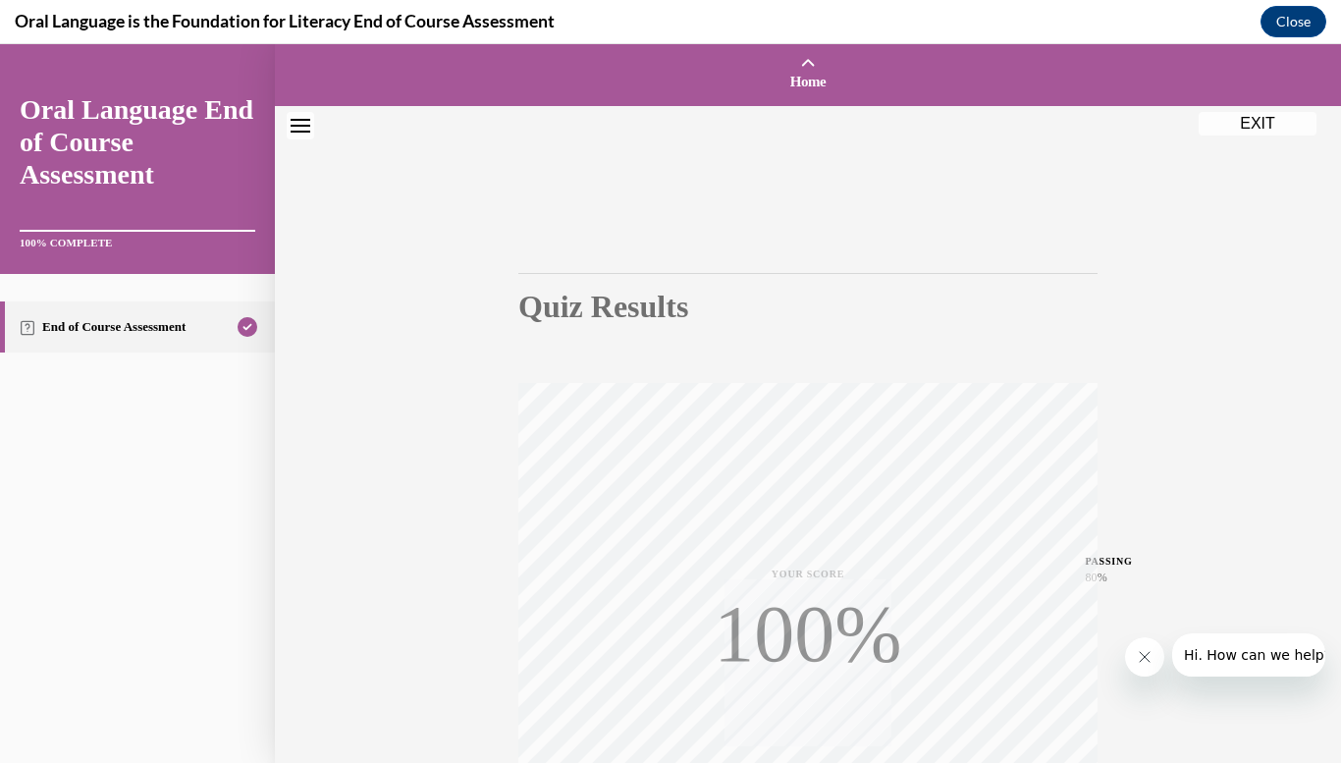
scroll to position [288, 0]
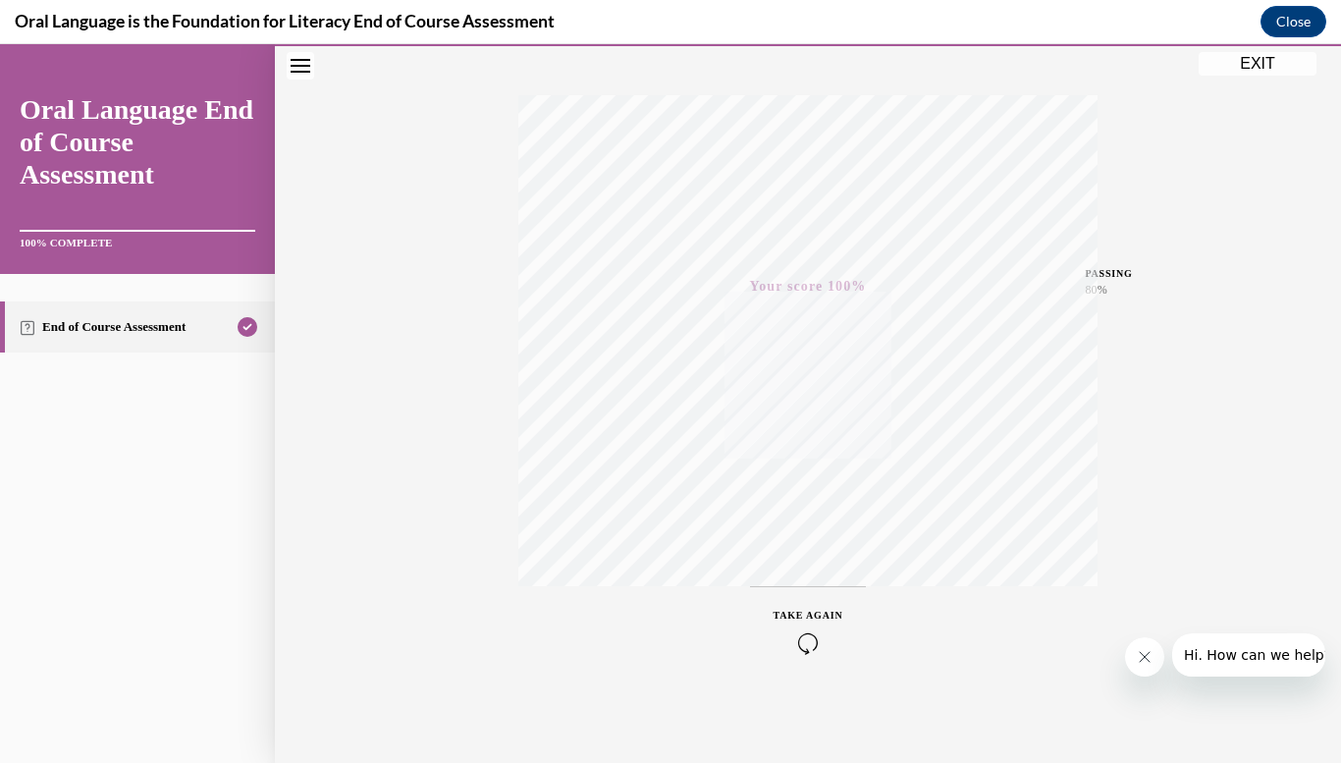
click at [1233, 64] on button "EXIT" at bounding box center [1258, 64] width 118 height 24
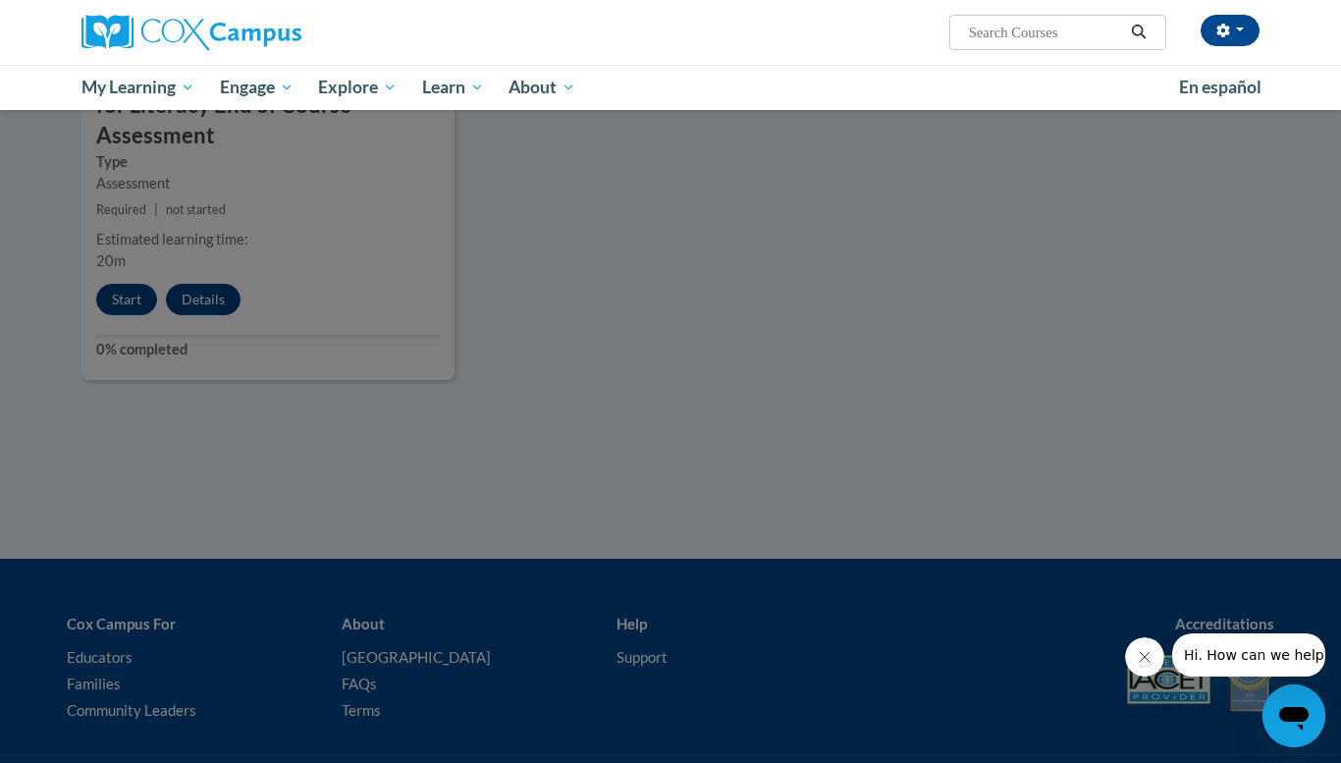
scroll to position [2333, 0]
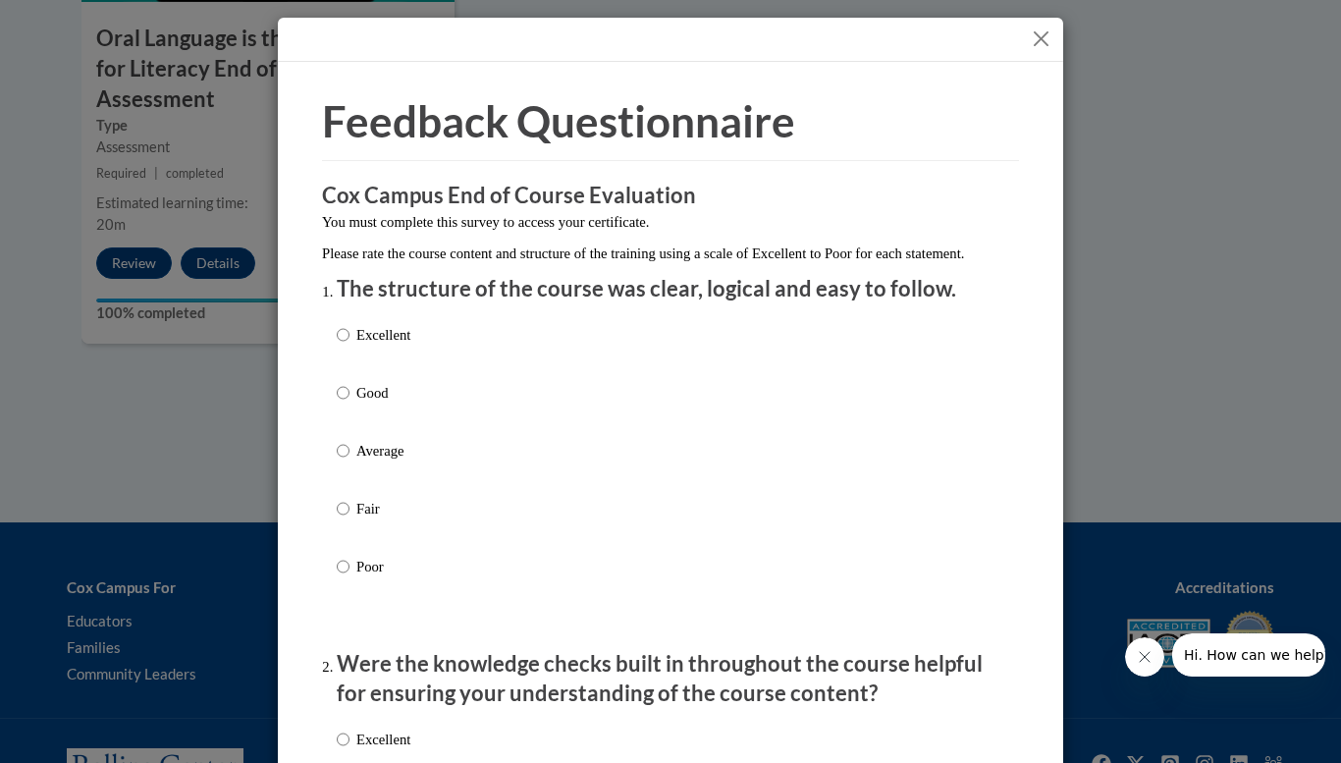
click at [401, 369] on label "Excellent" at bounding box center [374, 350] width 74 height 53
click at [350, 346] on input "Excellent" at bounding box center [343, 335] width 13 height 22
radio input "true"
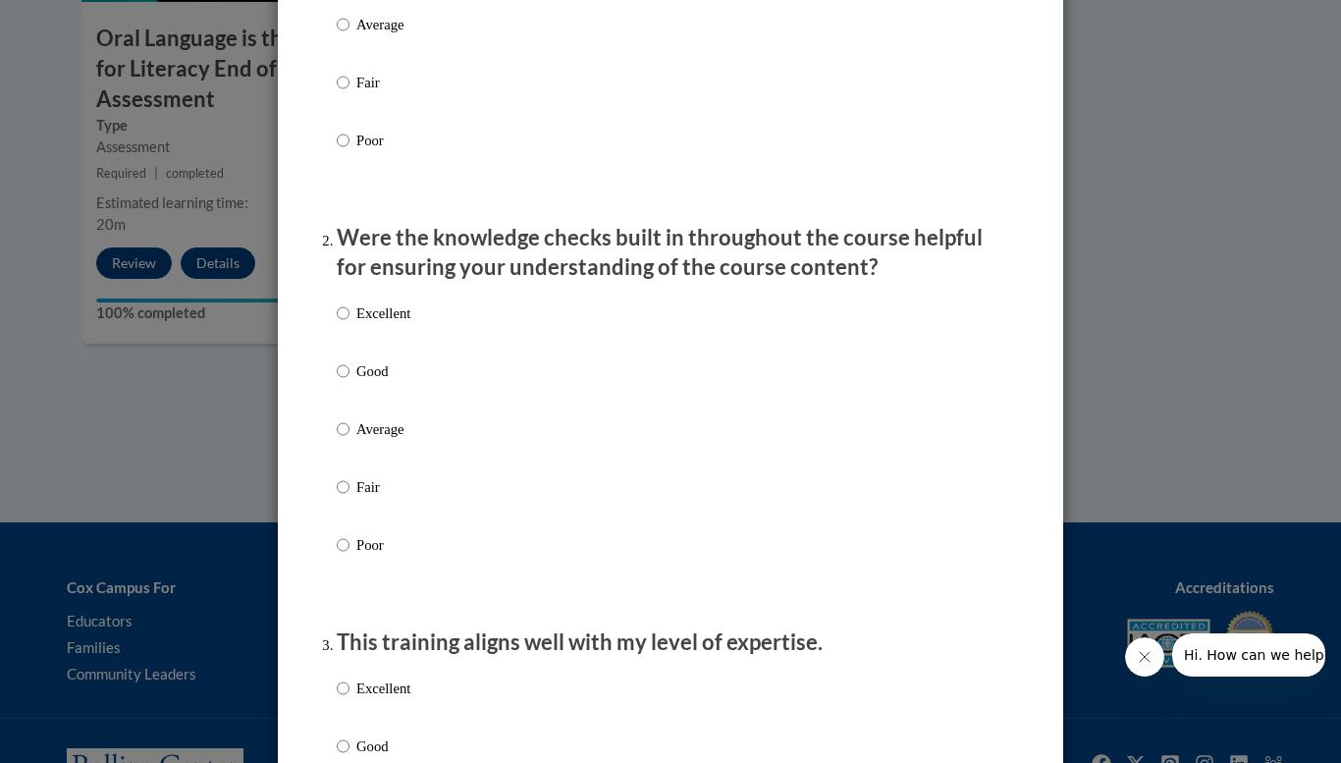
scroll to position [428, 0]
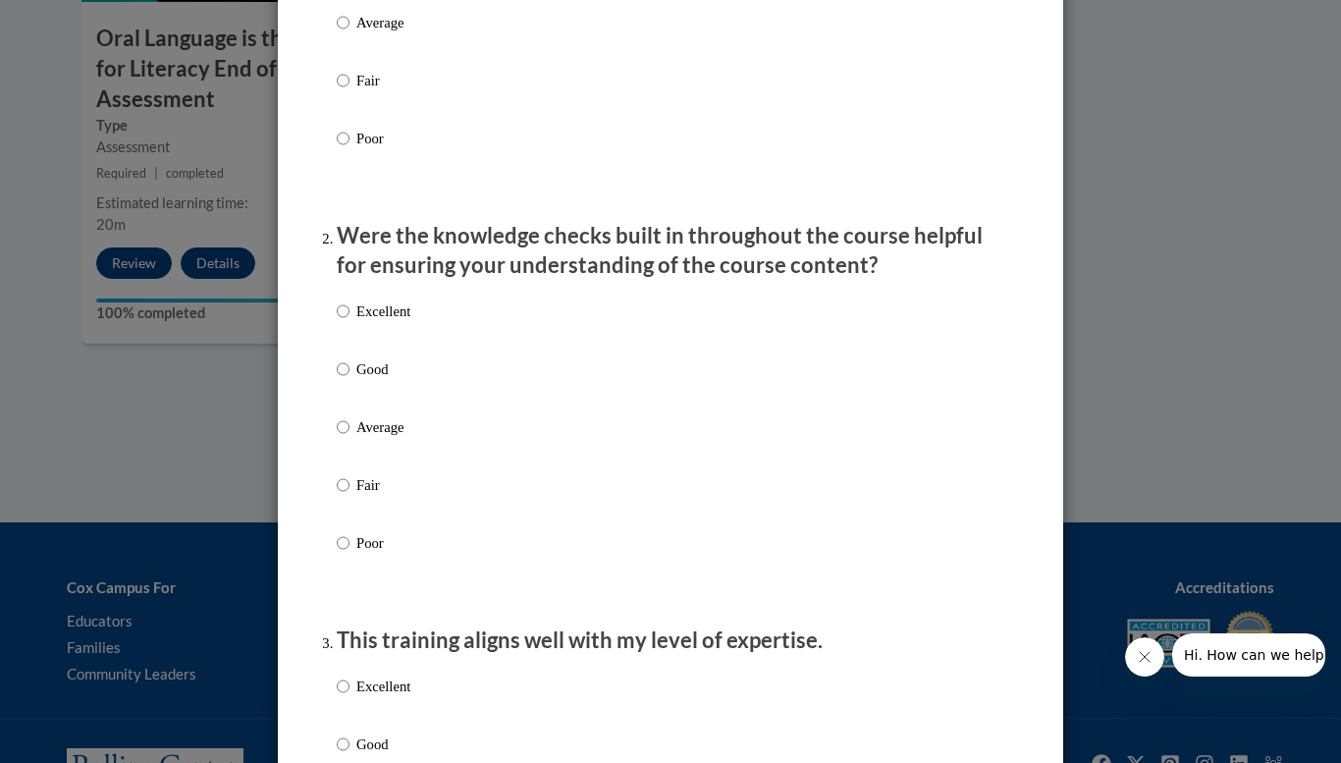
click at [401, 353] on label "Excellent" at bounding box center [374, 326] width 74 height 53
click at [350, 322] on input "Excellent" at bounding box center [343, 311] width 13 height 22
radio input "true"
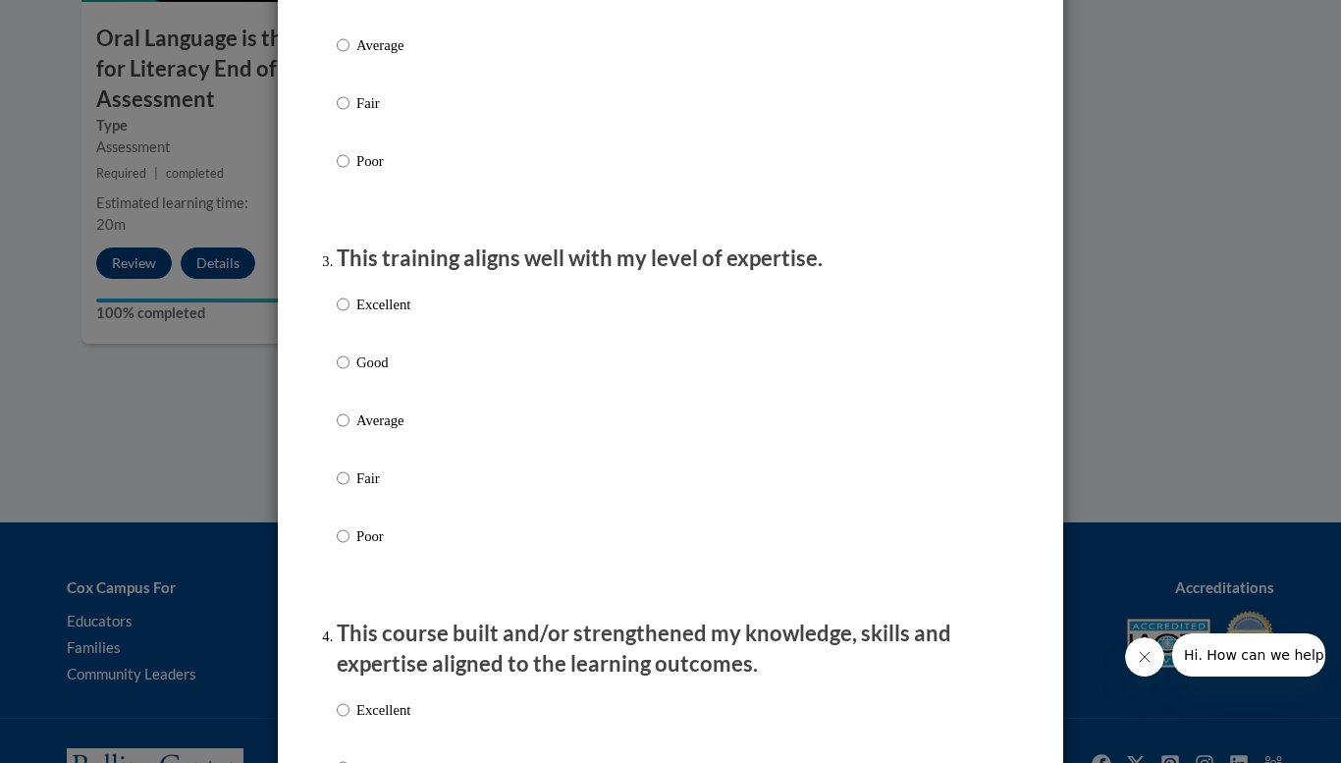
scroll to position [837, 0]
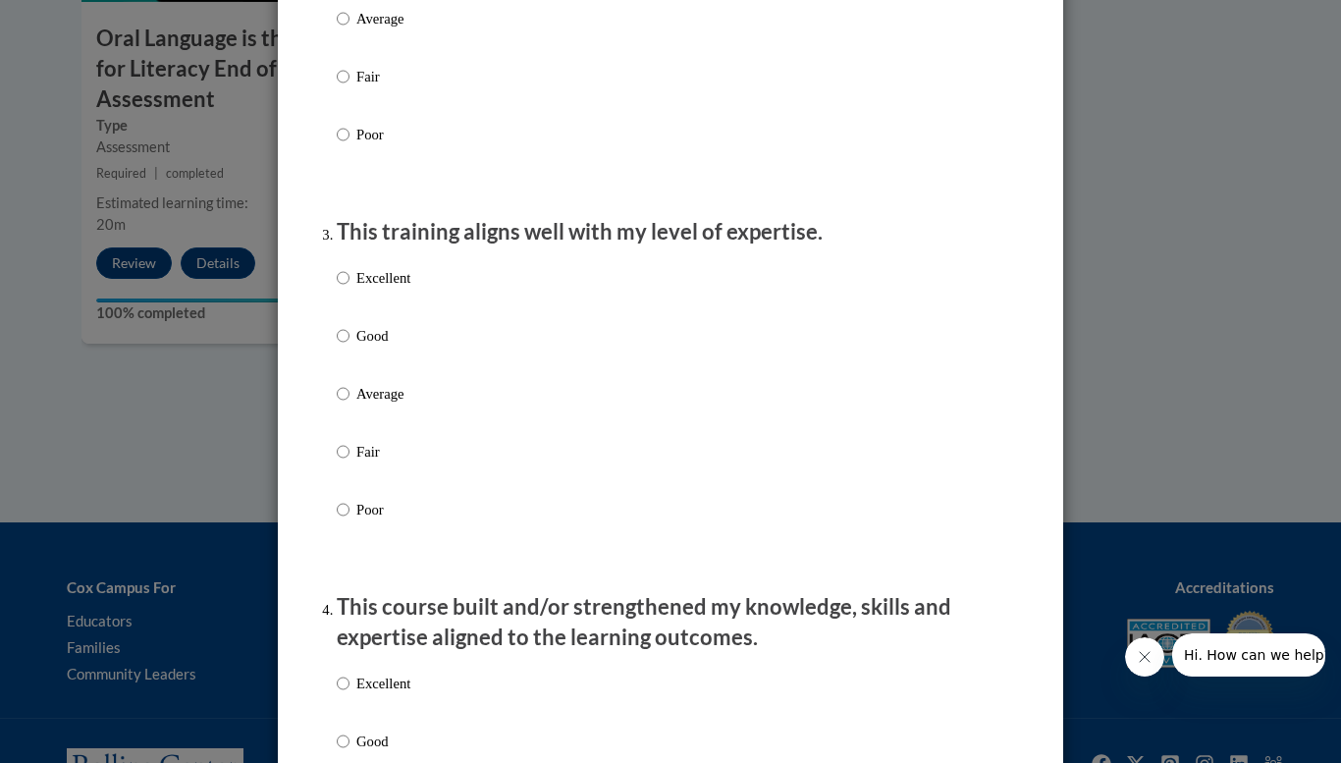
click at [403, 311] on label "Excellent" at bounding box center [374, 293] width 74 height 53
click at [350, 289] on input "Excellent" at bounding box center [343, 278] width 13 height 22
radio input "true"
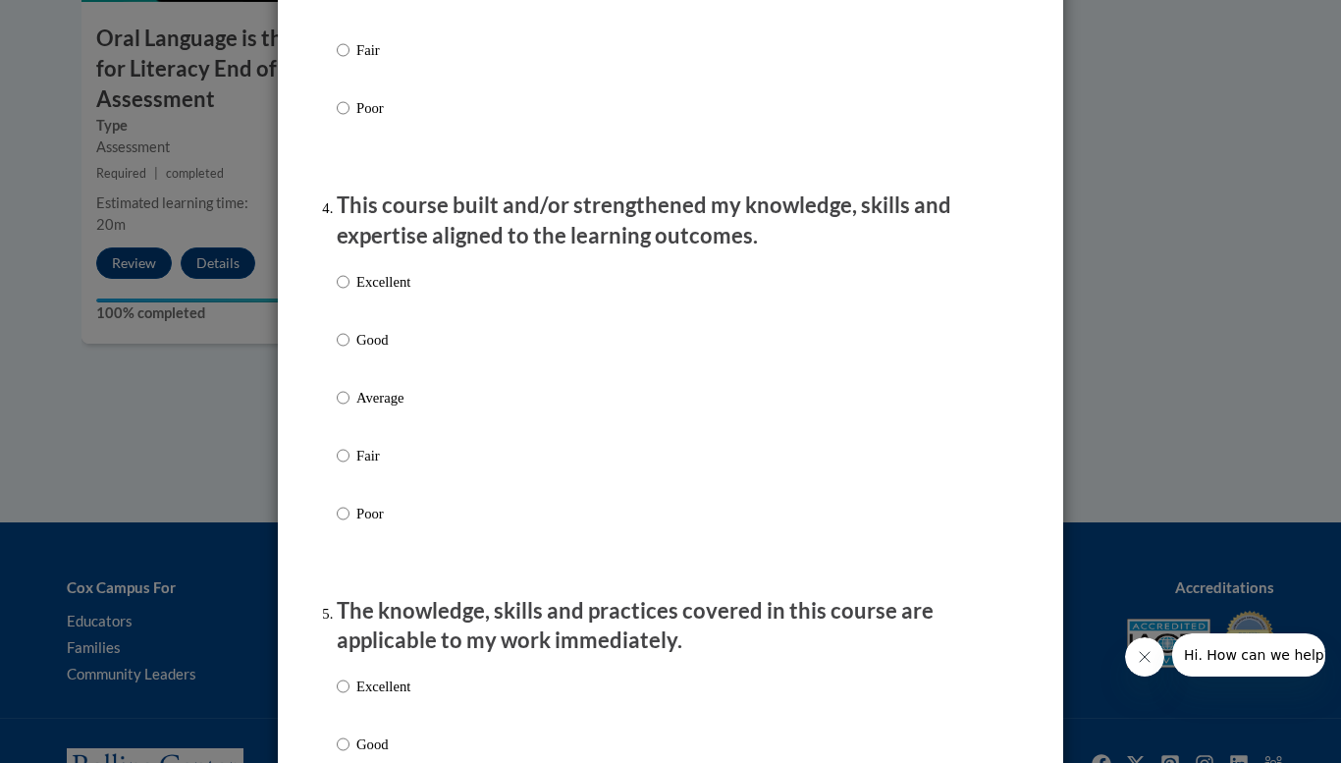
scroll to position [1278, 0]
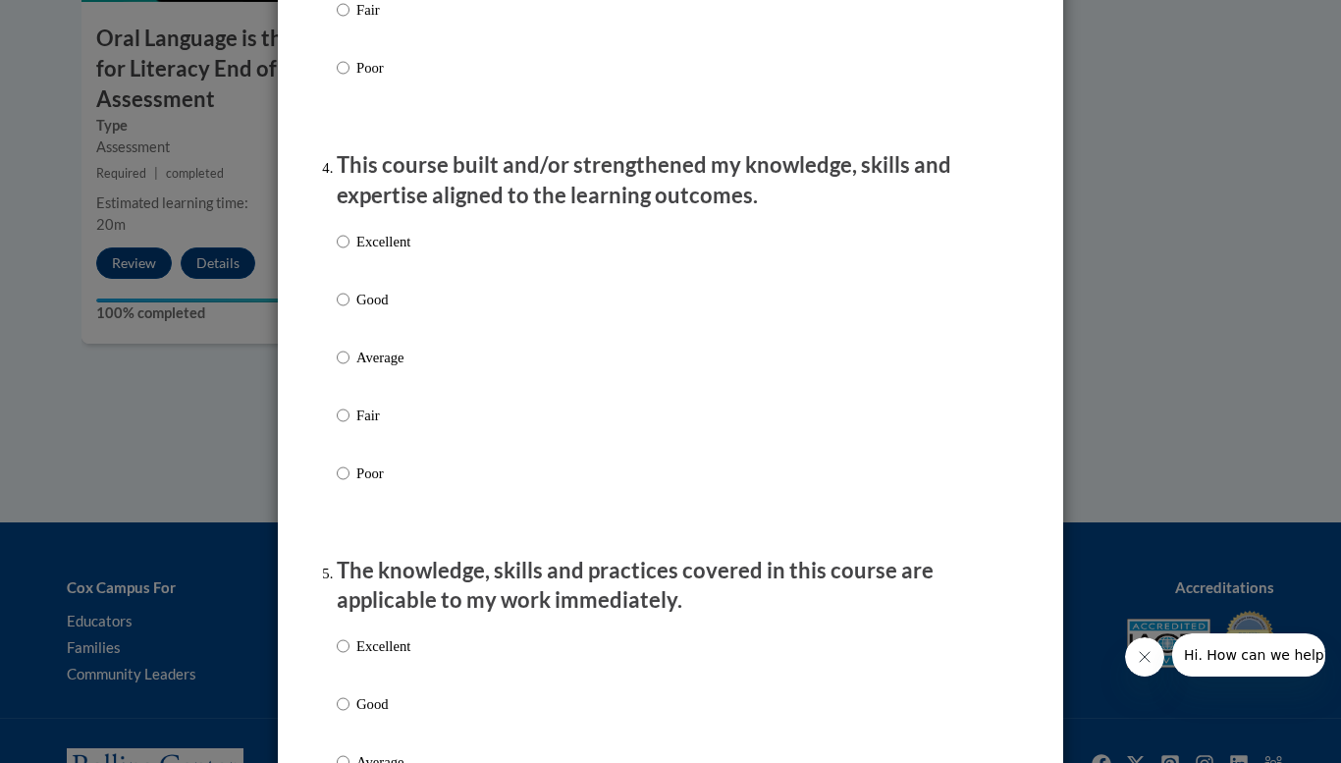
click at [415, 263] on div "Excellent Good Average Fair Poor" at bounding box center [671, 381] width 668 height 320
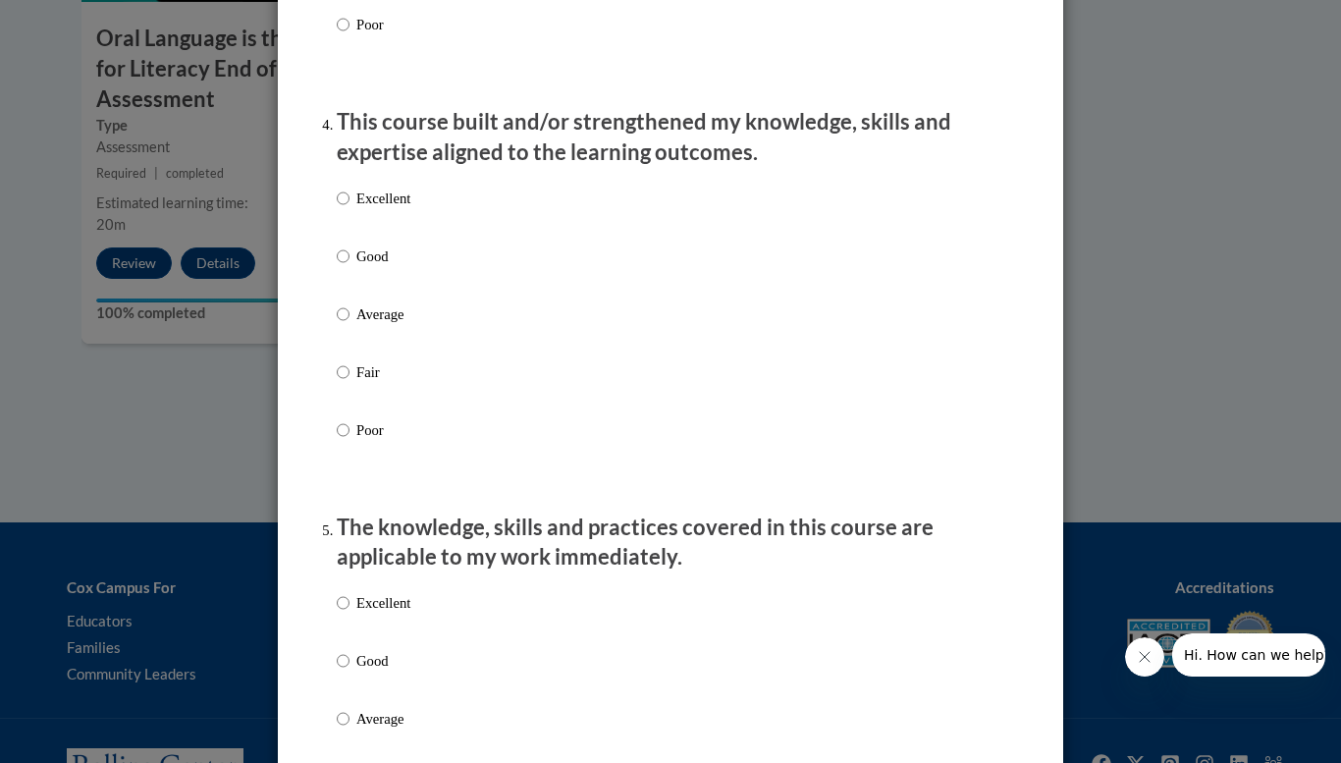
click at [400, 209] on p "Excellent" at bounding box center [383, 199] width 54 height 22
click at [350, 209] on input "Excellent" at bounding box center [343, 199] width 13 height 22
radio input "true"
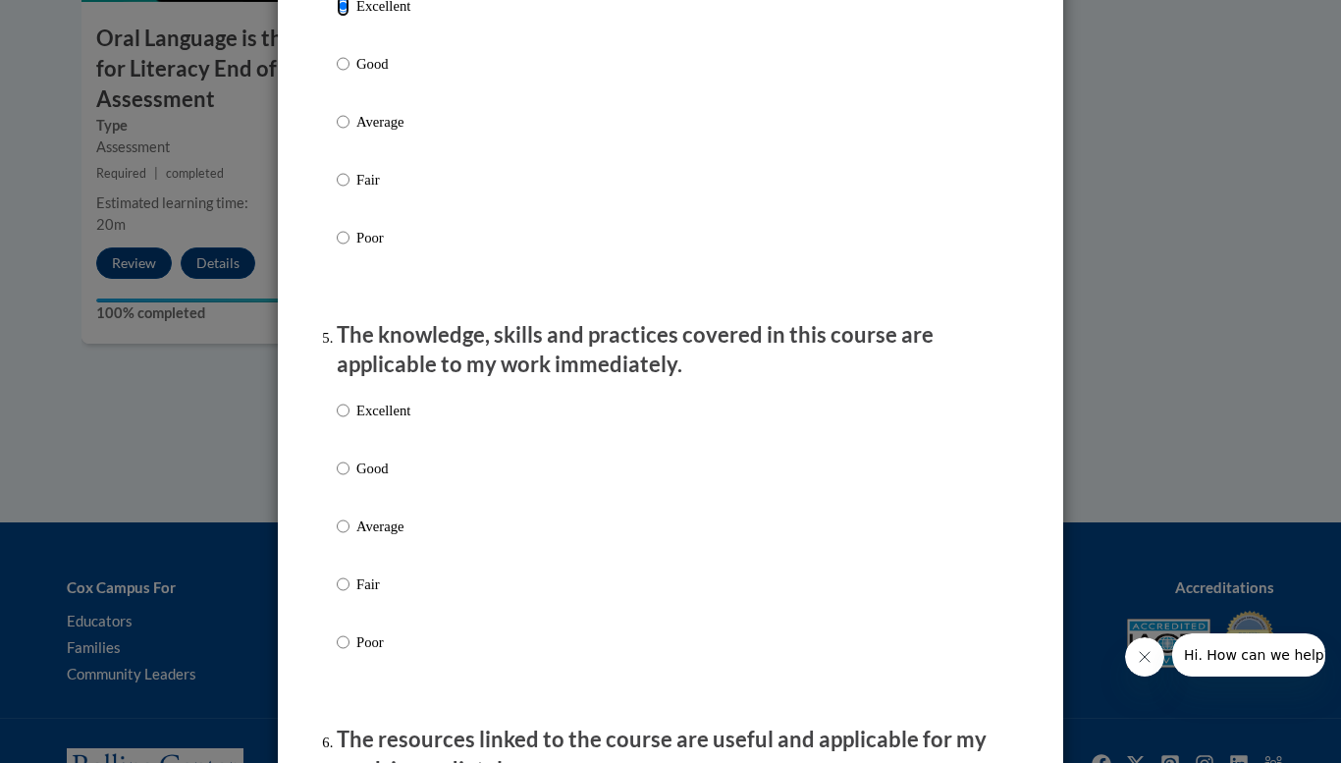
scroll to position [1533, 0]
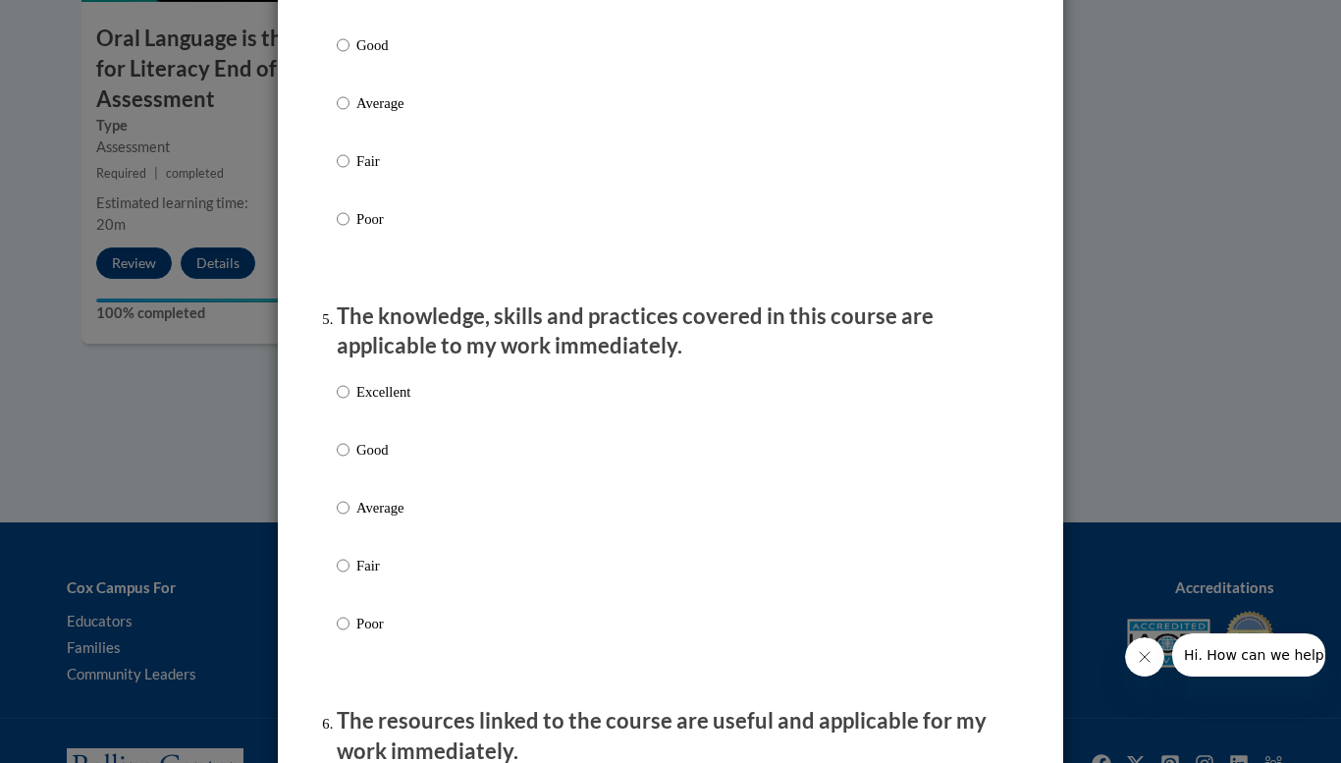
click at [393, 403] on p "Excellent" at bounding box center [383, 392] width 54 height 22
click at [350, 403] on input "Excellent" at bounding box center [343, 392] width 13 height 22
radio input "true"
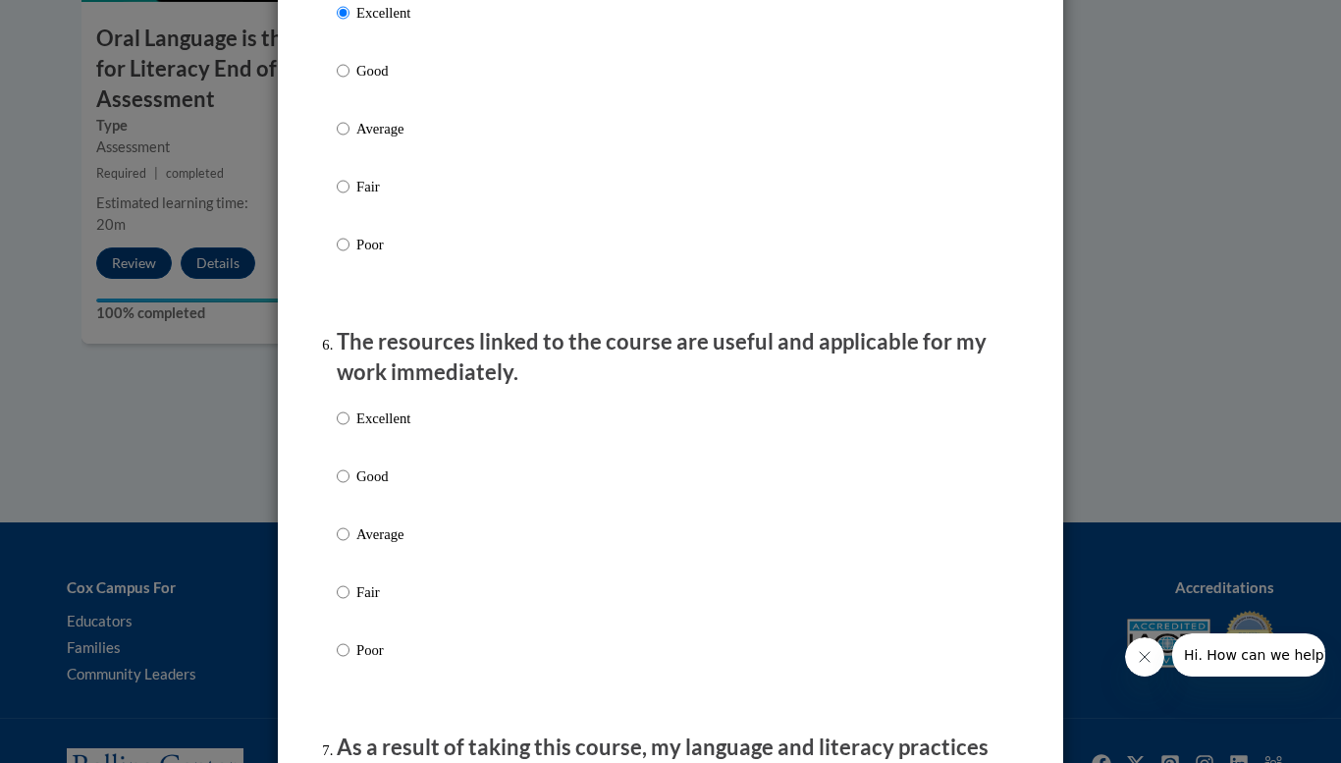
click at [385, 429] on p "Excellent" at bounding box center [383, 418] width 54 height 22
click at [350, 429] on input "Excellent" at bounding box center [343, 418] width 13 height 22
radio input "true"
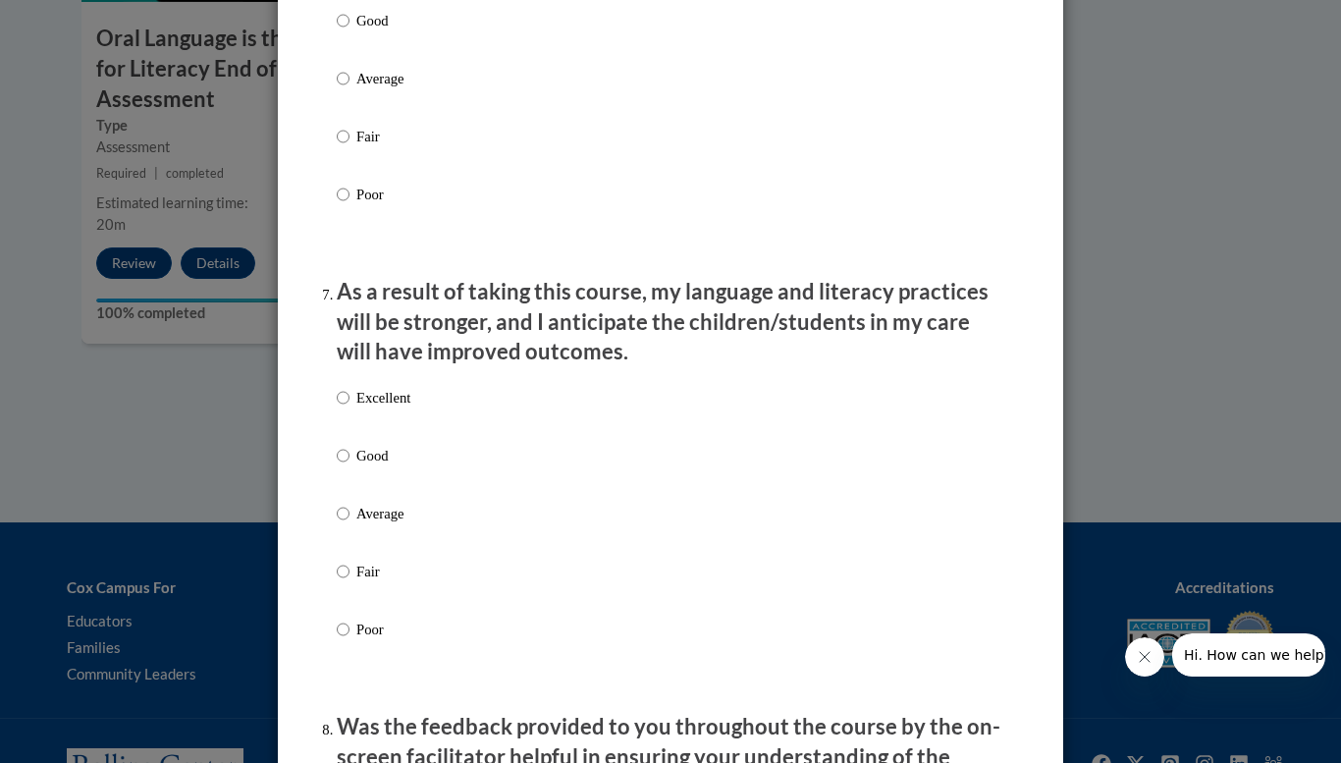
click at [385, 440] on label "Excellent" at bounding box center [374, 413] width 74 height 53
click at [350, 408] on input "Excellent" at bounding box center [343, 398] width 13 height 22
radio input "true"
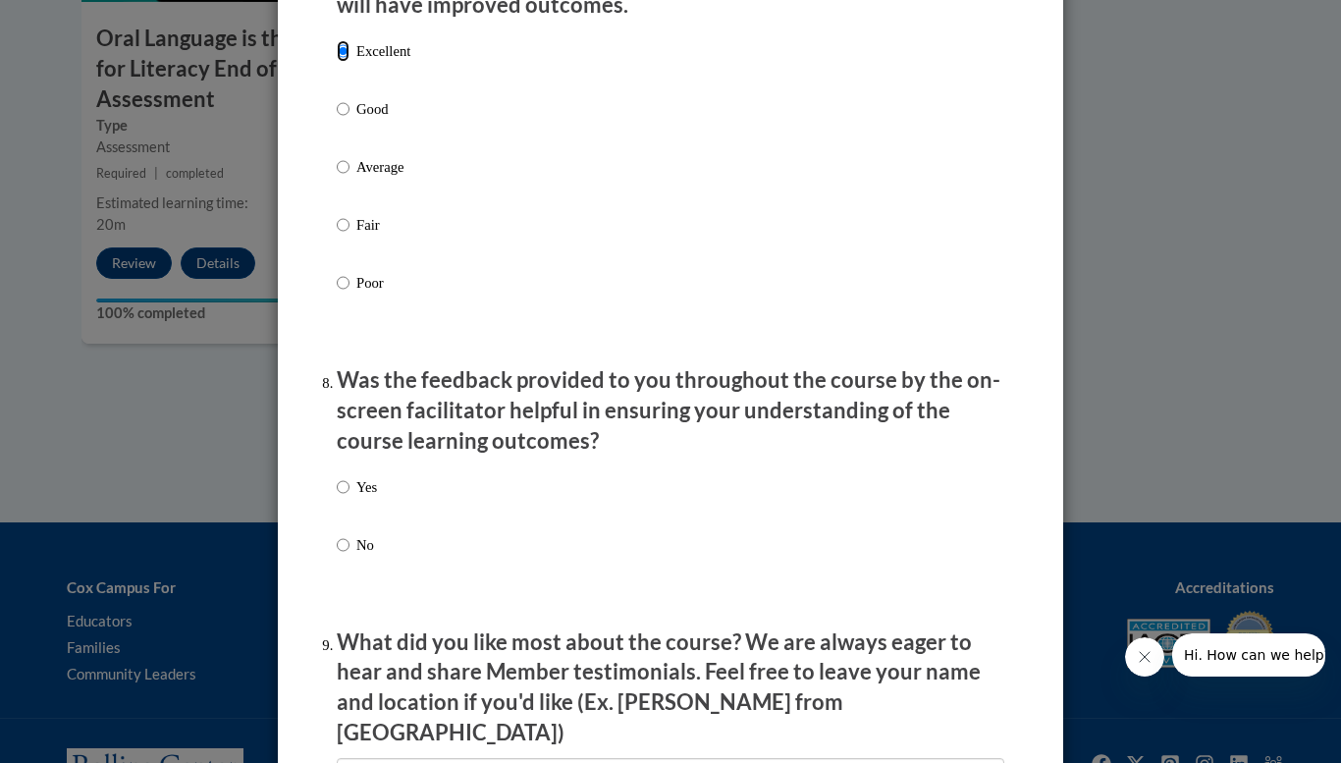
scroll to position [2721, 0]
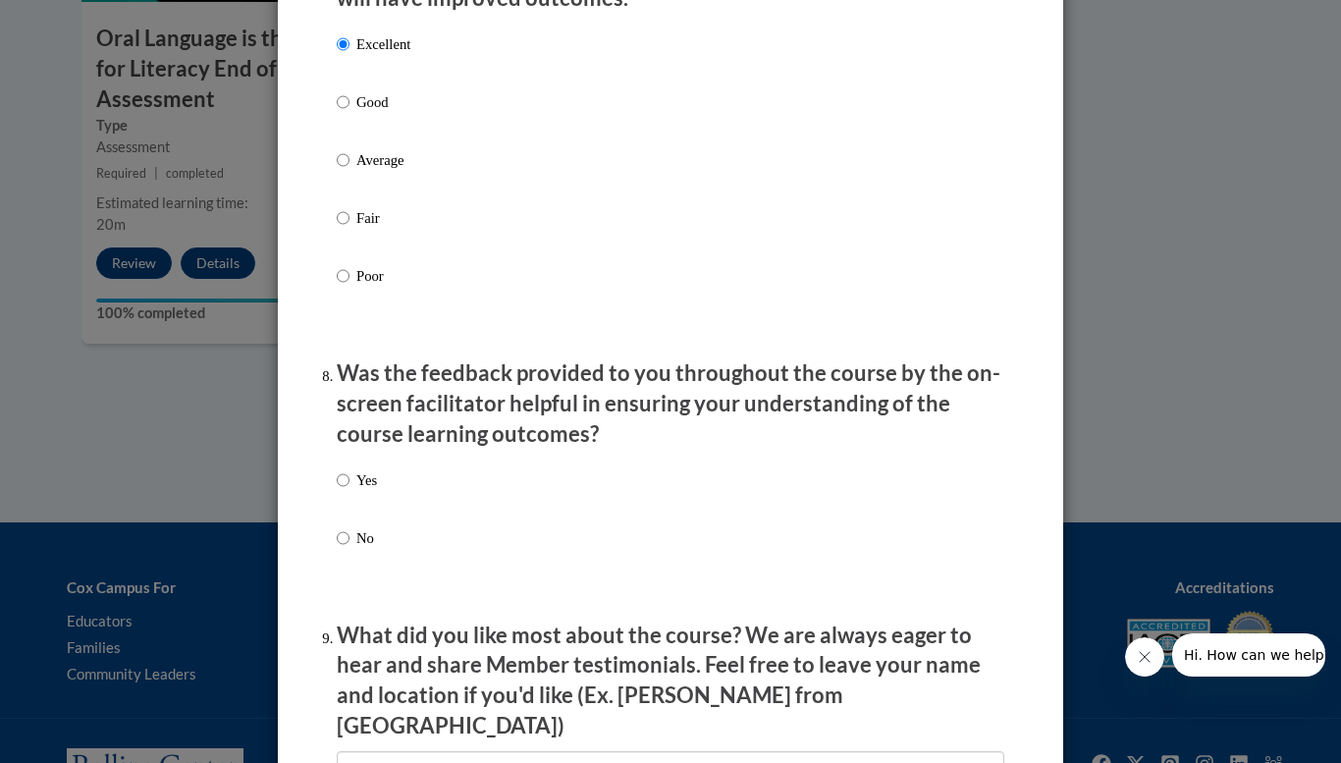
click at [388, 485] on div "Yes No" at bounding box center [671, 533] width 668 height 146
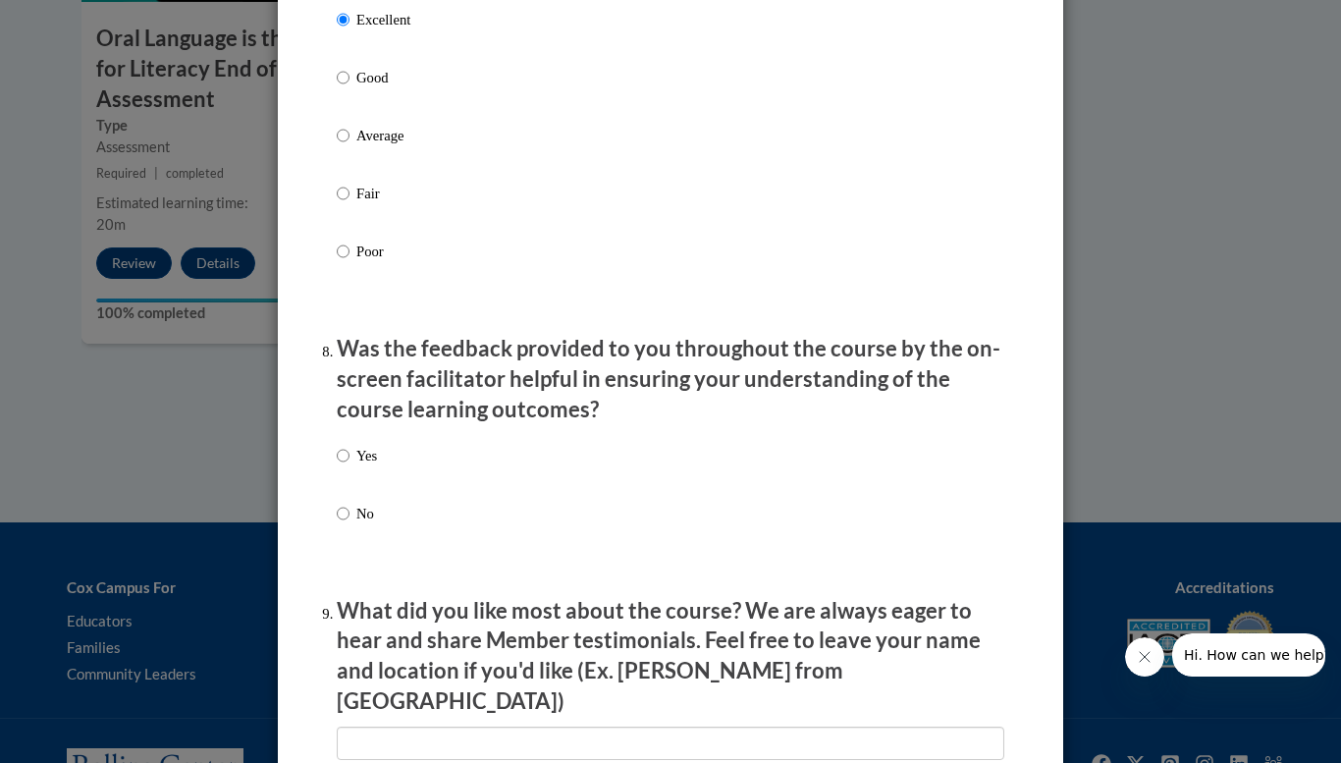
scroll to position [2746, 0]
click at [388, 485] on div "Yes No" at bounding box center [671, 507] width 668 height 146
click at [376, 465] on p "Yes" at bounding box center [366, 455] width 21 height 22
click at [350, 465] on input "Yes" at bounding box center [343, 455] width 13 height 22
radio input "true"
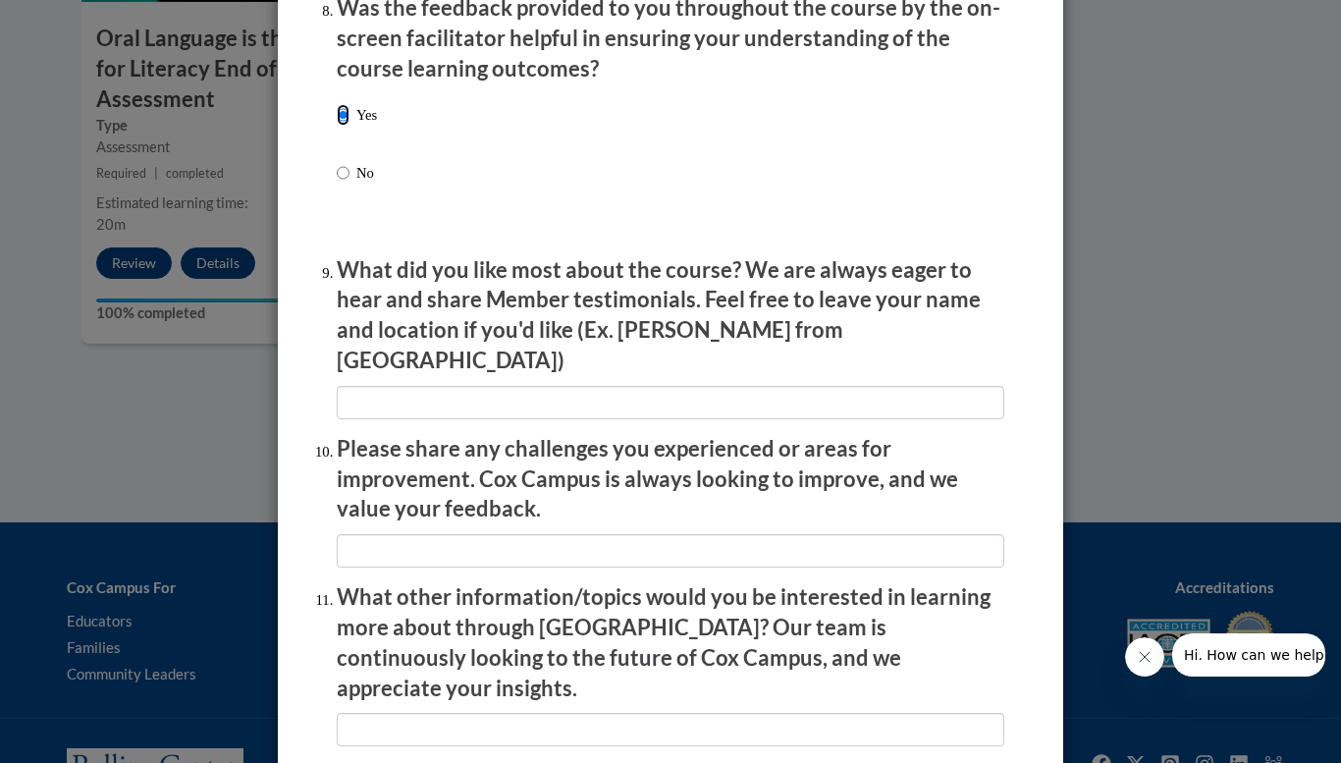
scroll to position [3084, 0]
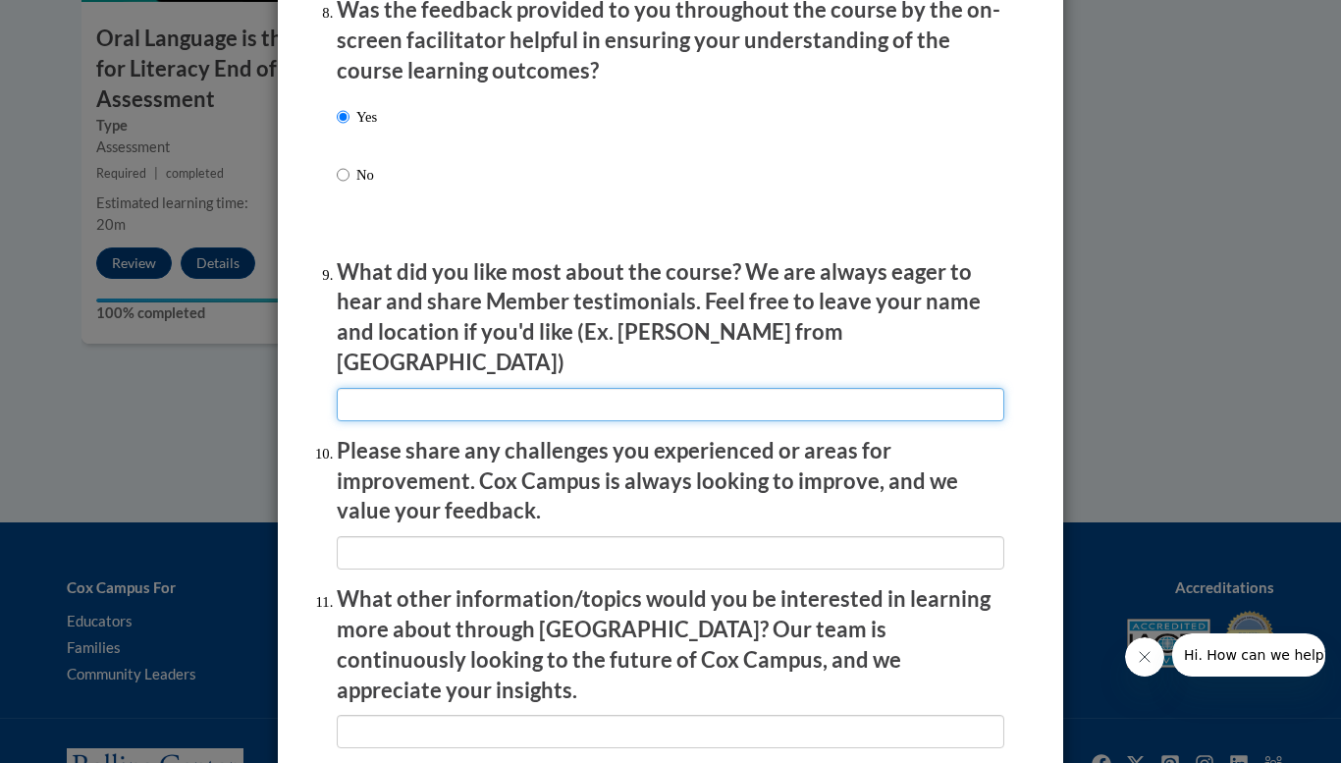
click at [447, 391] on input "textbox" at bounding box center [671, 404] width 668 height 33
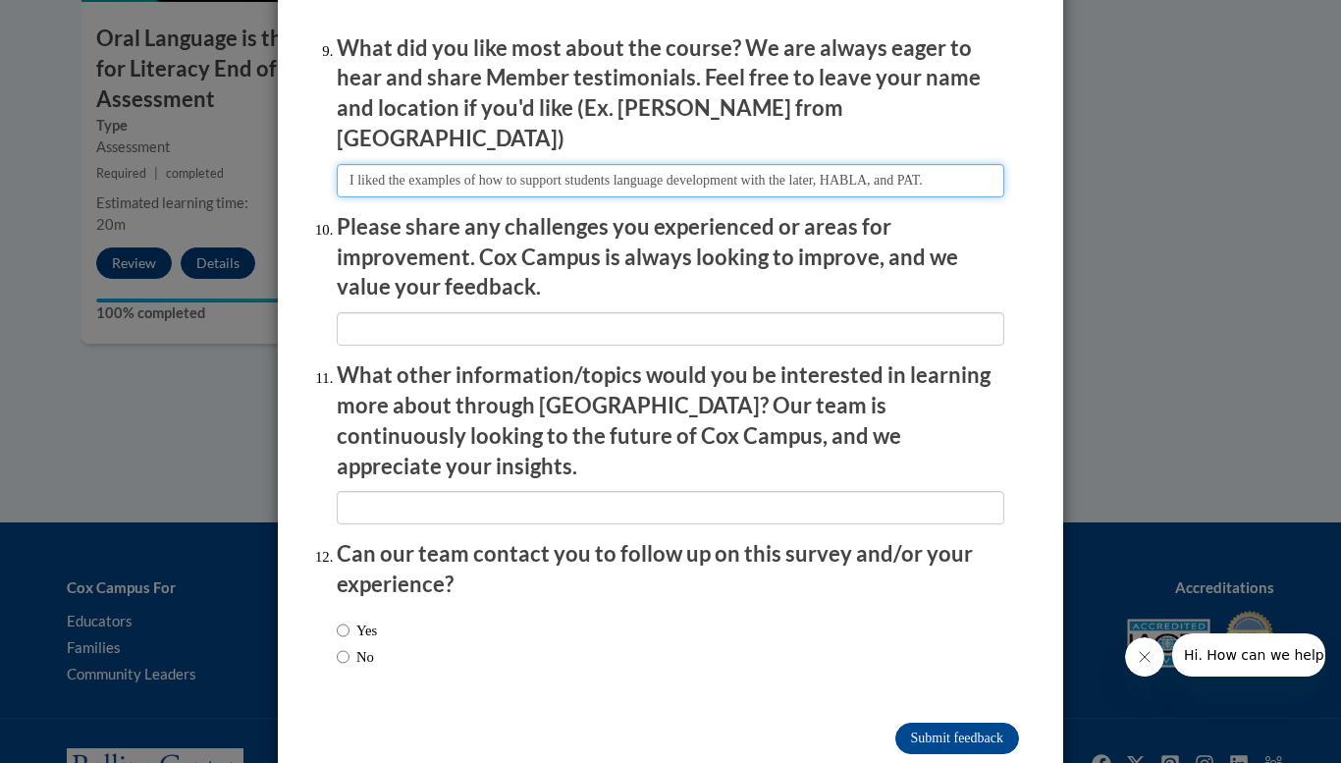
scroll to position [3309, 0]
type input "I liked the examples of how to support students language development with the l…"
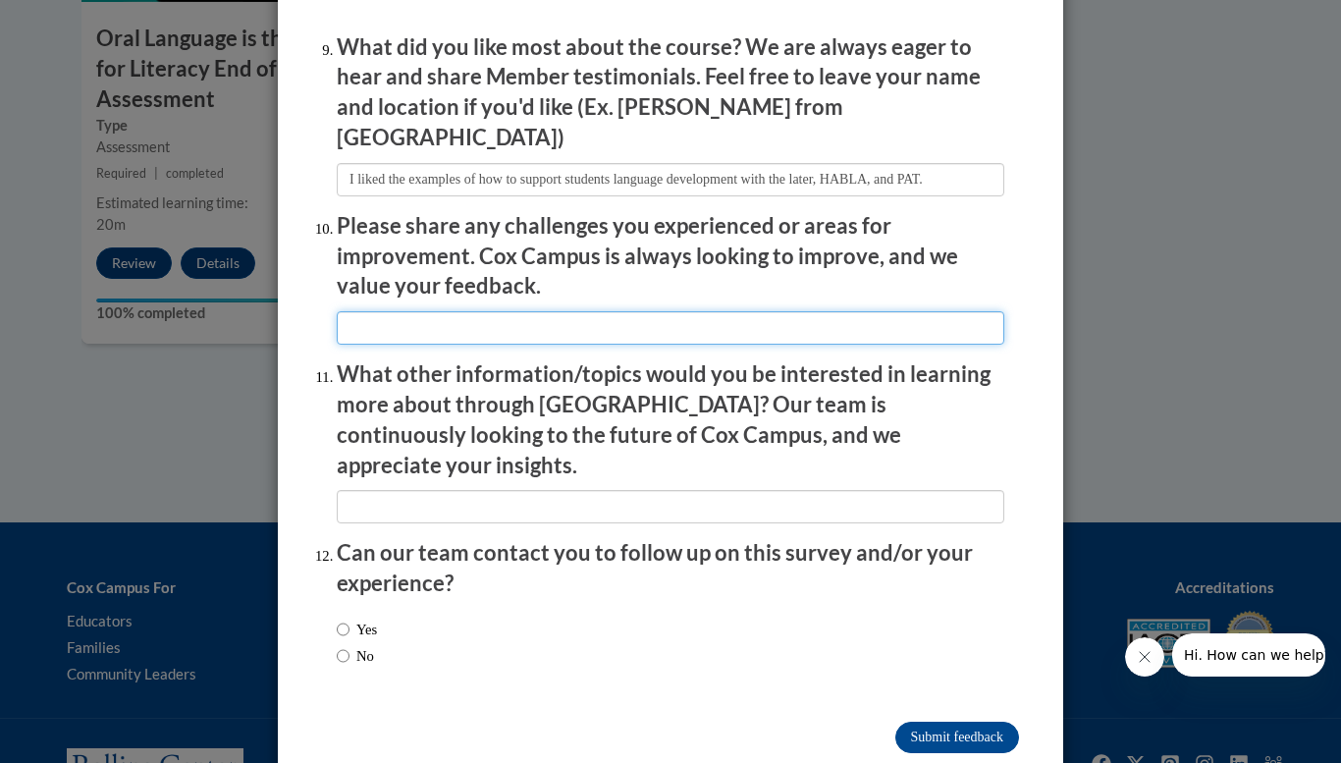
click at [510, 311] on input "textbox" at bounding box center [671, 327] width 668 height 33
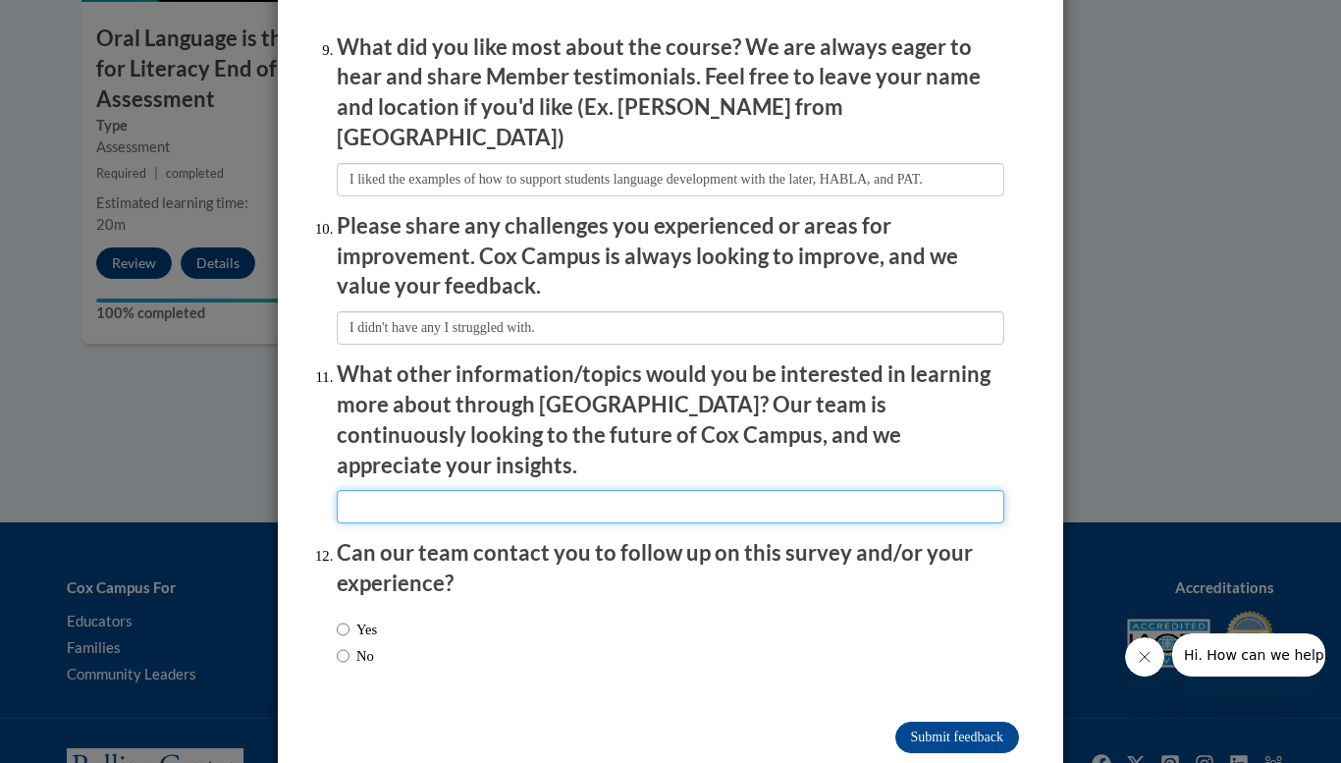
click at [519, 490] on input "textbox" at bounding box center [671, 506] width 668 height 33
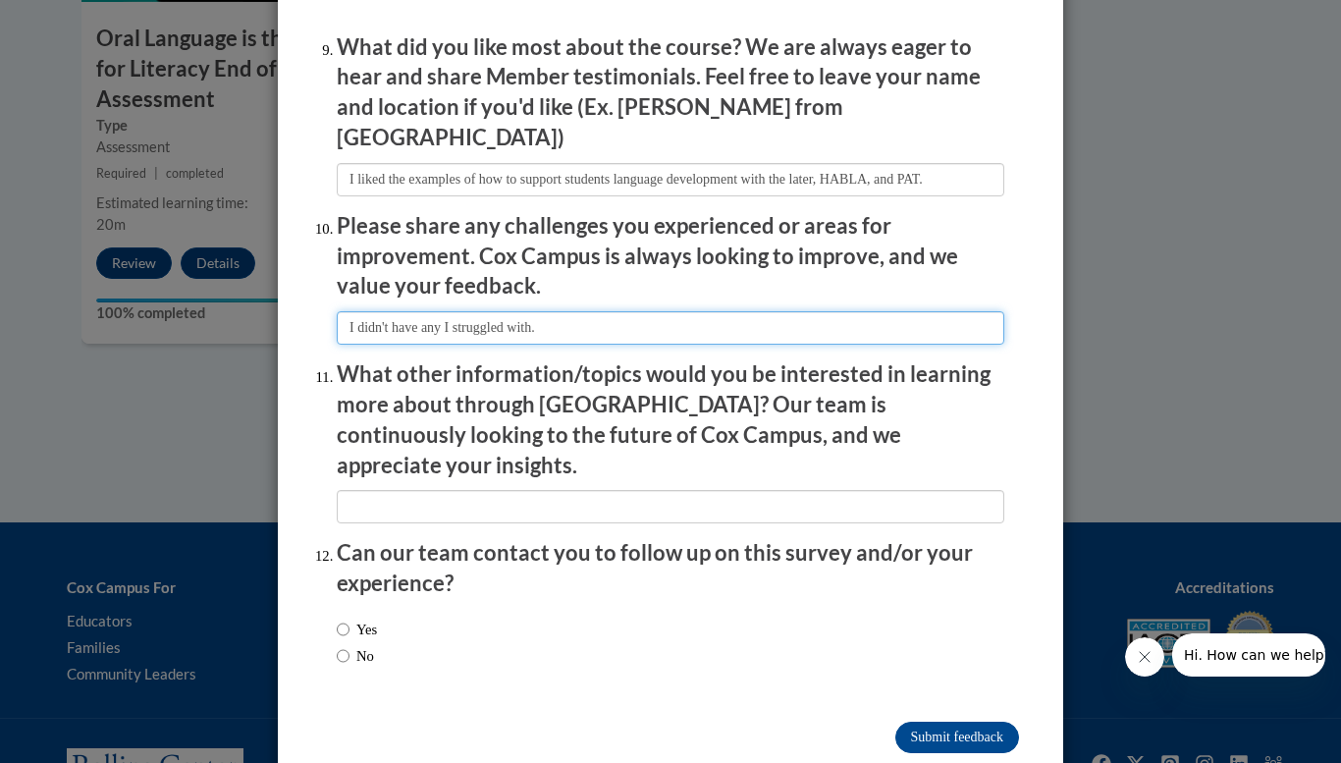
click at [597, 311] on input "textbox" at bounding box center [671, 327] width 668 height 33
type input "I didn't have any I struggled with."
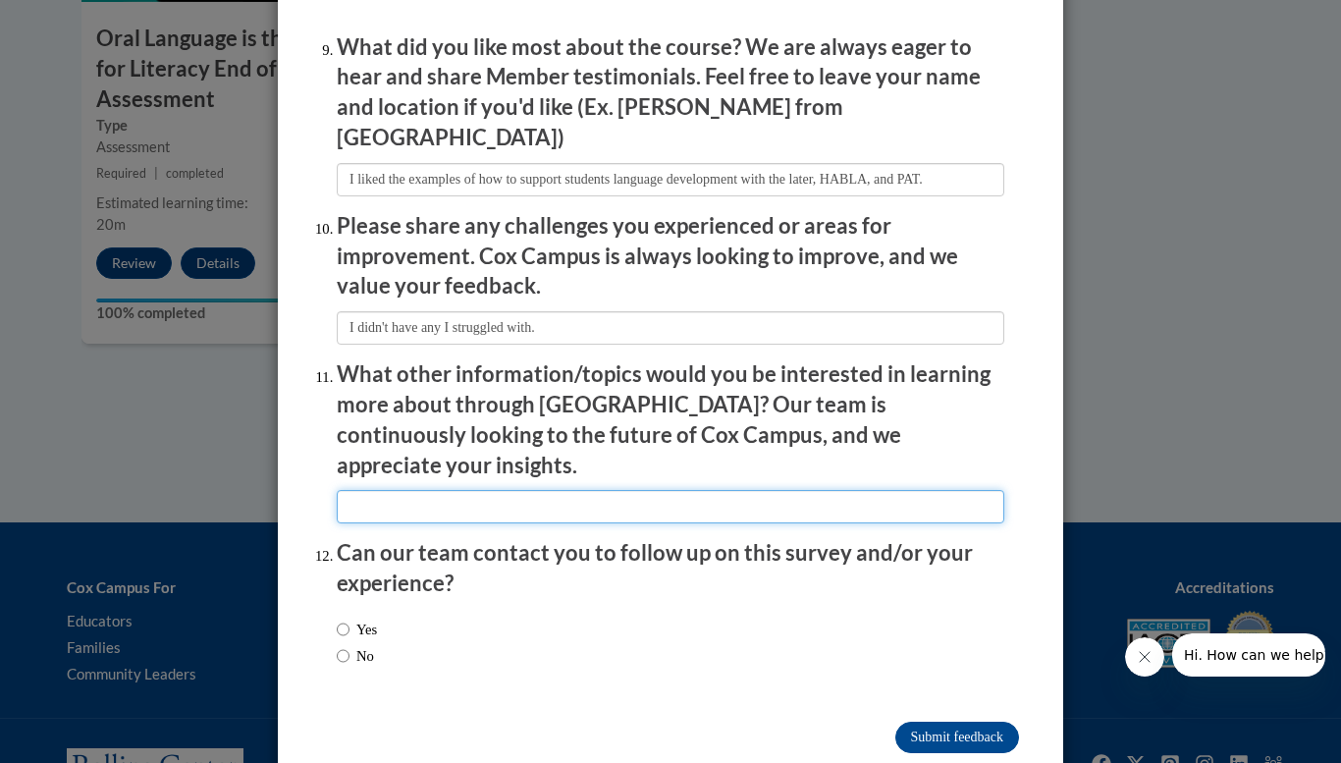
click at [613, 490] on input "textbox" at bounding box center [671, 506] width 668 height 33
type input "I don't have any ideas right now."
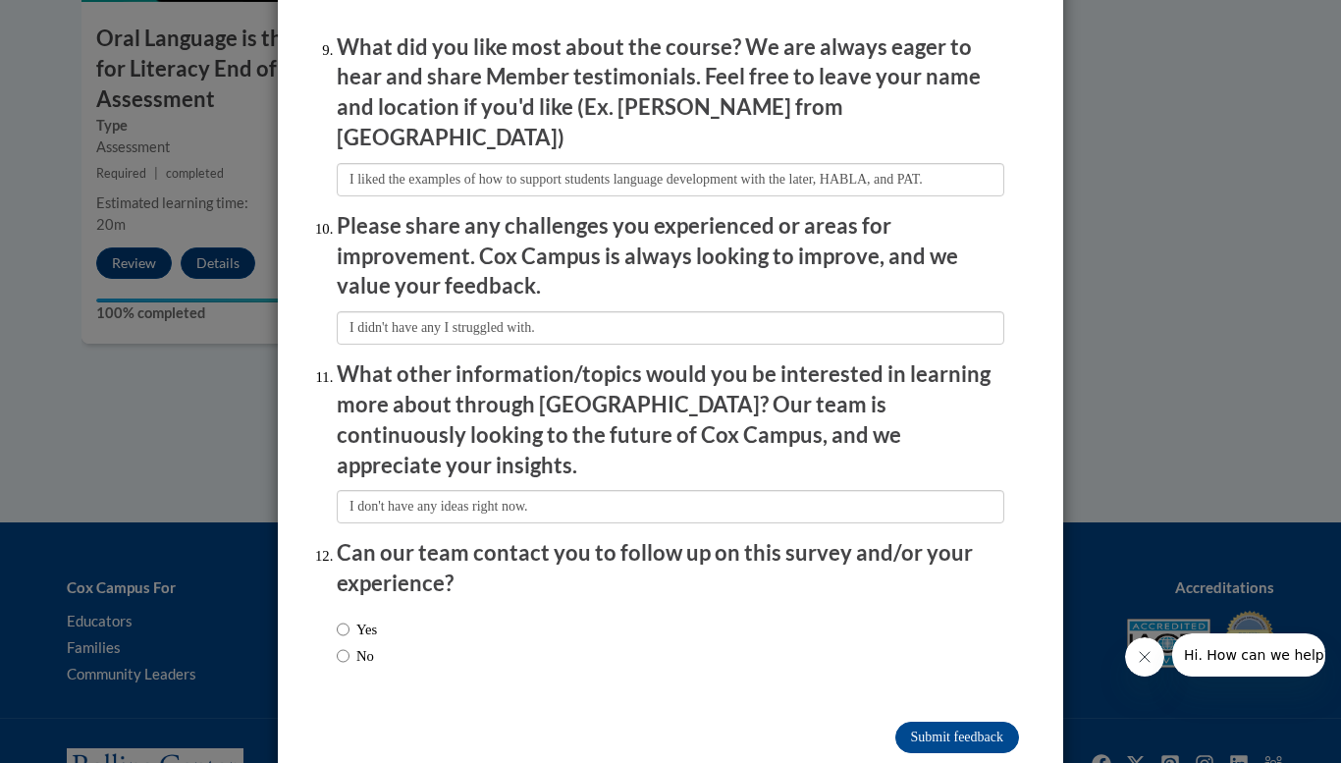
click at [387, 609] on div "Yes No" at bounding box center [671, 646] width 668 height 74
click at [359, 619] on label "Yes" at bounding box center [357, 630] width 40 height 22
click at [350, 619] on input "Yes" at bounding box center [343, 630] width 13 height 22
radio input "true"
click at [906, 722] on input "Submit feedback" at bounding box center [958, 737] width 124 height 31
